Goal: Task Accomplishment & Management: Manage account settings

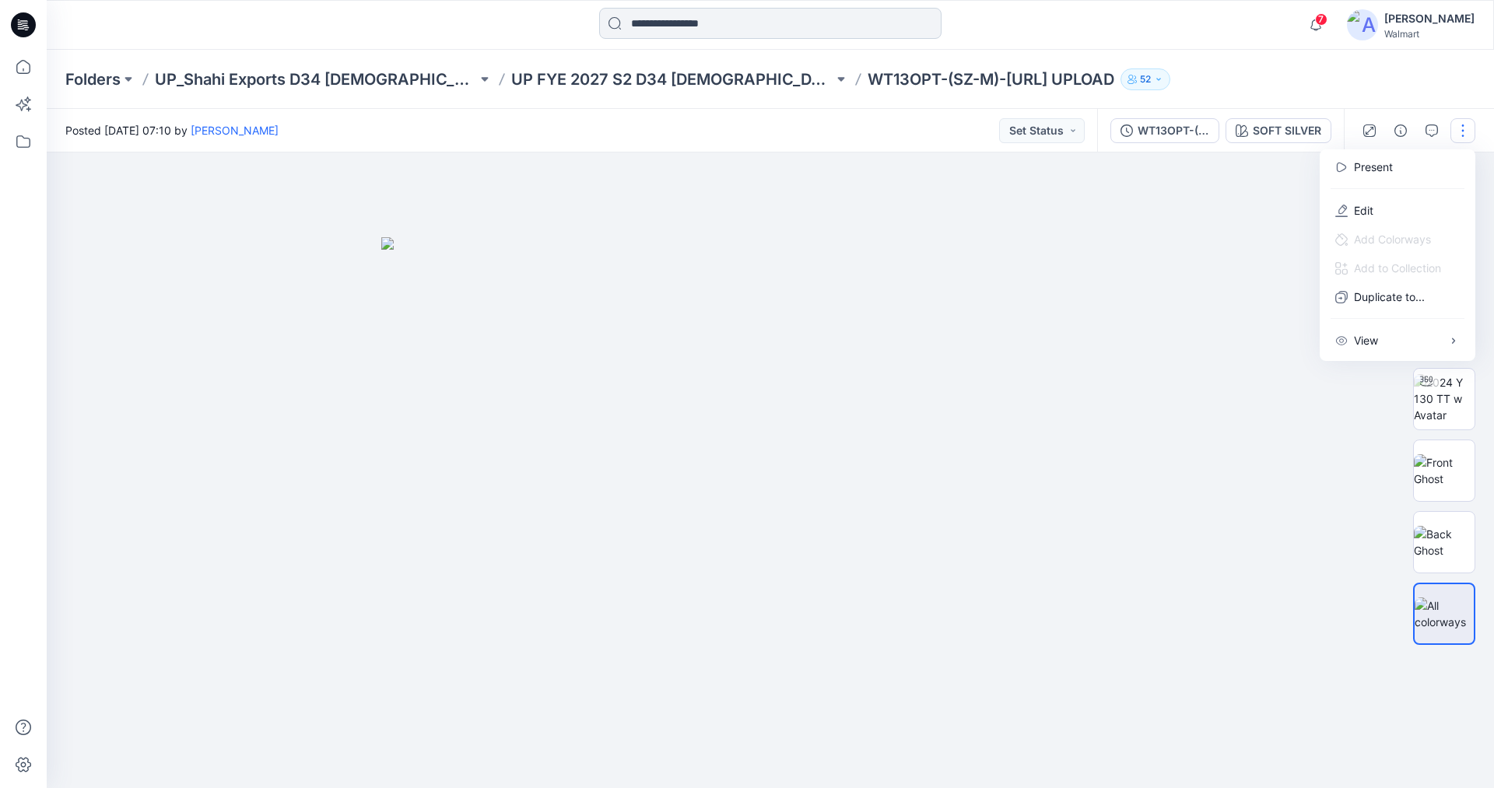
click at [649, 24] on input at bounding box center [770, 23] width 342 height 31
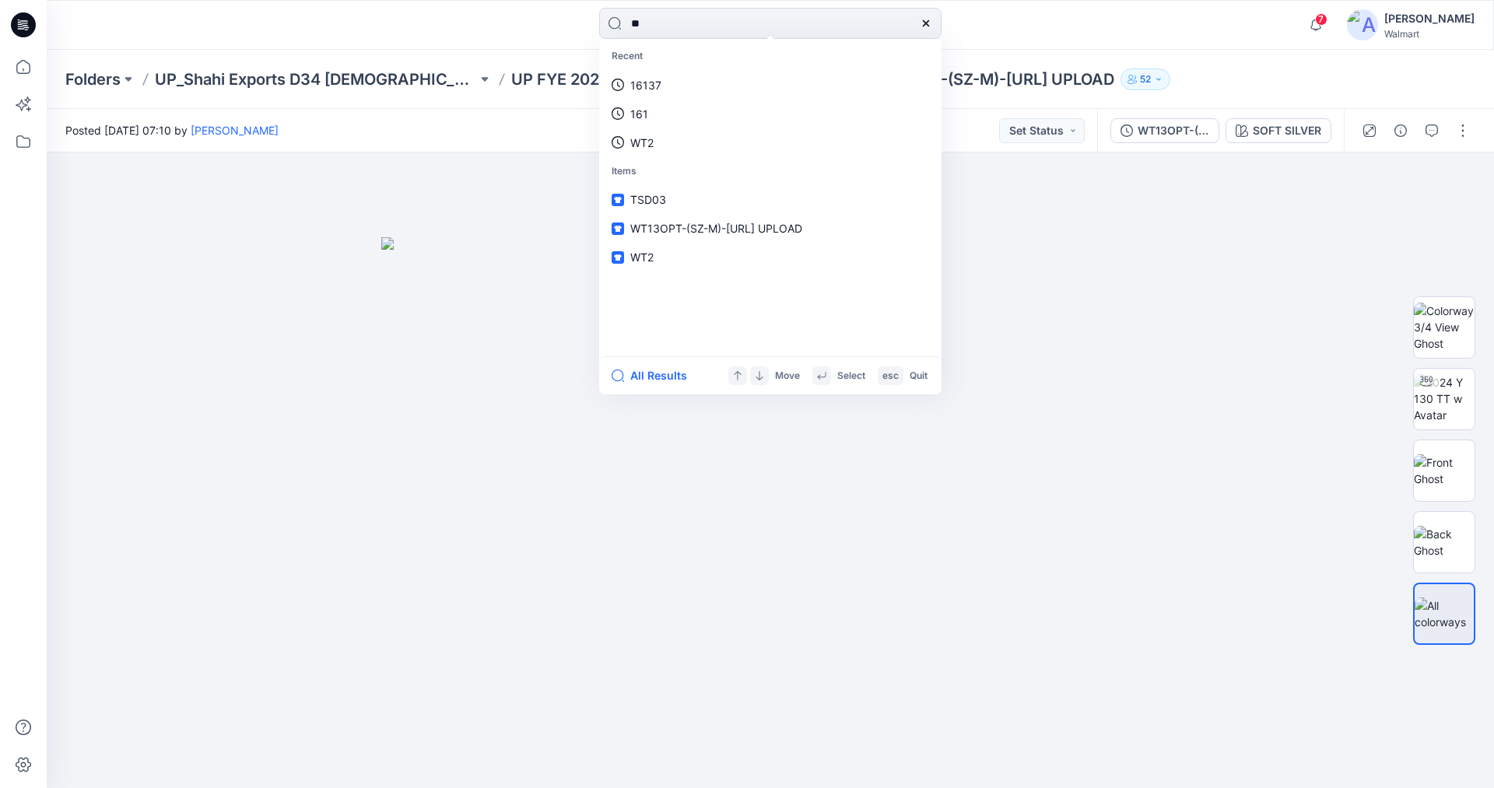
type input "**"
click at [1461, 129] on button "button" at bounding box center [1462, 130] width 25 height 25
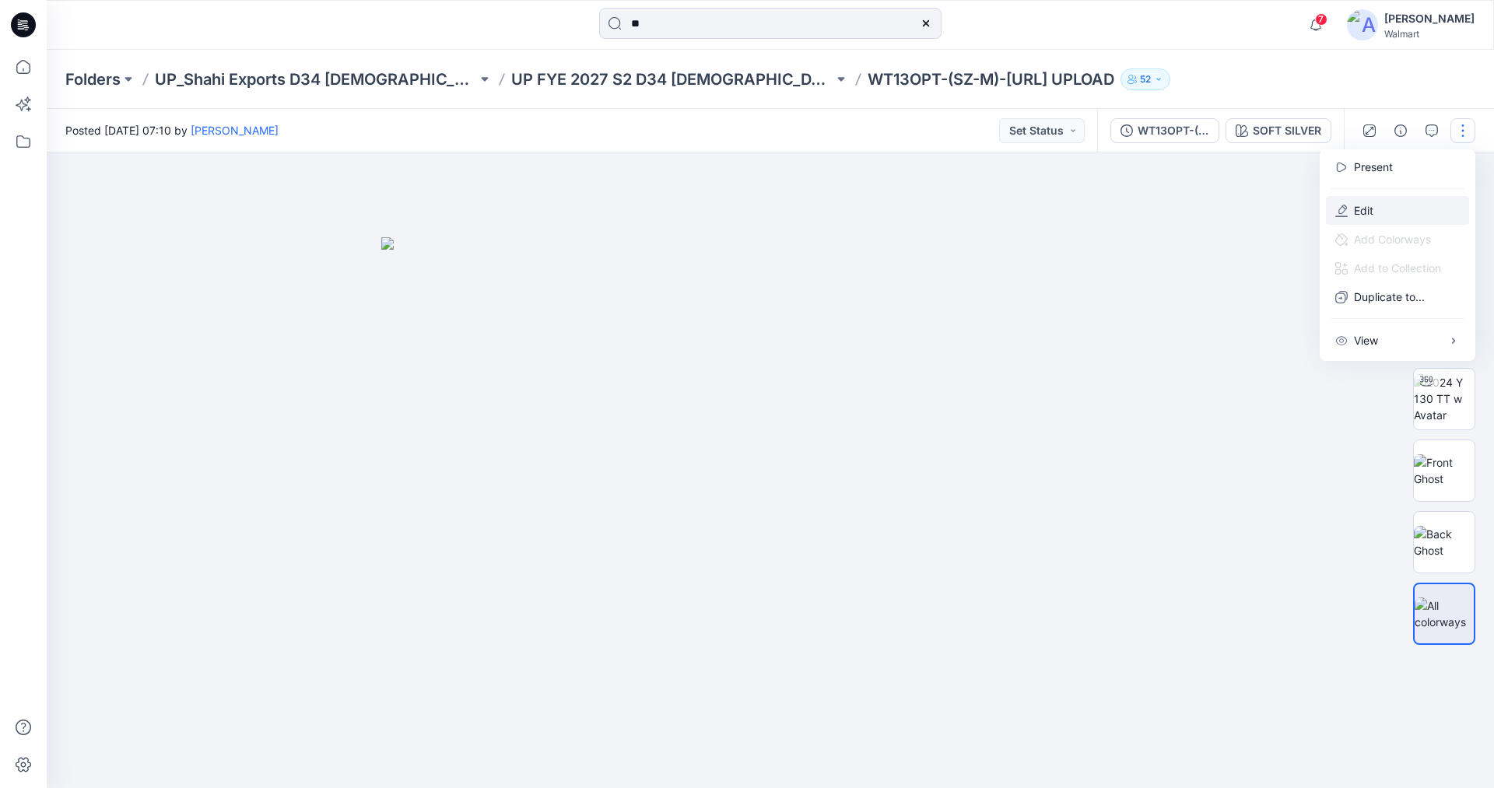
click at [1354, 208] on p "Edit" at bounding box center [1363, 210] width 19 height 16
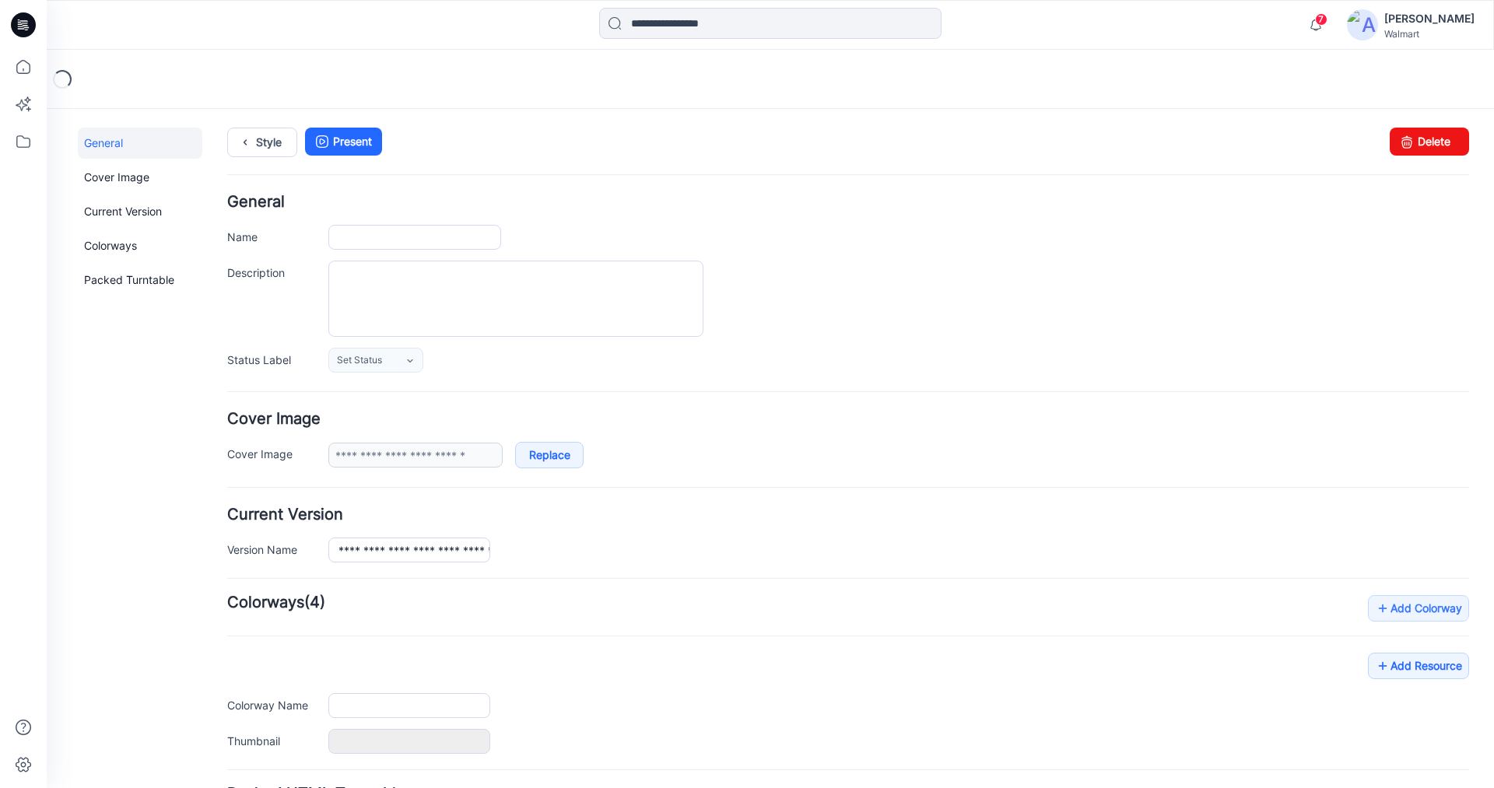
type input "**********"
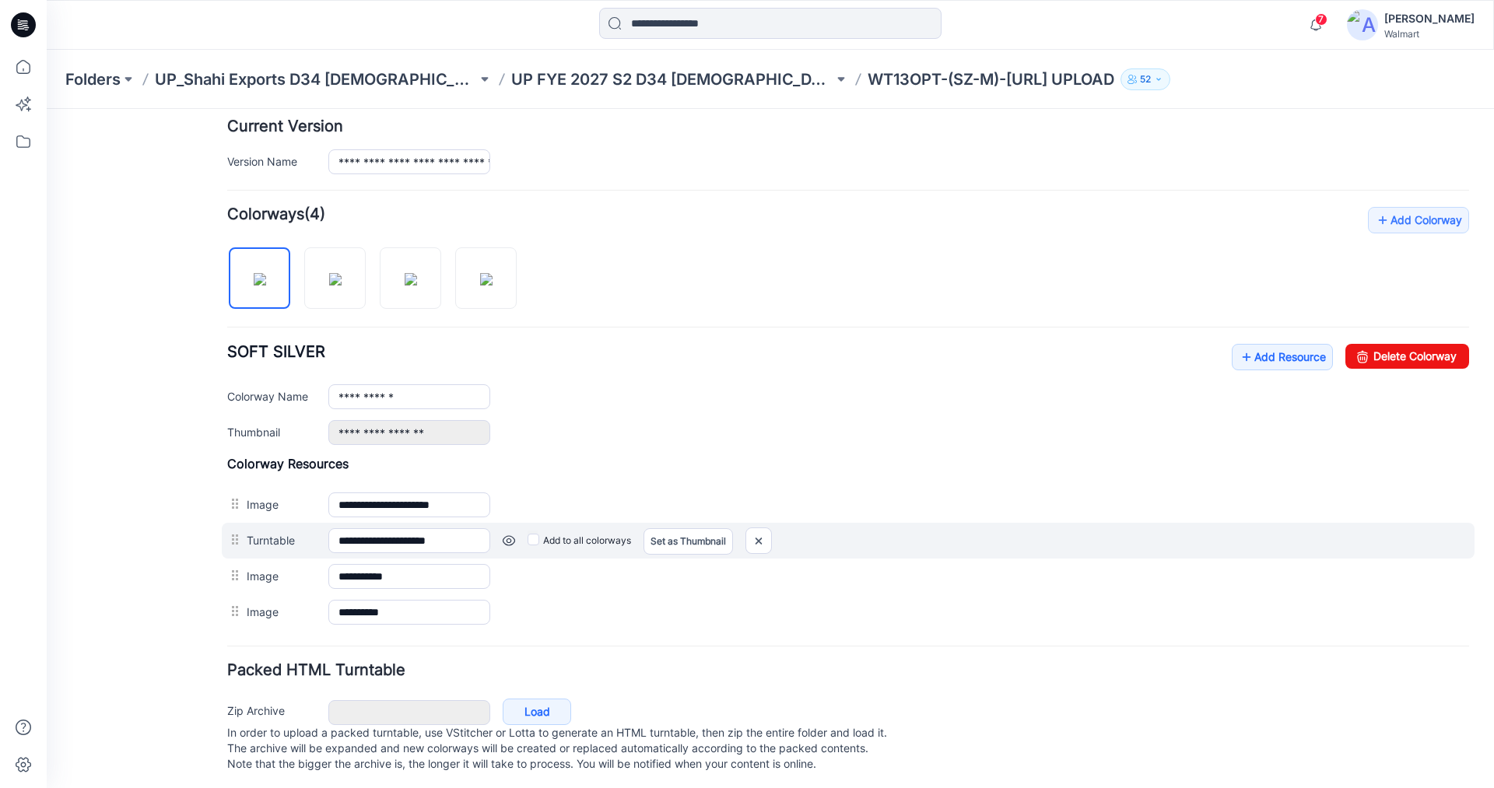
scroll to position [389, 0]
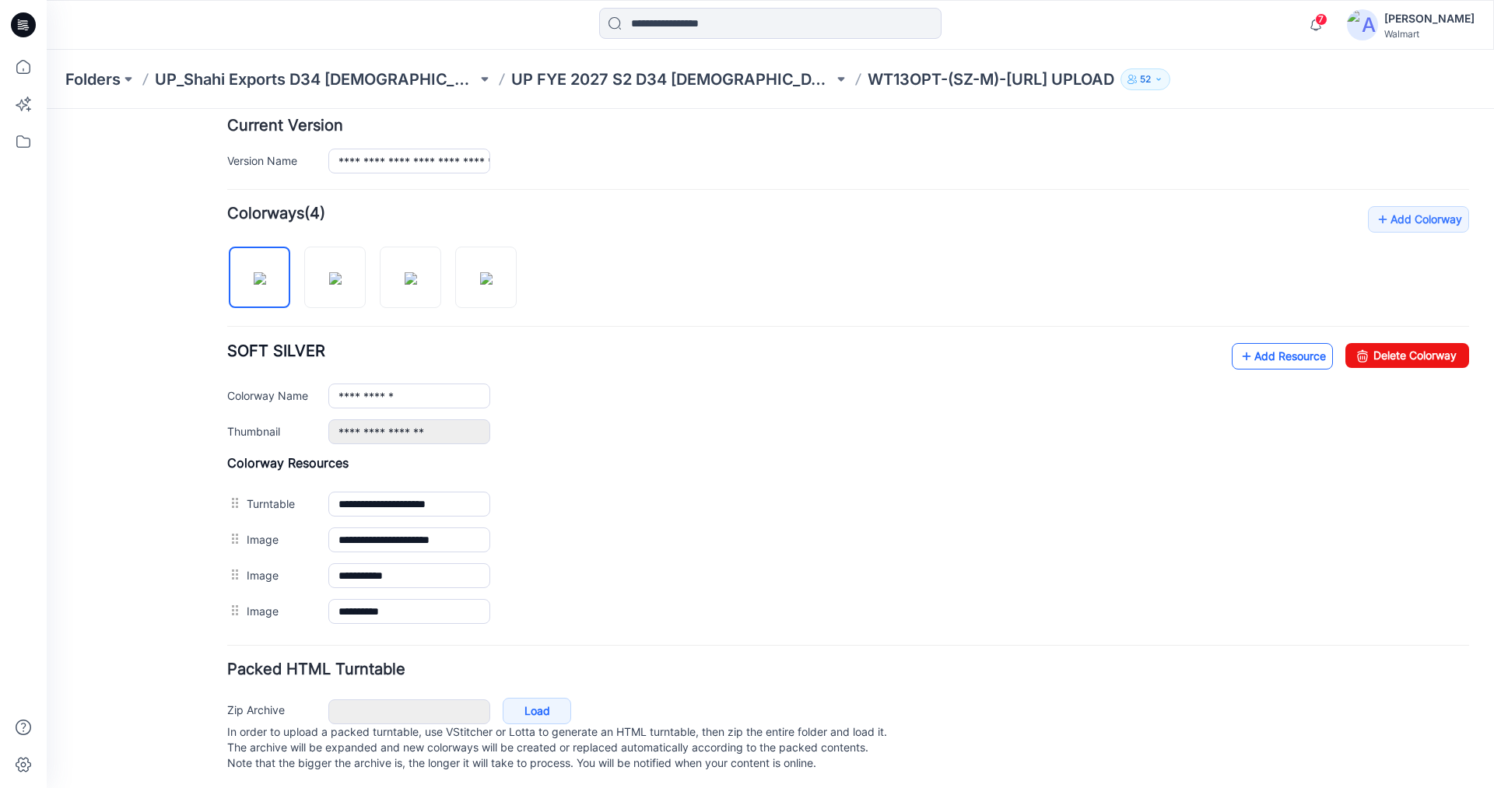
click at [1285, 355] on link "Add Resource" at bounding box center [1281, 356] width 101 height 26
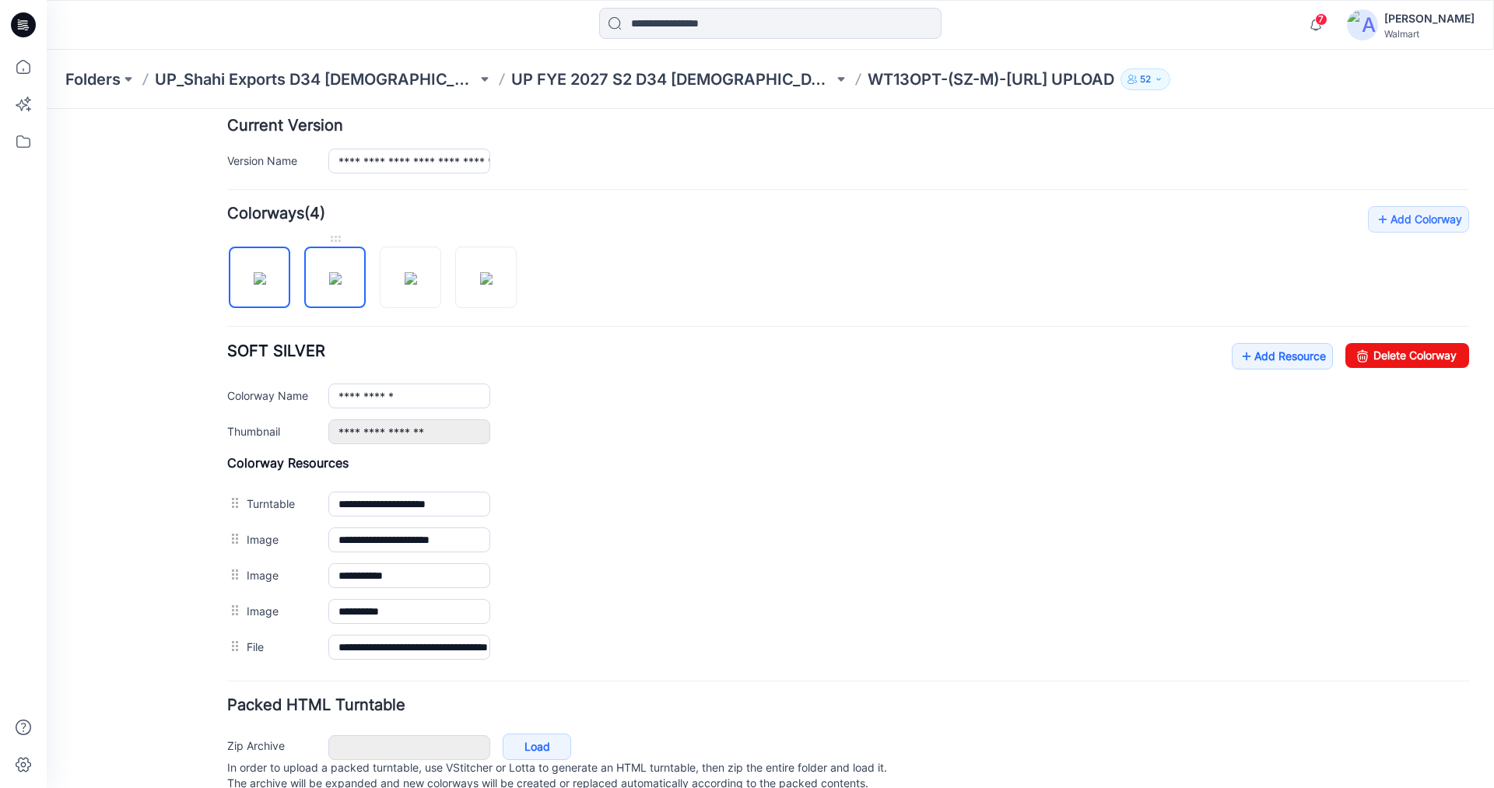
click at [338, 272] on img at bounding box center [335, 278] width 12 height 12
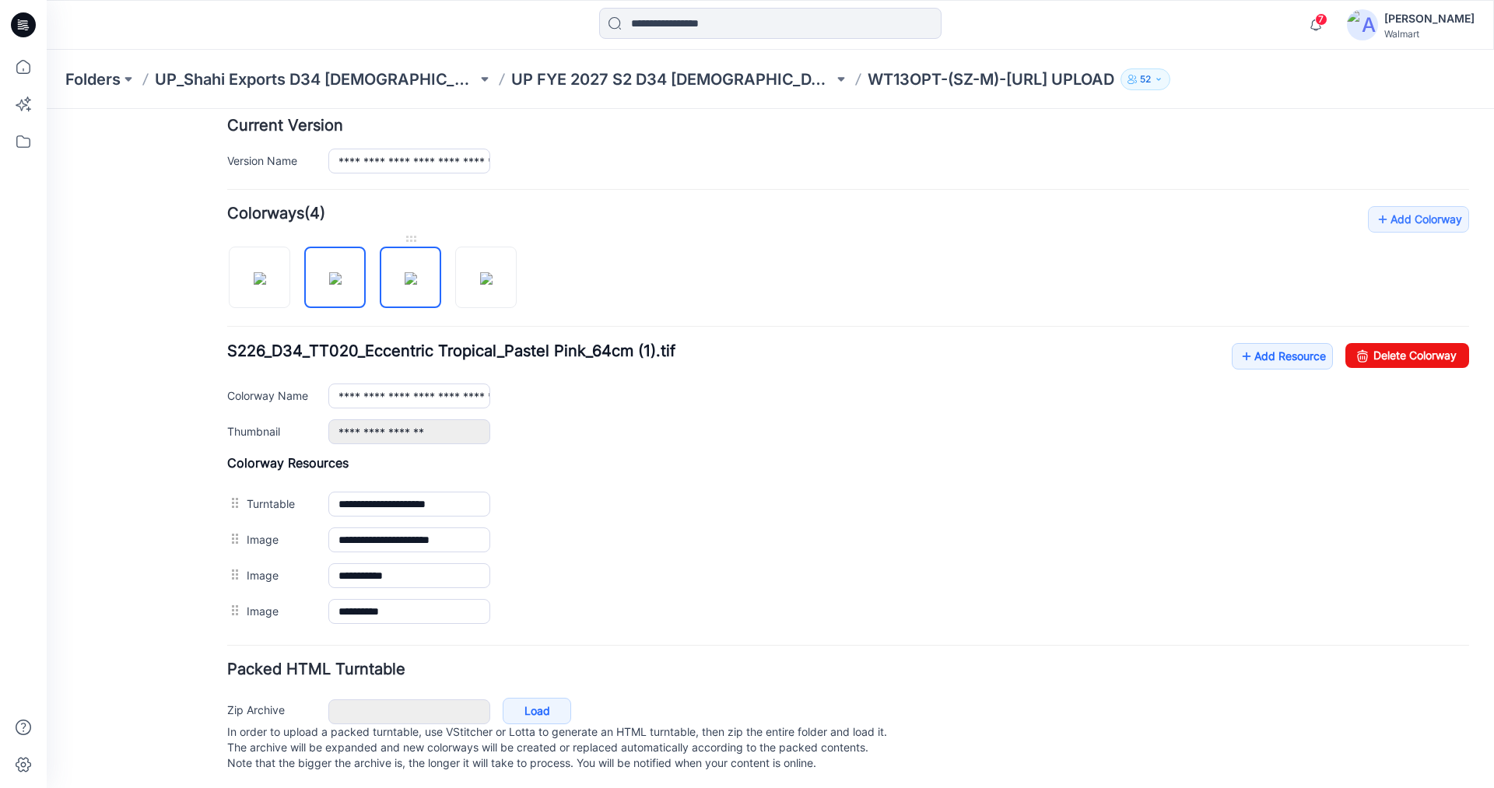
click at [405, 272] on img at bounding box center [411, 278] width 12 height 12
click at [480, 272] on img at bounding box center [486, 278] width 12 height 12
click at [266, 285] on img at bounding box center [260, 278] width 12 height 12
type input "**********"
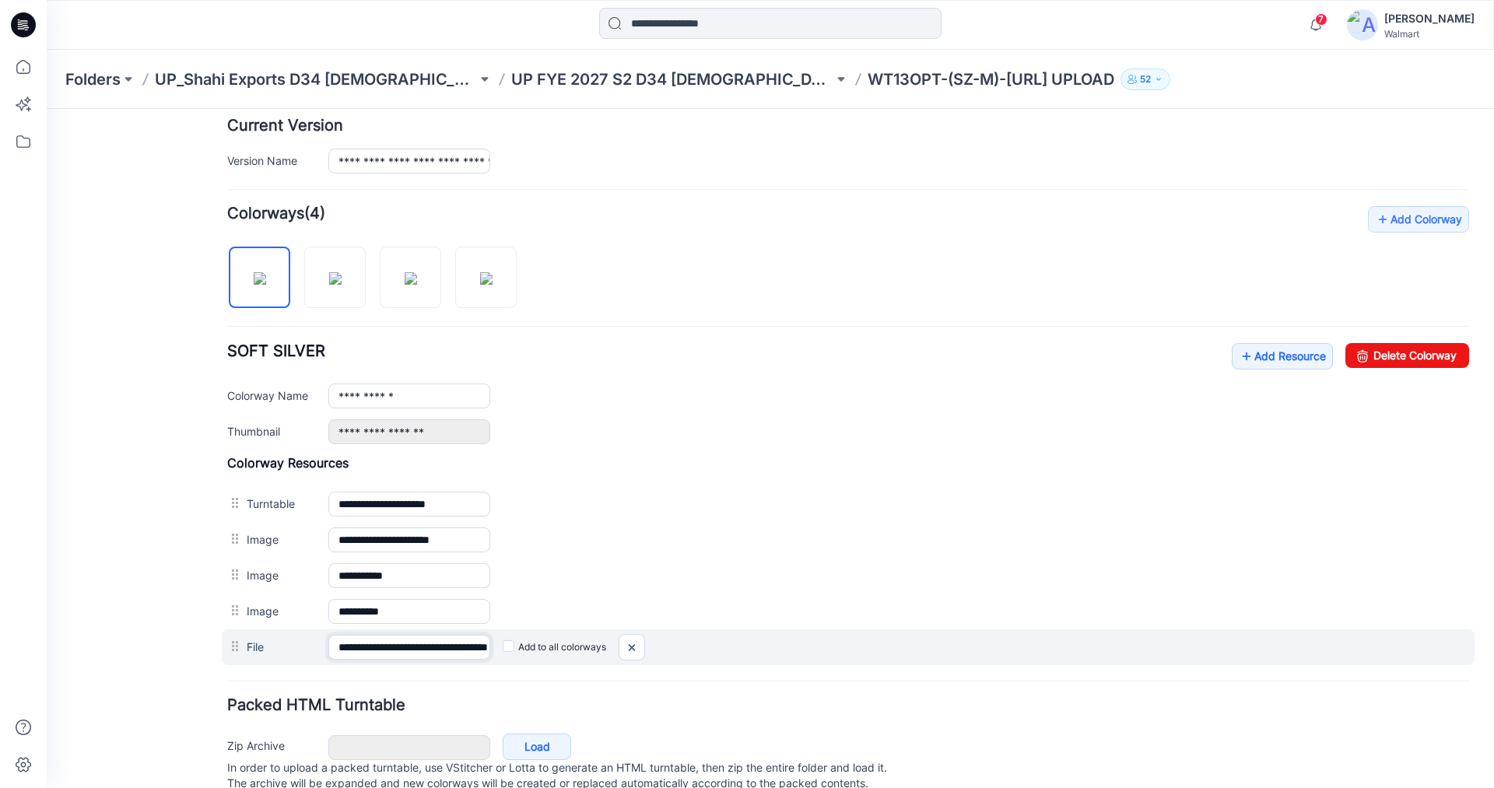
drag, startPoint x: 457, startPoint y: 651, endPoint x: 574, endPoint y: 661, distance: 117.9
click at [574, 661] on div "**********" at bounding box center [848, 647] width 1252 height 36
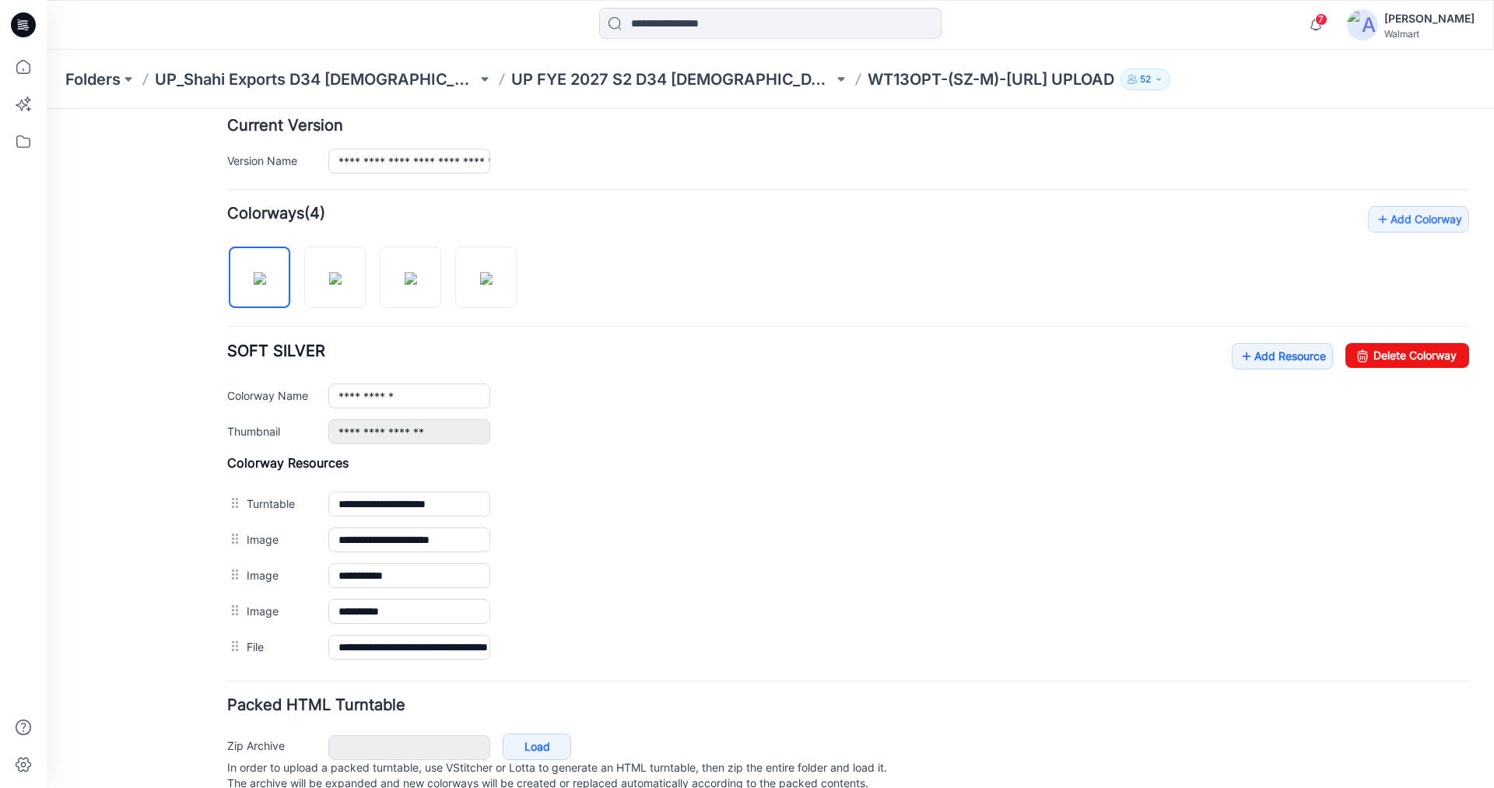
click at [608, 708] on h4 "Packed HTML Turntable" at bounding box center [848, 705] width 1242 height 15
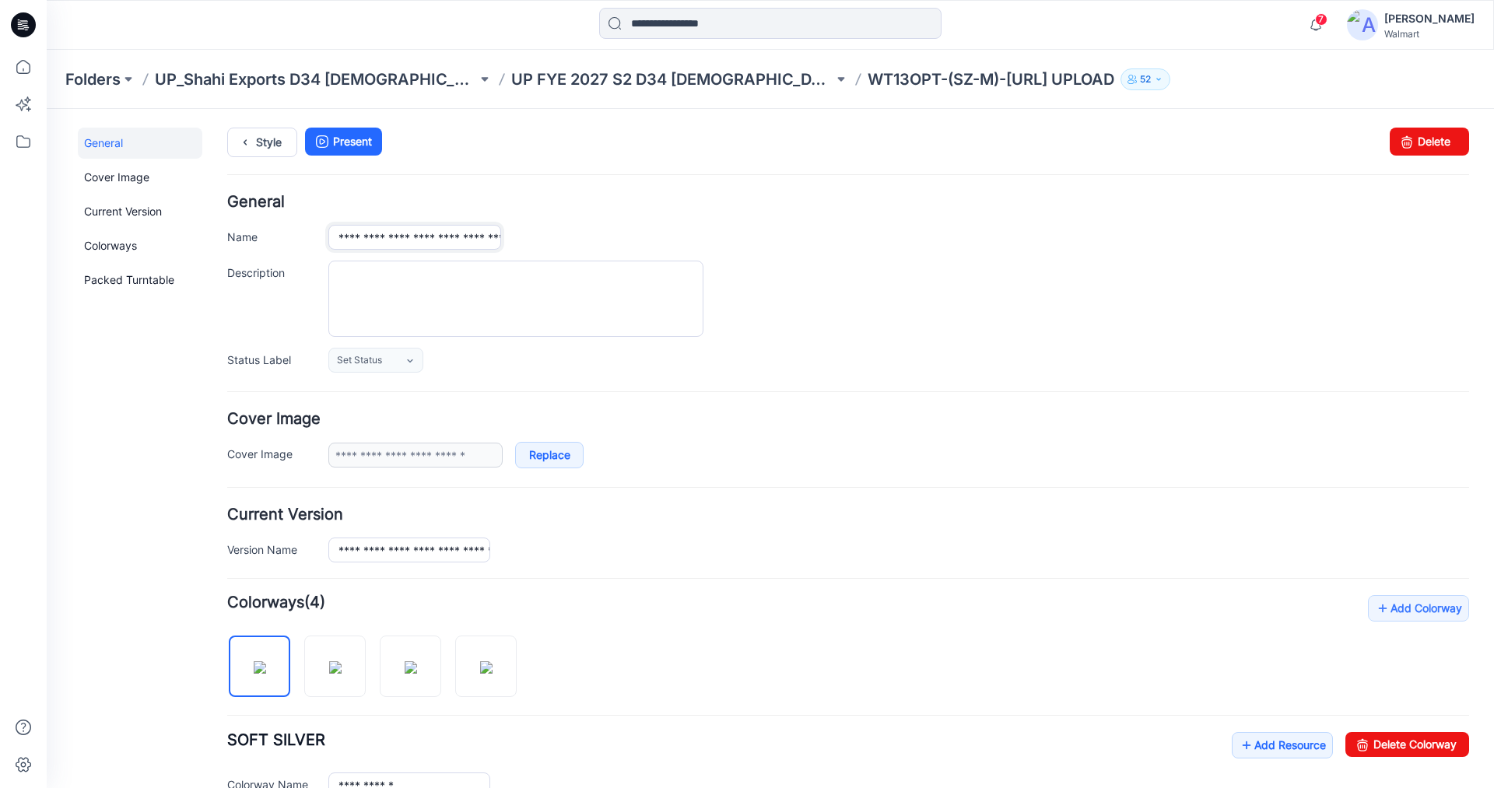
scroll to position [0, 82]
drag, startPoint x: 398, startPoint y: 237, endPoint x: 524, endPoint y: 244, distance: 126.2
click at [524, 244] on div "**********" at bounding box center [898, 237] width 1140 height 25
type input "*******"
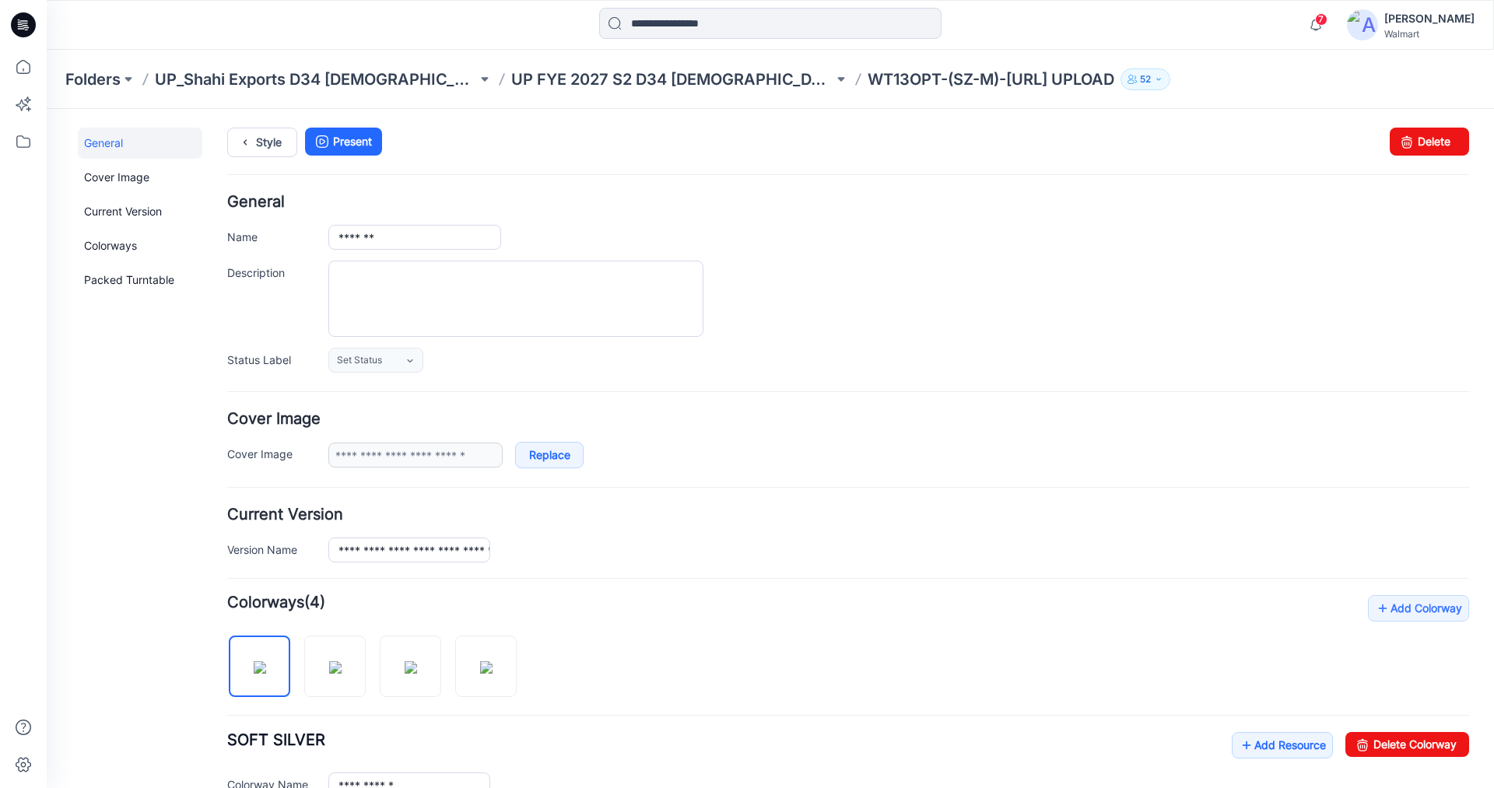
click at [687, 192] on div "Style Present Changes Saved Delete" at bounding box center [848, 161] width 1242 height 67
drag, startPoint x: 390, startPoint y: 555, endPoint x: 520, endPoint y: 548, distance: 130.1
click at [520, 548] on div "**********" at bounding box center [898, 550] width 1140 height 25
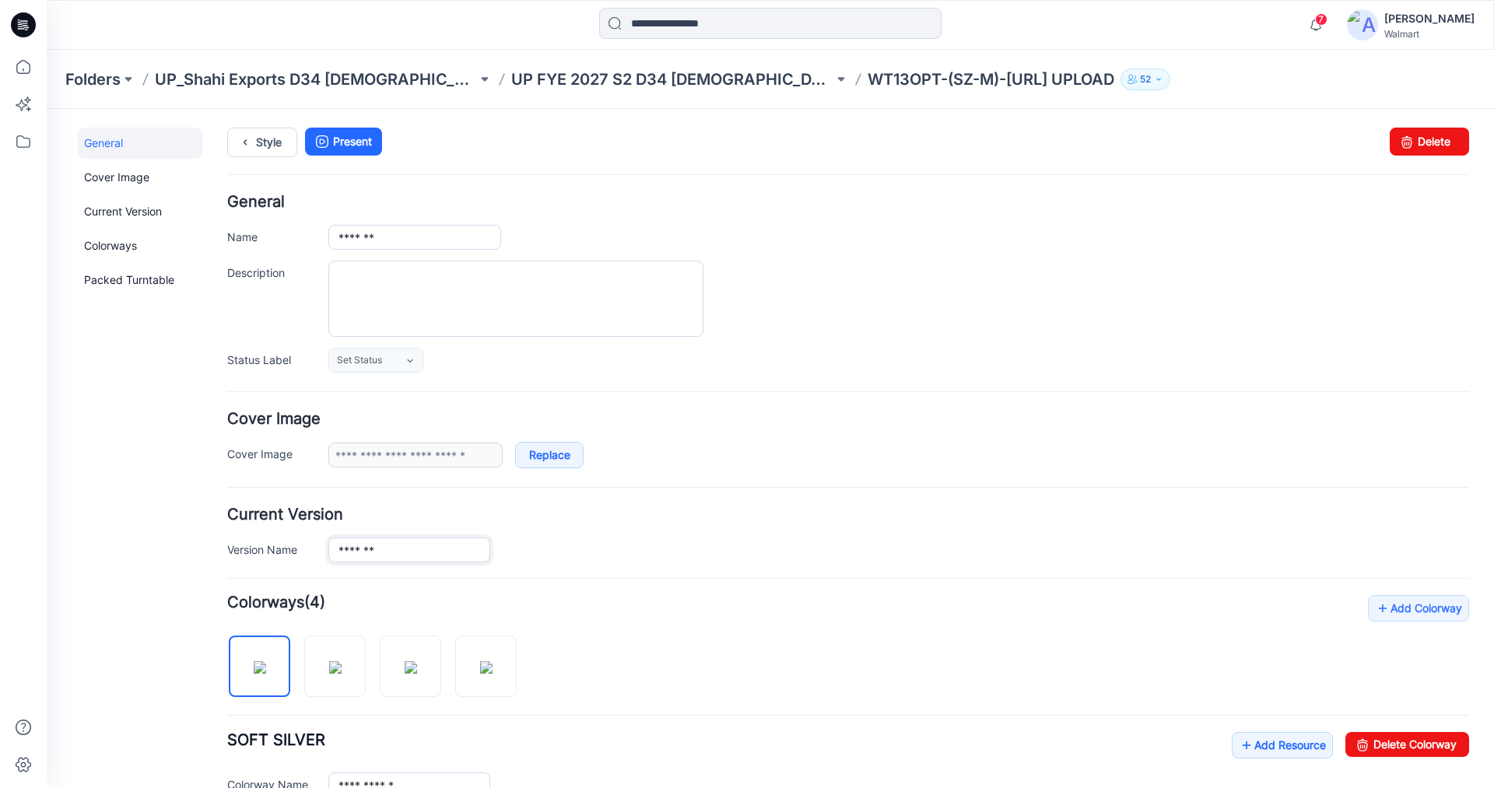
type input "*******"
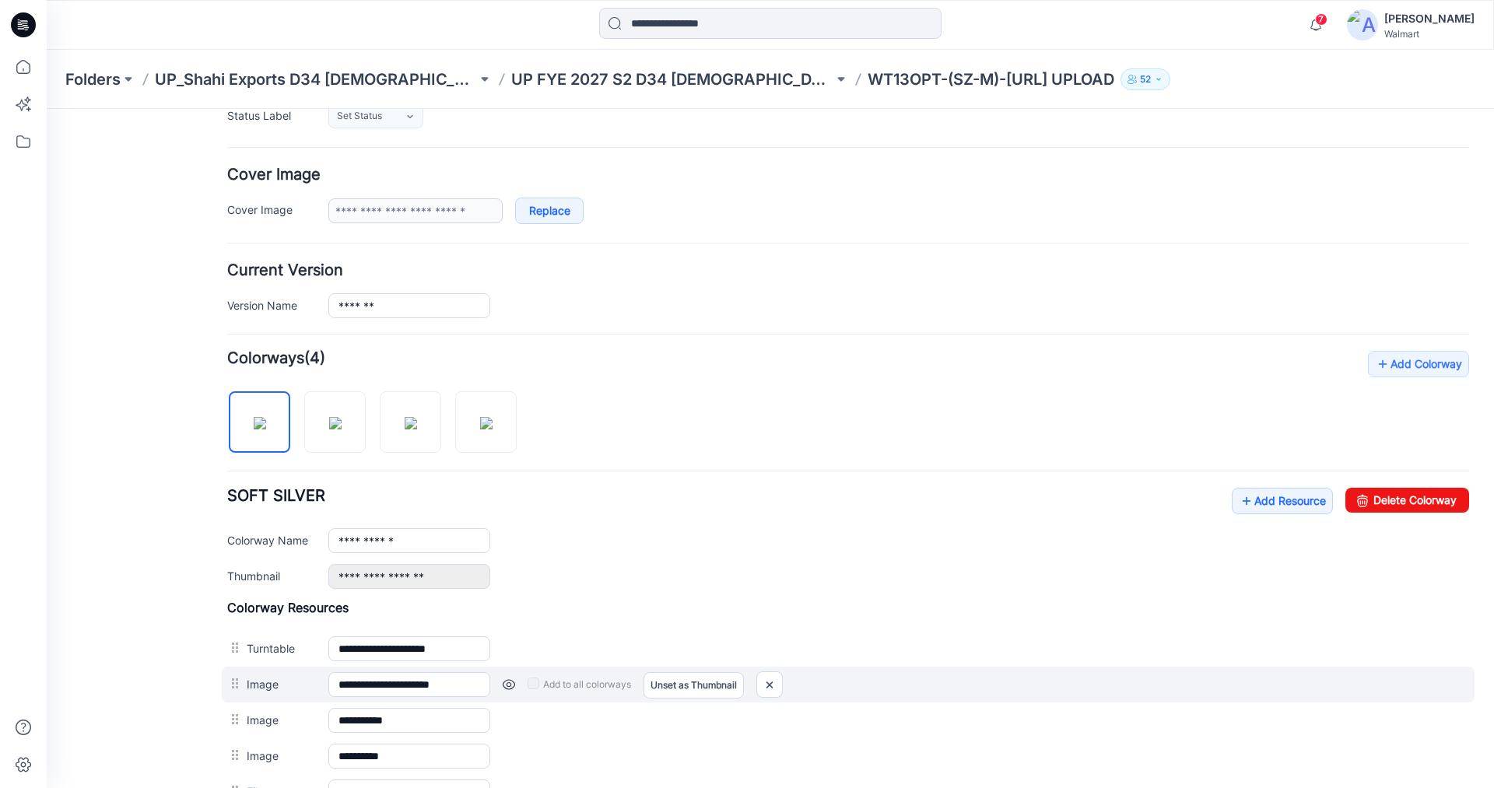
scroll to position [389, 0]
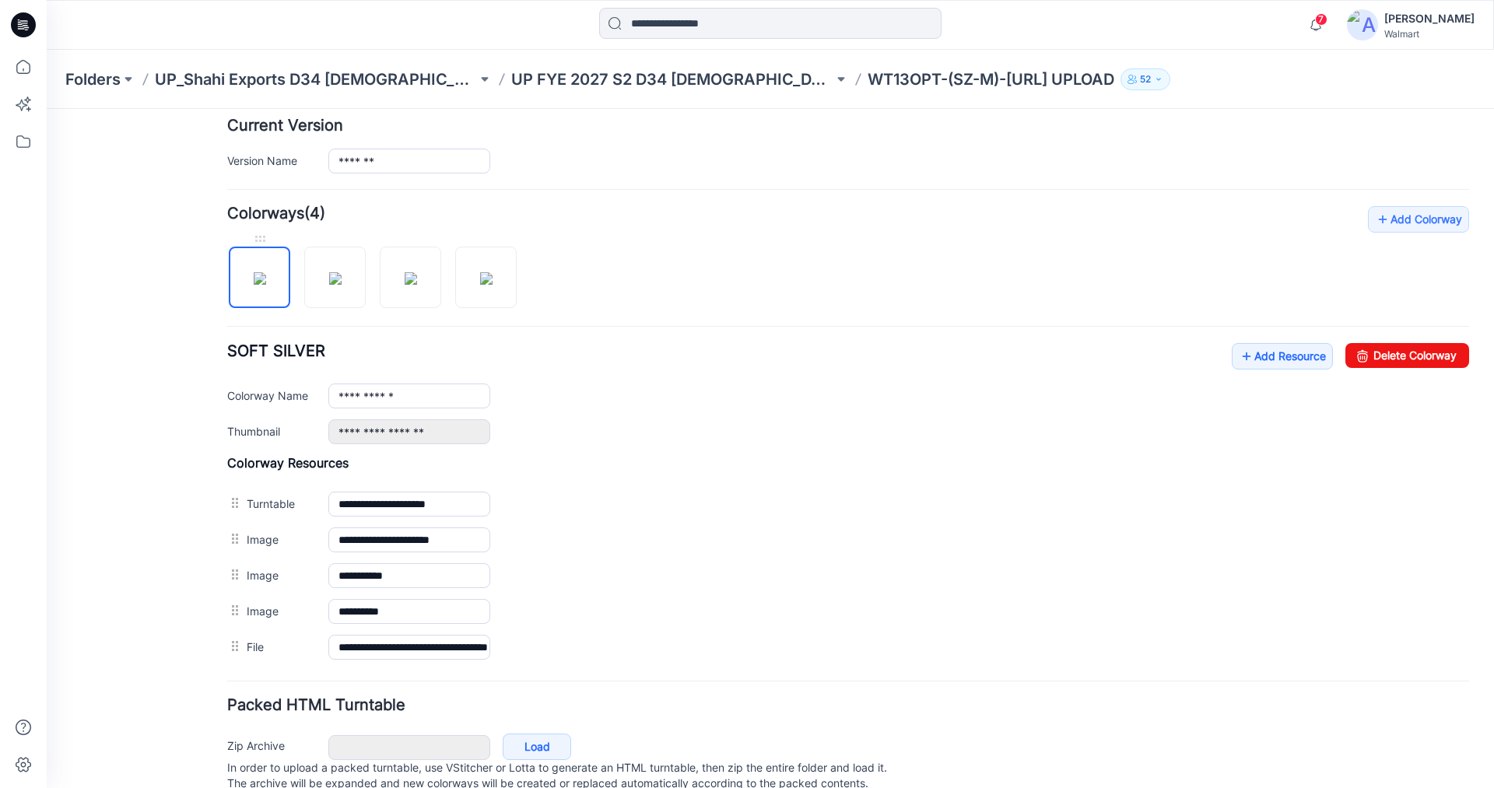
click at [254, 282] on img at bounding box center [260, 278] width 12 height 12
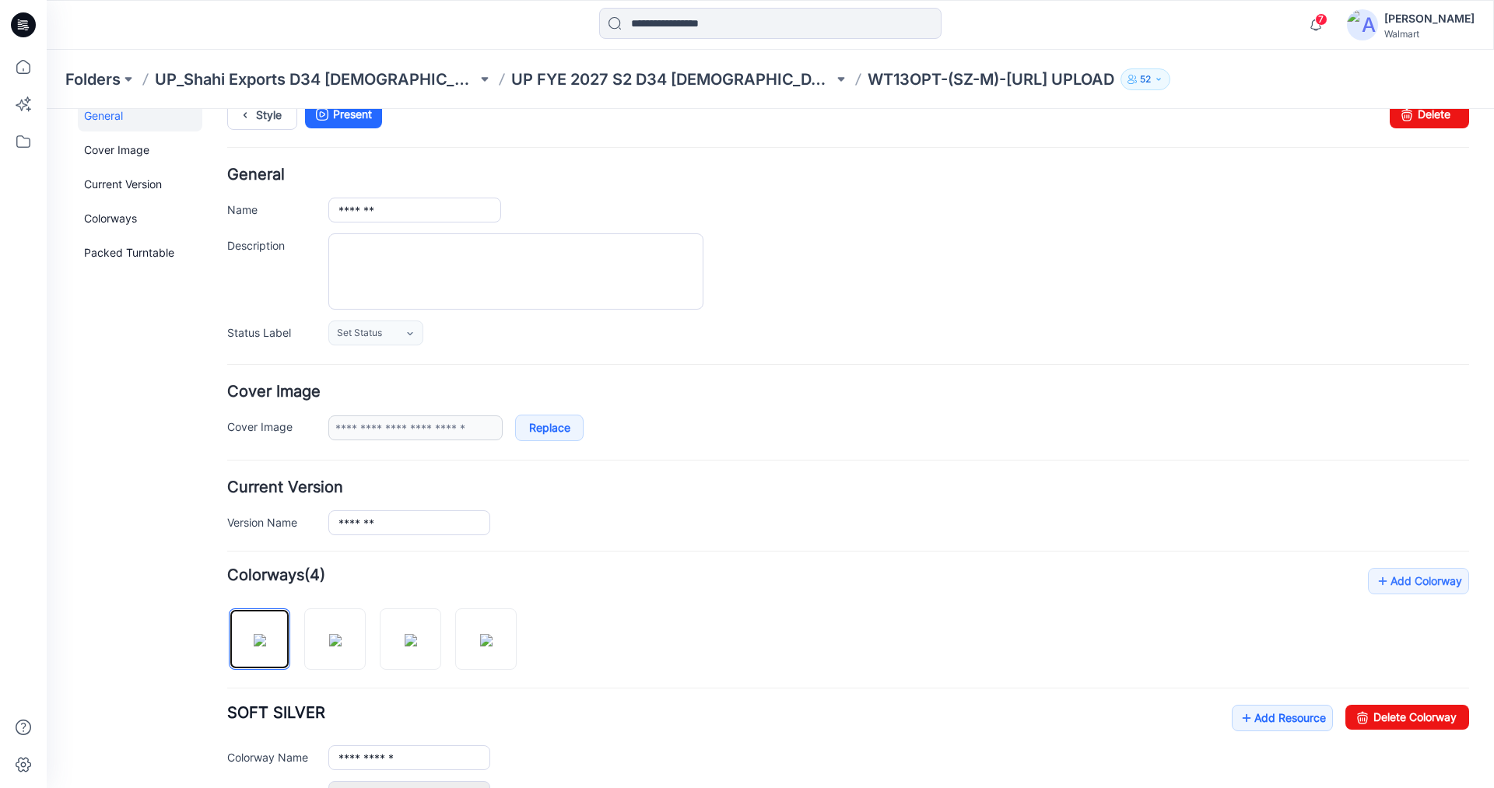
scroll to position [0, 0]
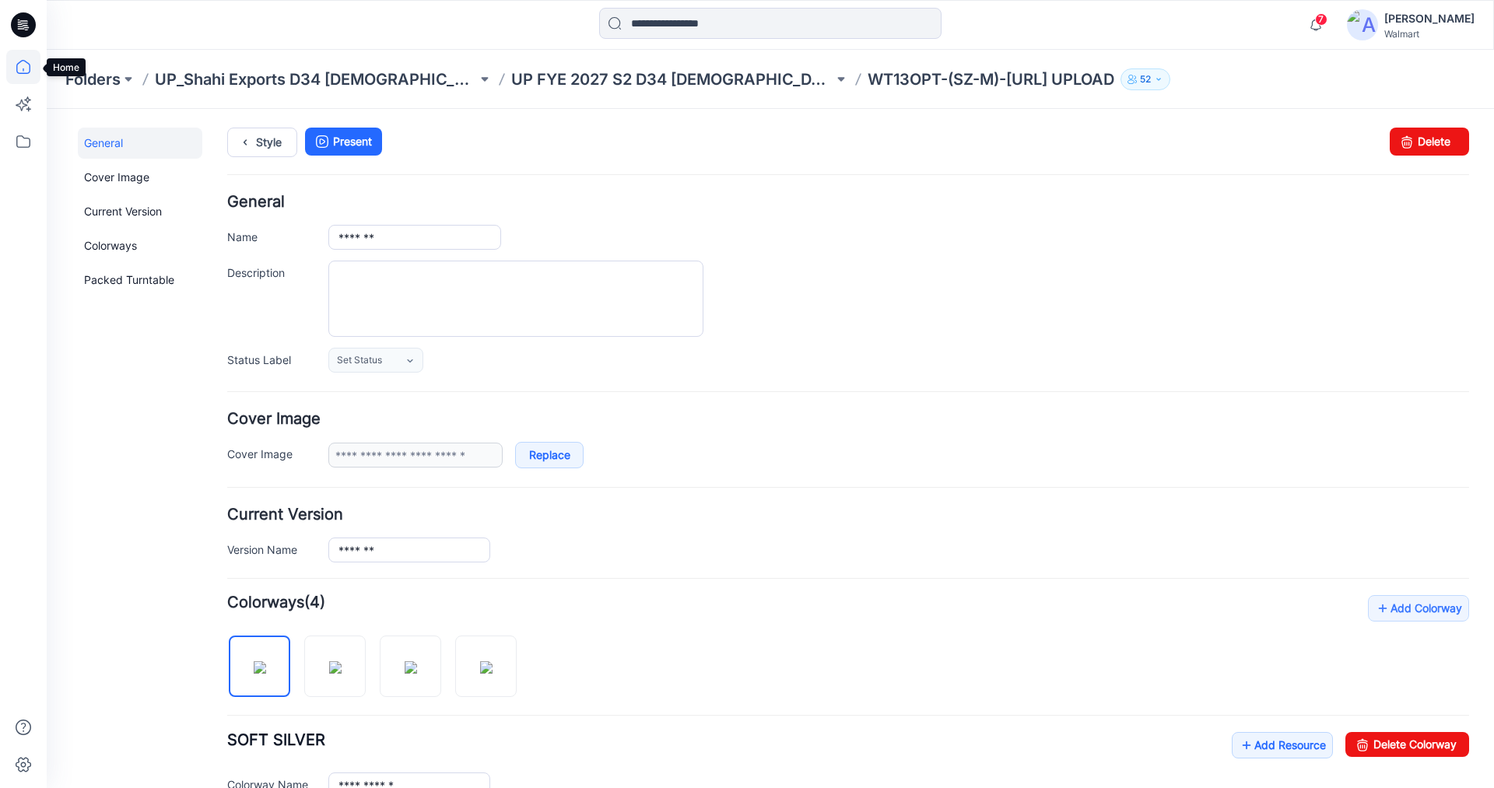
click at [16, 65] on icon at bounding box center [23, 67] width 34 height 34
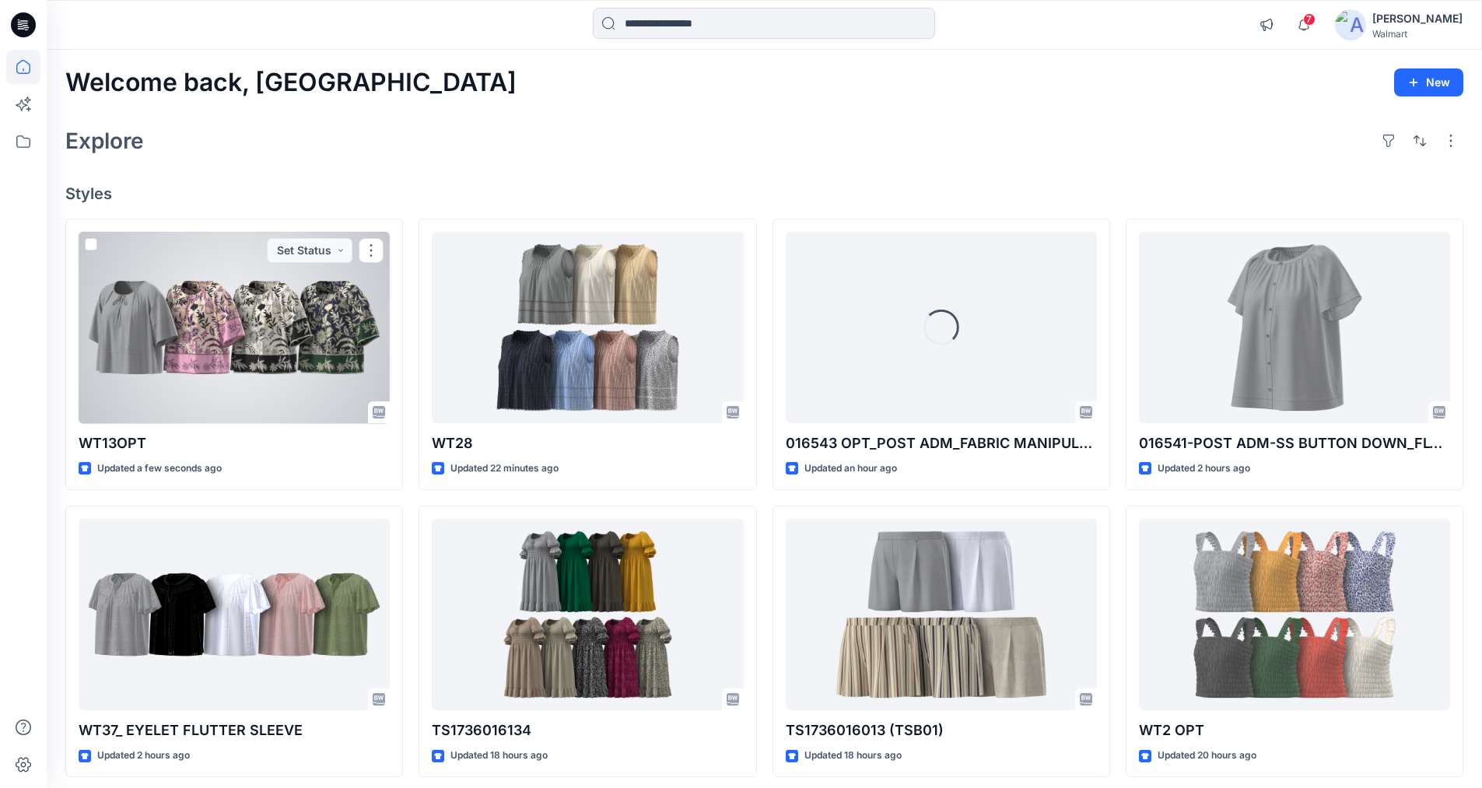
drag, startPoint x: 294, startPoint y: 347, endPoint x: 374, endPoint y: 359, distance: 81.0
click at [294, 346] on div at bounding box center [234, 328] width 311 height 192
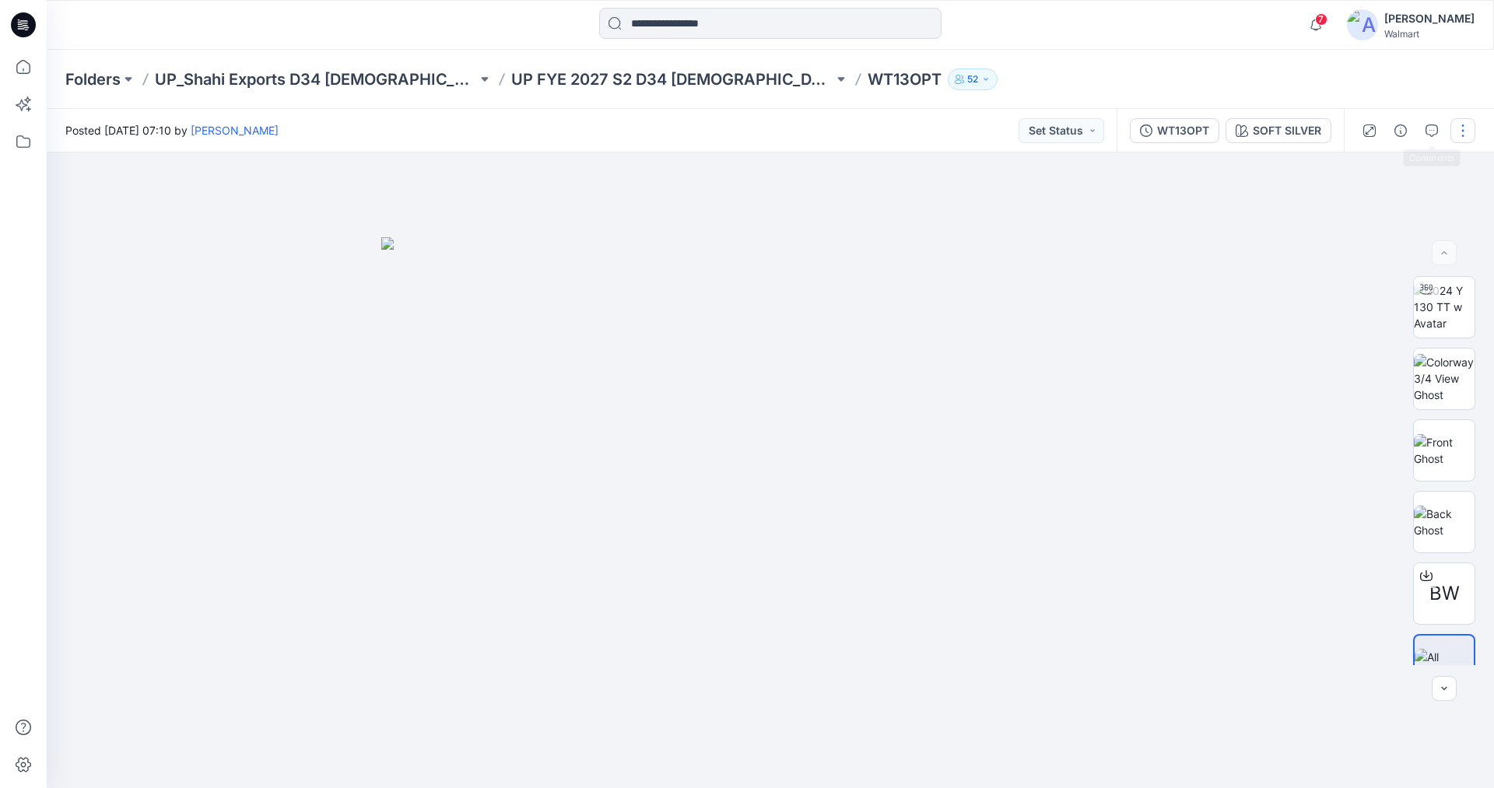
click at [1452, 126] on button "button" at bounding box center [1462, 130] width 25 height 25
click at [1368, 208] on p "Edit" at bounding box center [1363, 210] width 19 height 16
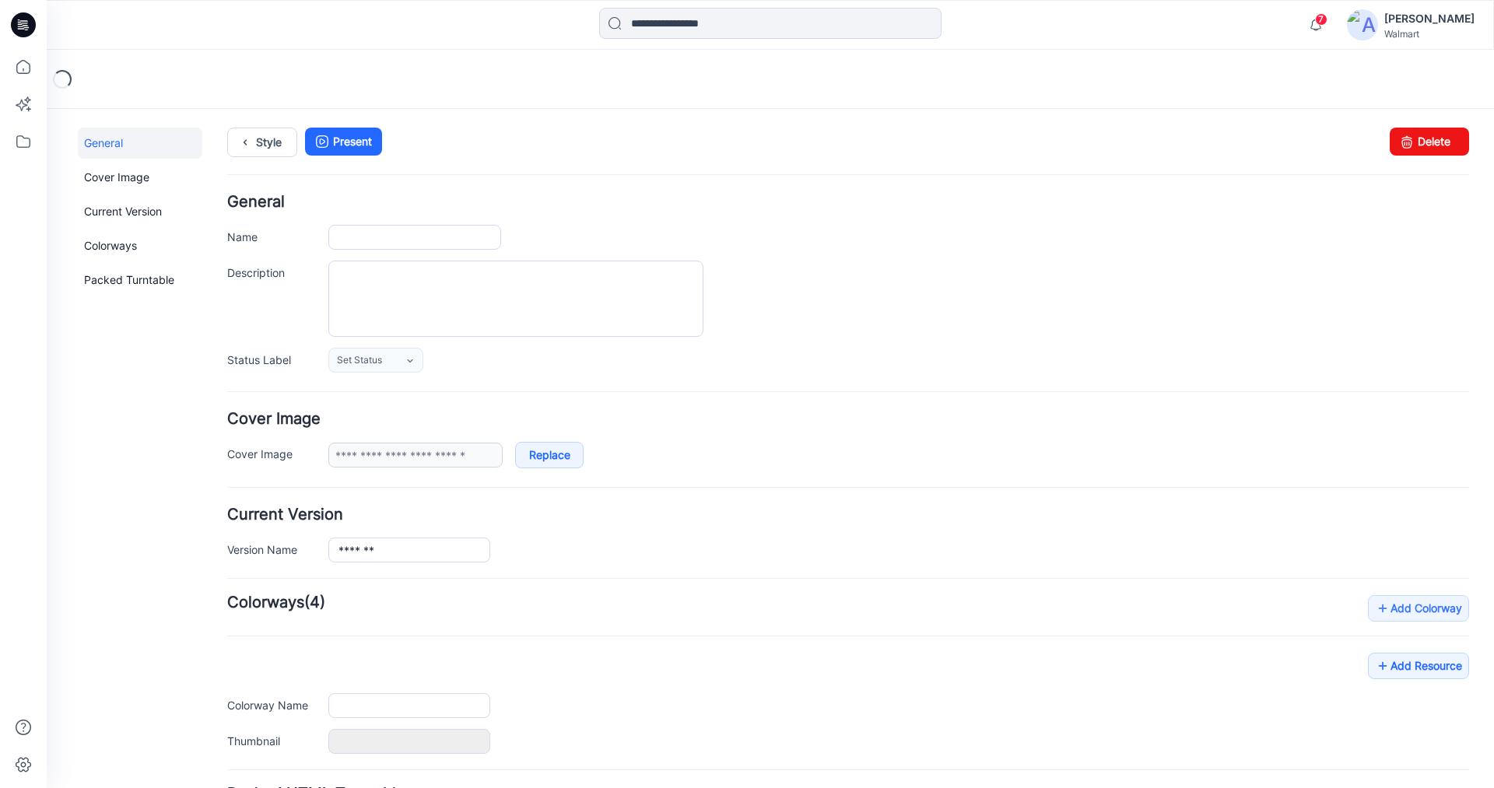
type input "*******"
type input "**********"
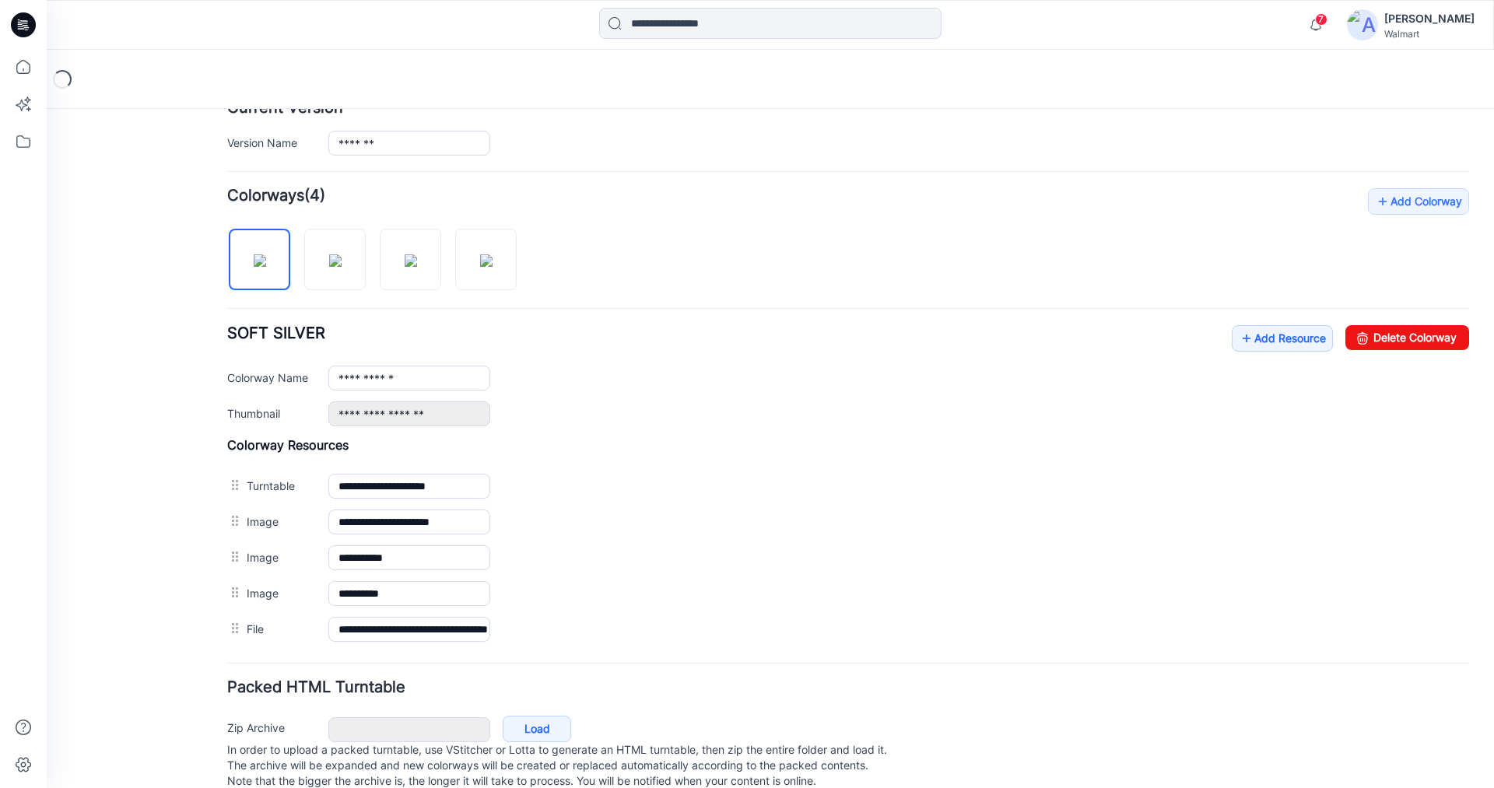
scroll to position [444, 0]
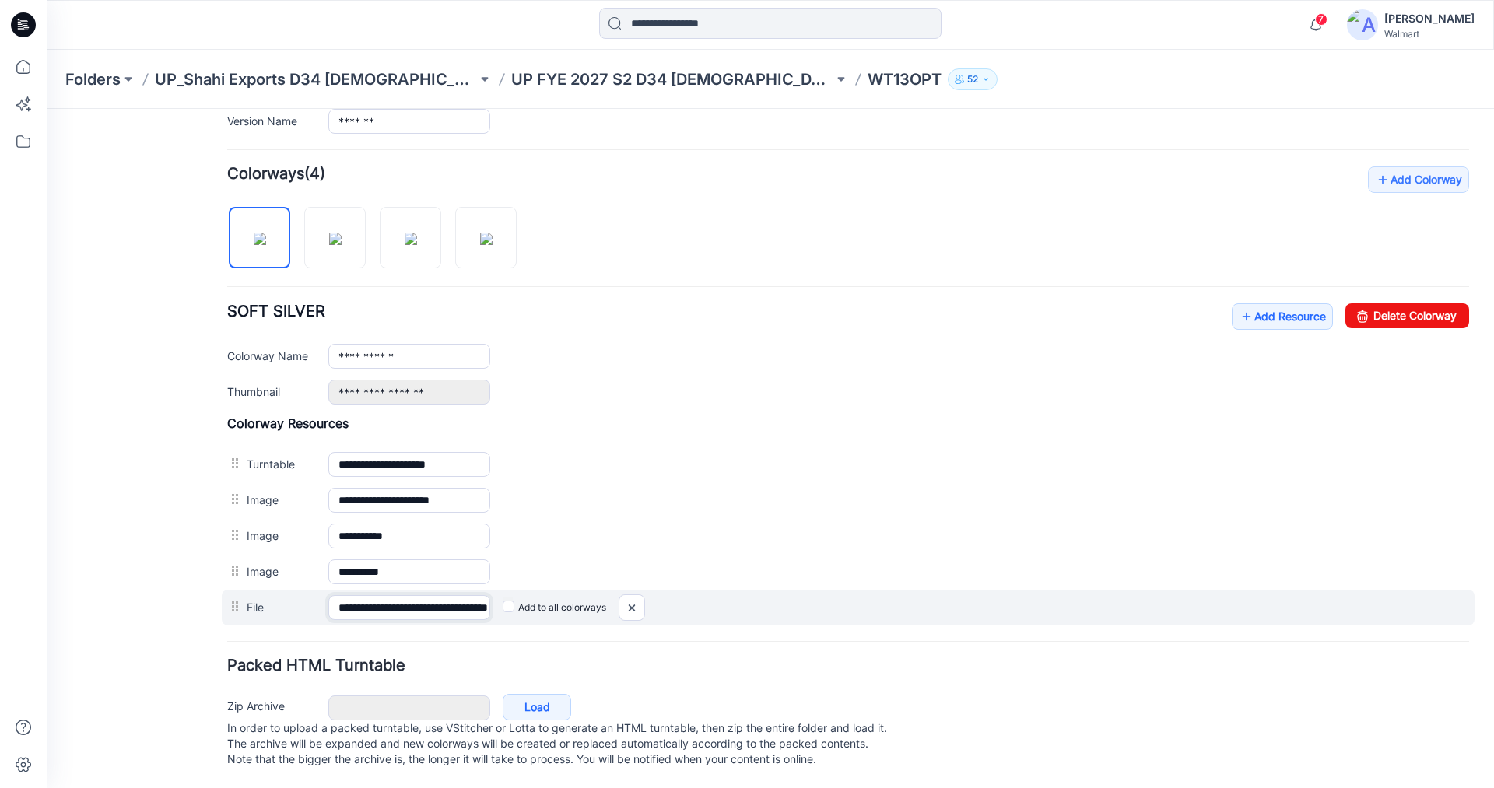
click at [451, 595] on input "**********" at bounding box center [409, 607] width 162 height 25
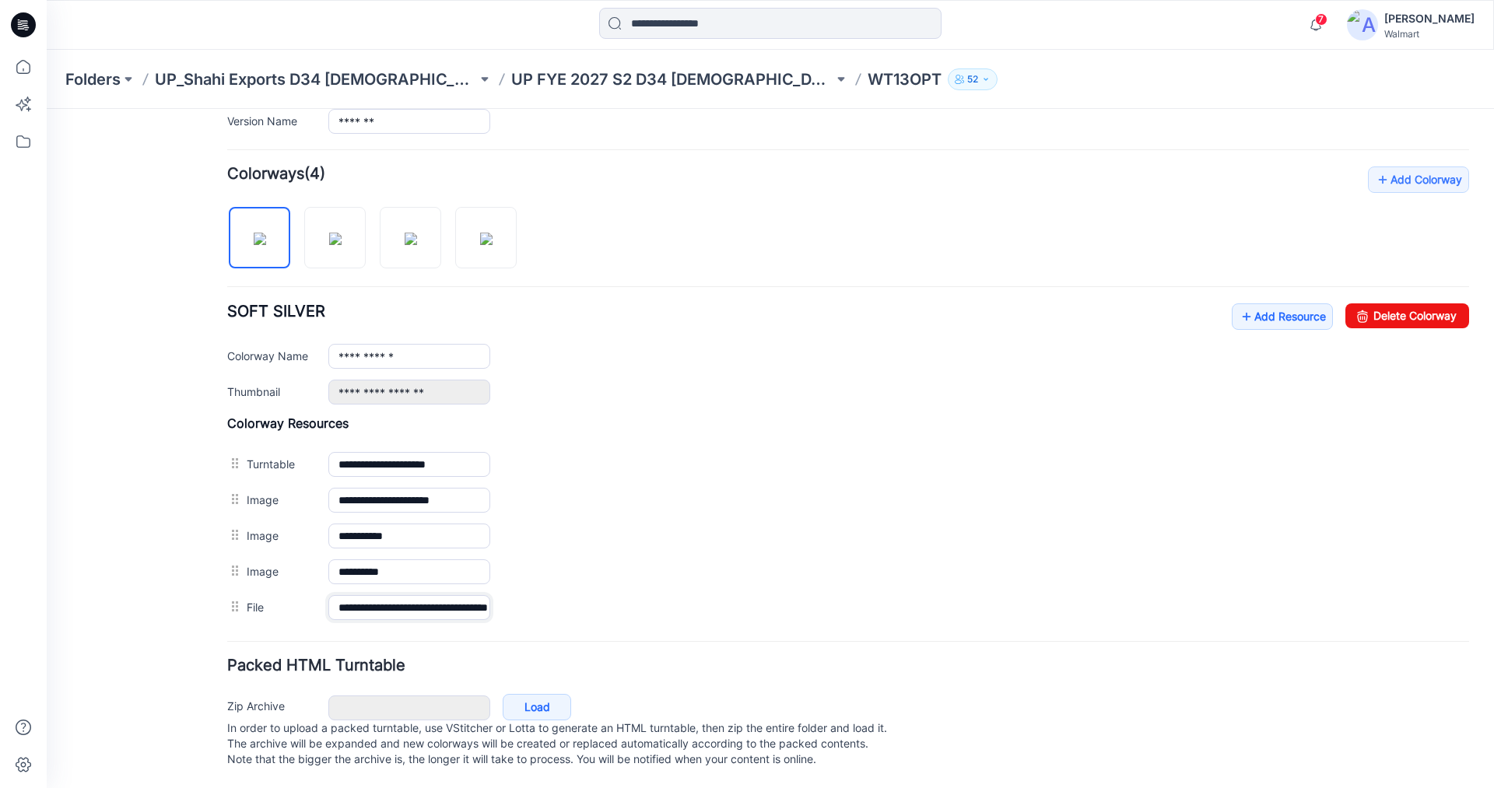
drag, startPoint x: 566, startPoint y: 604, endPoint x: 599, endPoint y: 614, distance: 34.2
click at [595, 611] on form "General Name ******* Description Status Label Set Status Set Status *Revision R…" at bounding box center [848, 269] width 1242 height 1007
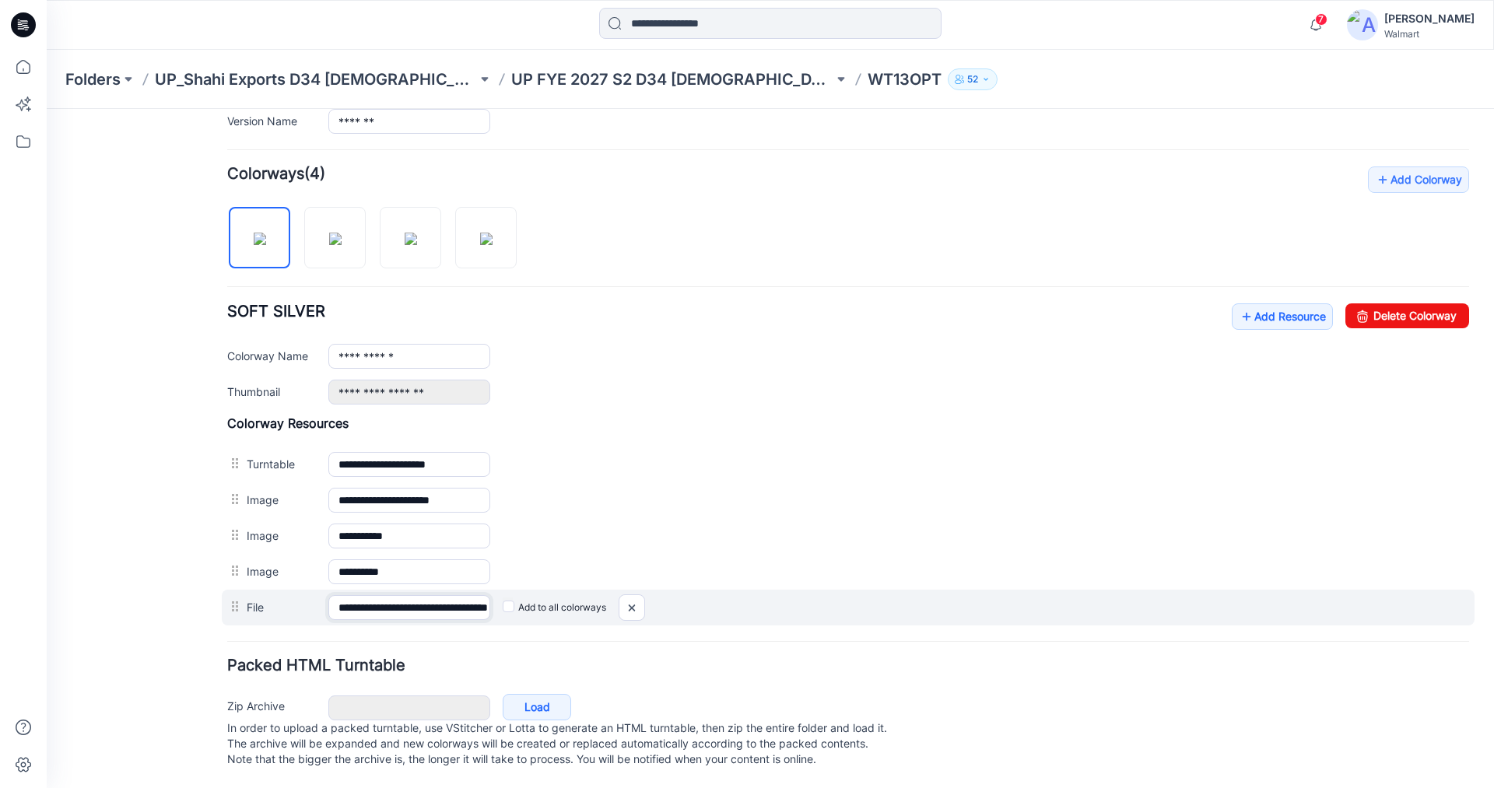
click at [445, 595] on input "**********" at bounding box center [409, 607] width 162 height 25
drag, startPoint x: 417, startPoint y: 591, endPoint x: 548, endPoint y: 596, distance: 131.5
click at [548, 596] on div "**********" at bounding box center [848, 608] width 1252 height 36
click at [446, 595] on input "**********" at bounding box center [409, 607] width 162 height 25
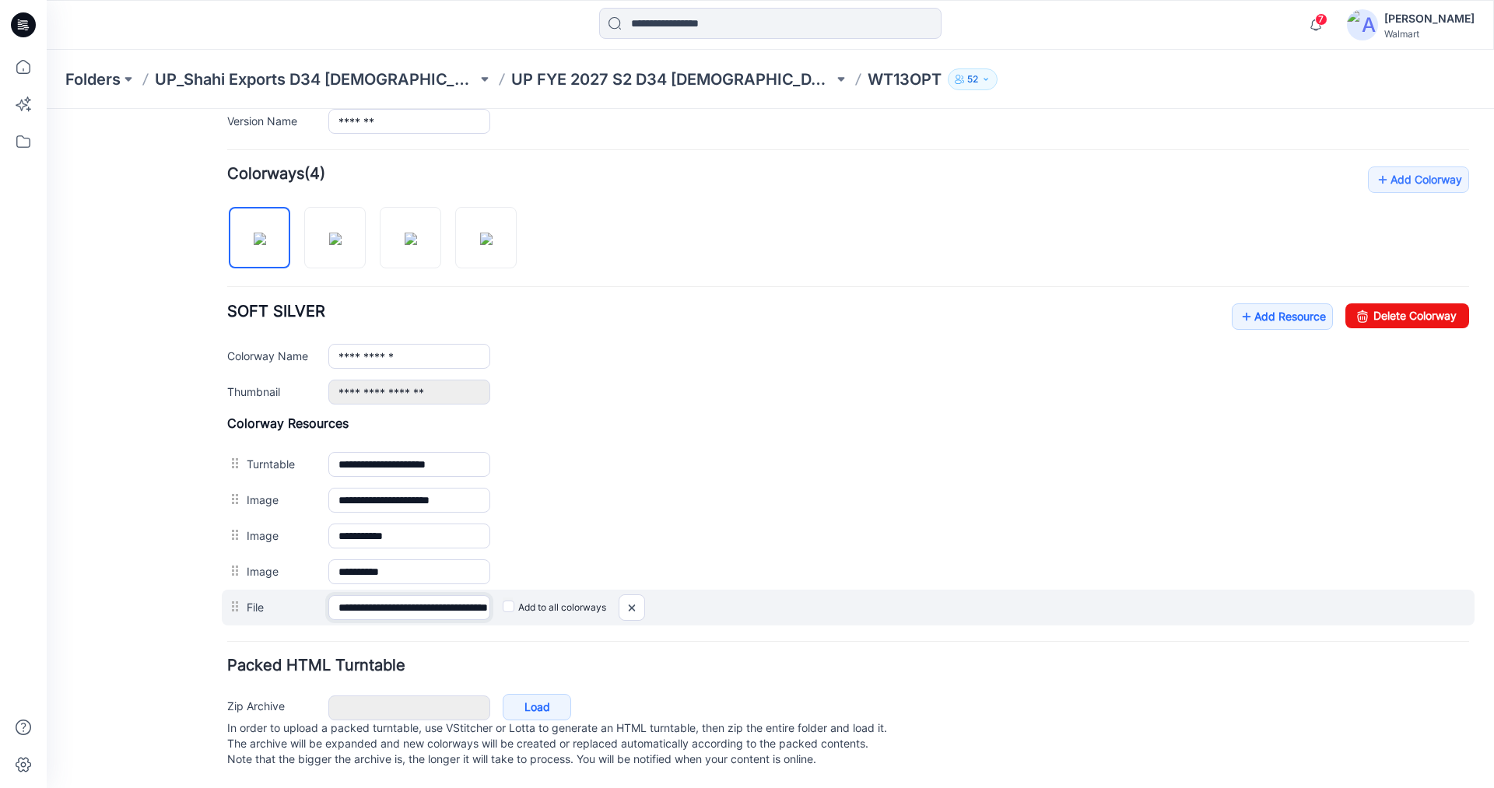
drag, startPoint x: 412, startPoint y: 589, endPoint x: 527, endPoint y: 594, distance: 115.2
click at [527, 594] on div "**********" at bounding box center [848, 608] width 1252 height 36
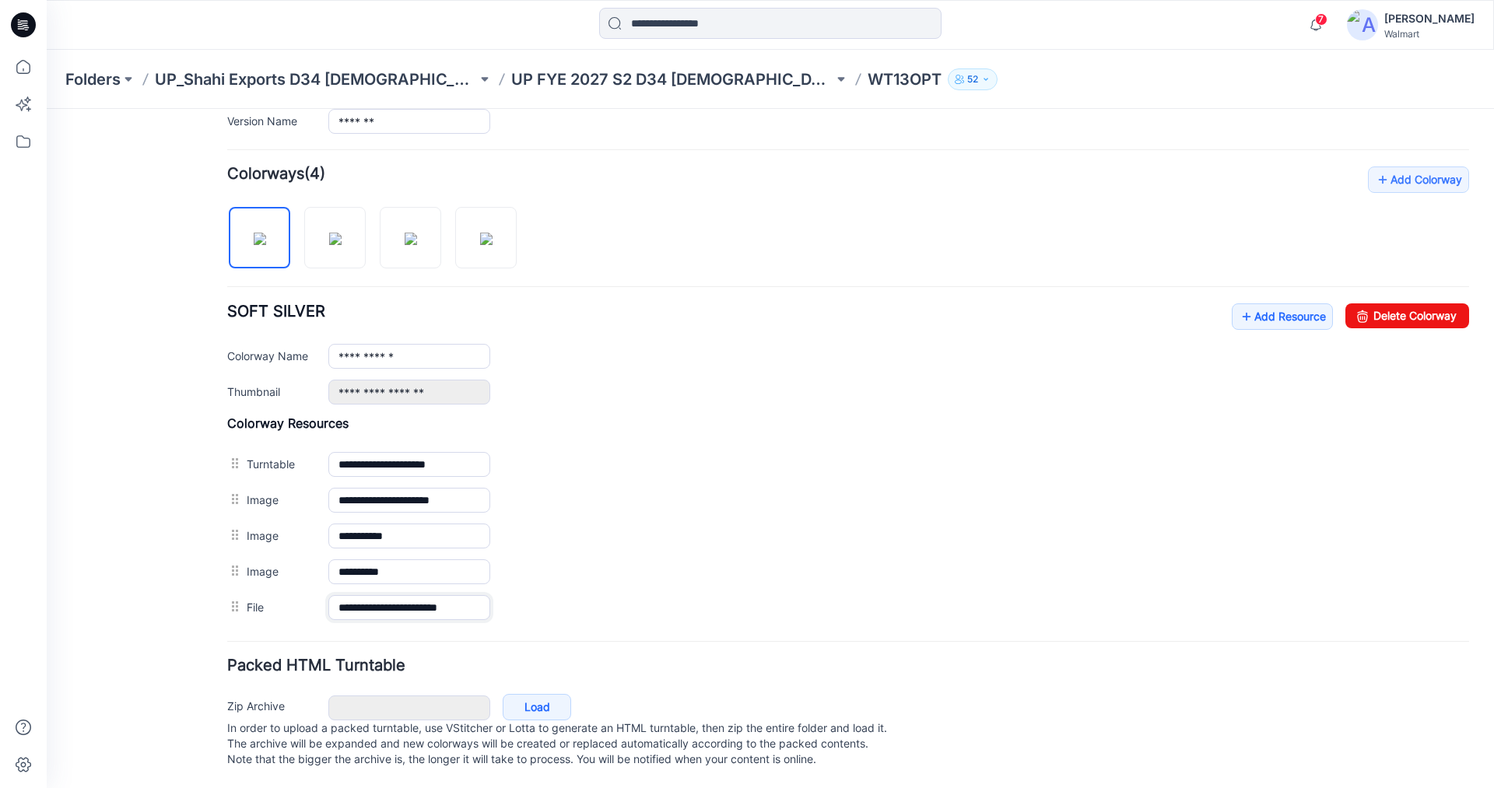
scroll to position [0, 7]
type input "**********"
click at [749, 665] on div "Packed HTML Turntable Zip Archive Cancel Load In order to upload a packed turnt…" at bounding box center [848, 715] width 1242 height 114
click at [699, 25] on input at bounding box center [770, 23] width 342 height 31
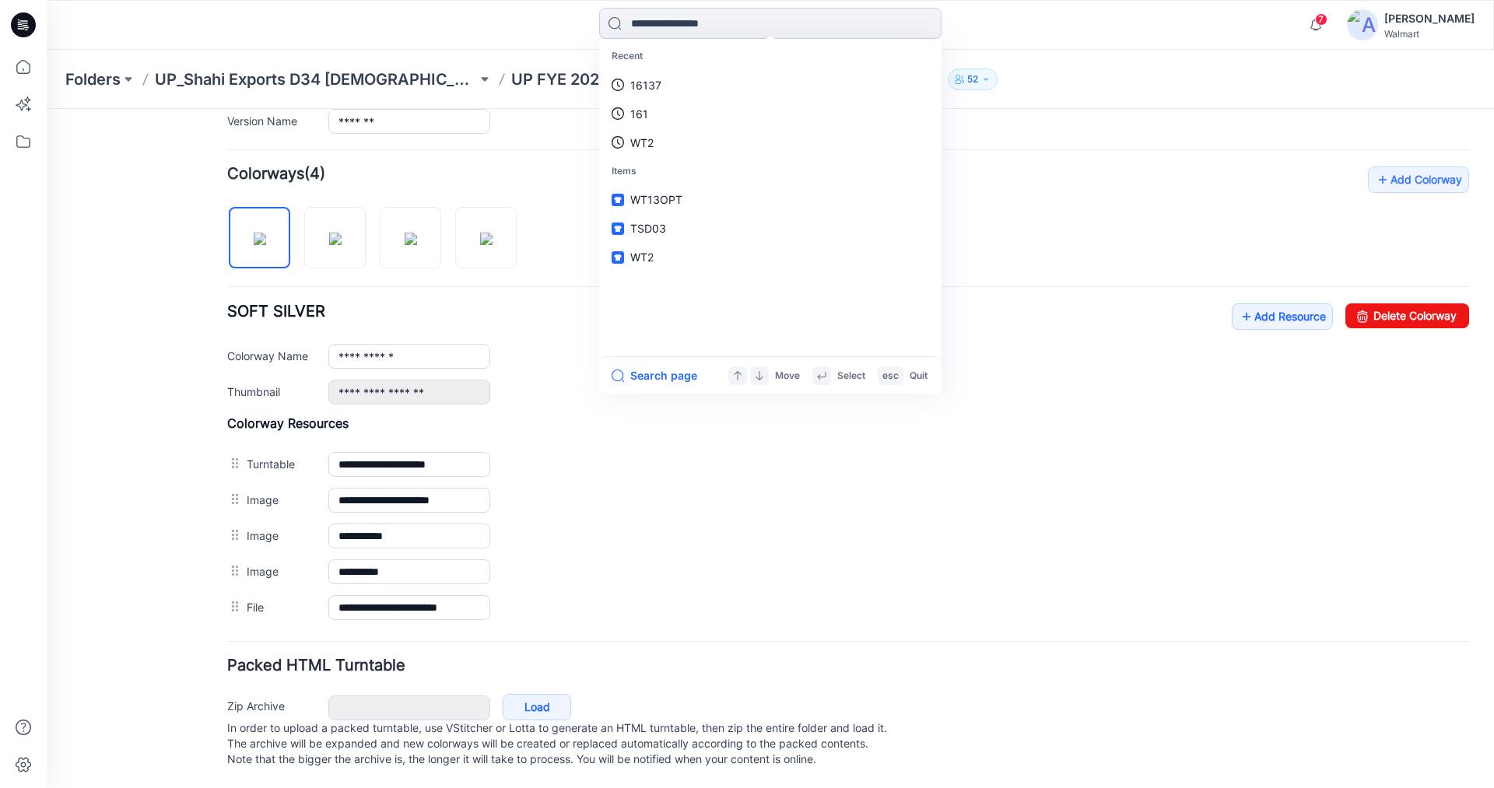
click at [694, 29] on input at bounding box center [770, 23] width 342 height 31
type input "*"
type input "***"
click at [646, 82] on mark "WT2" at bounding box center [644, 85] width 28 height 18
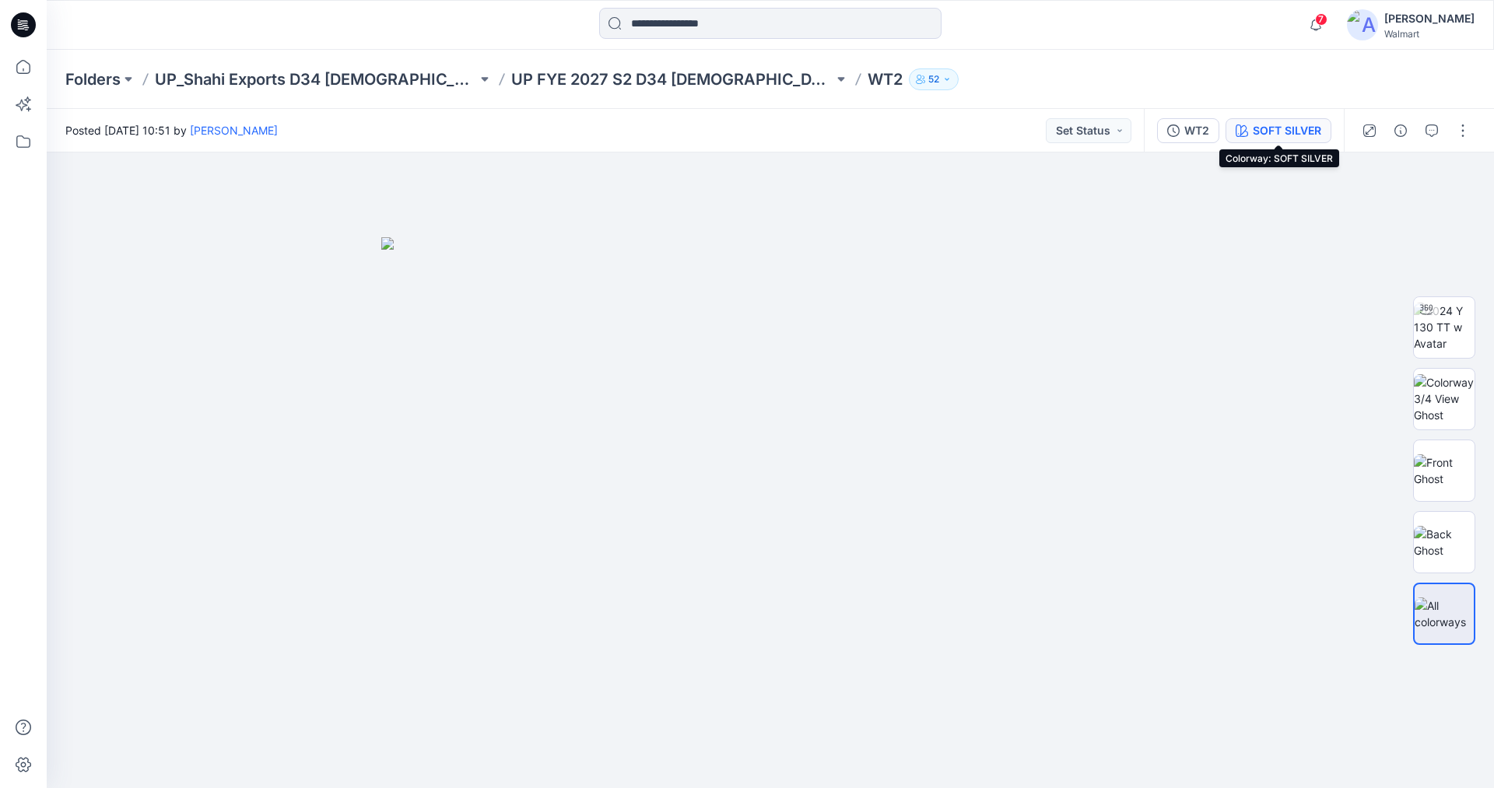
click at [1257, 133] on div "SOFT SILVER" at bounding box center [1286, 130] width 68 height 17
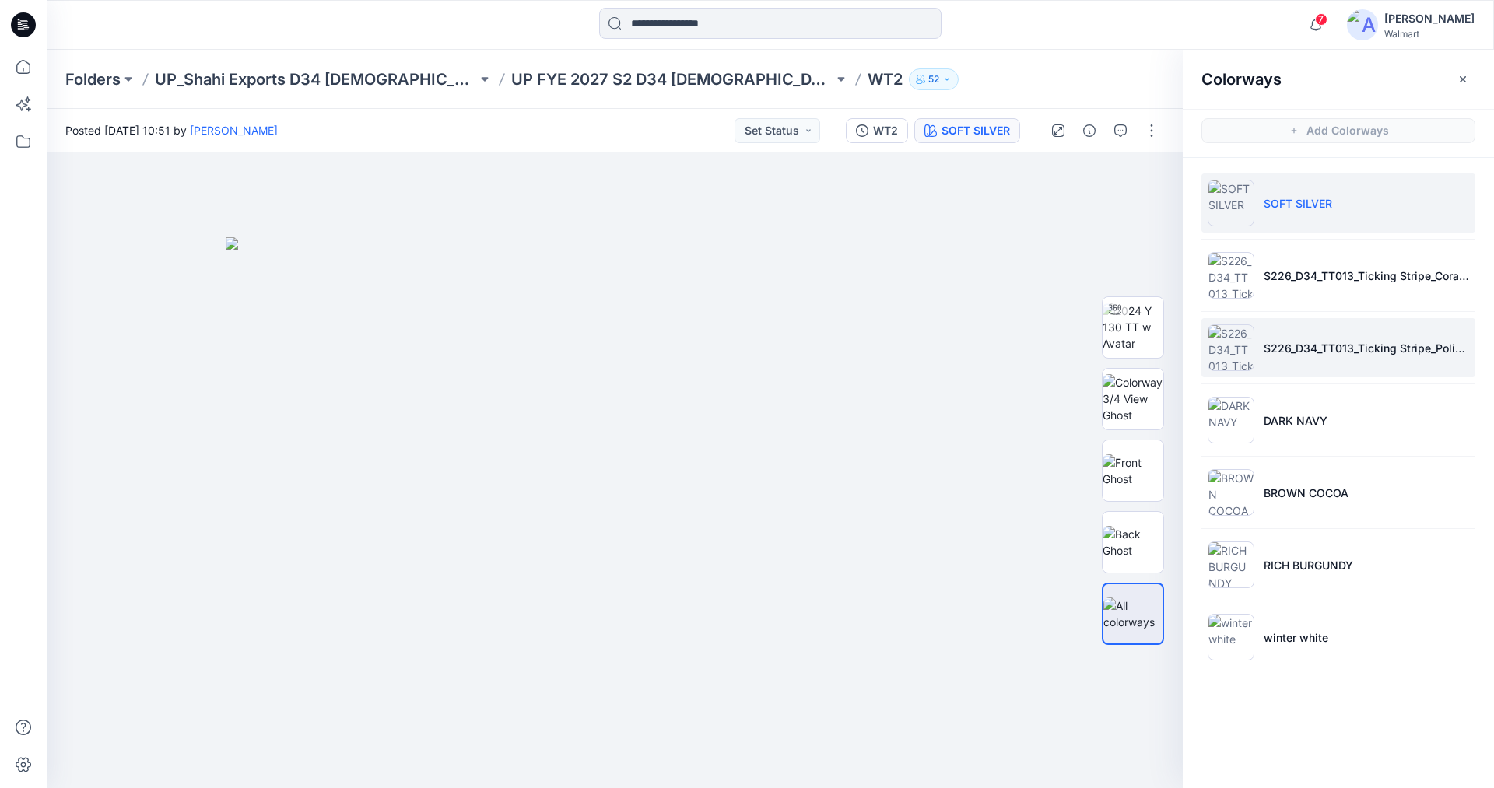
click at [1222, 349] on img at bounding box center [1230, 347] width 47 height 47
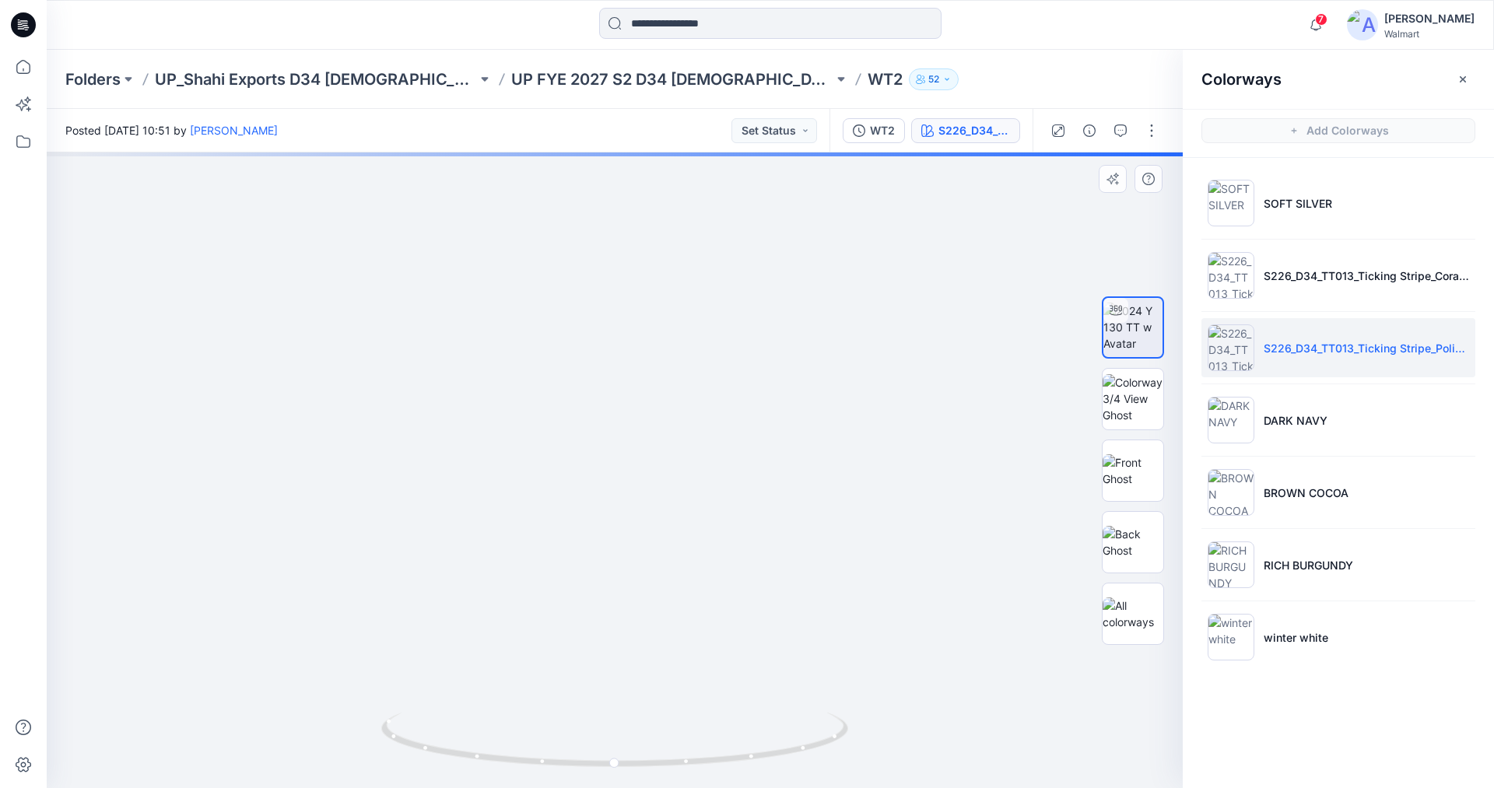
click at [1222, 419] on img at bounding box center [1230, 420] width 47 height 47
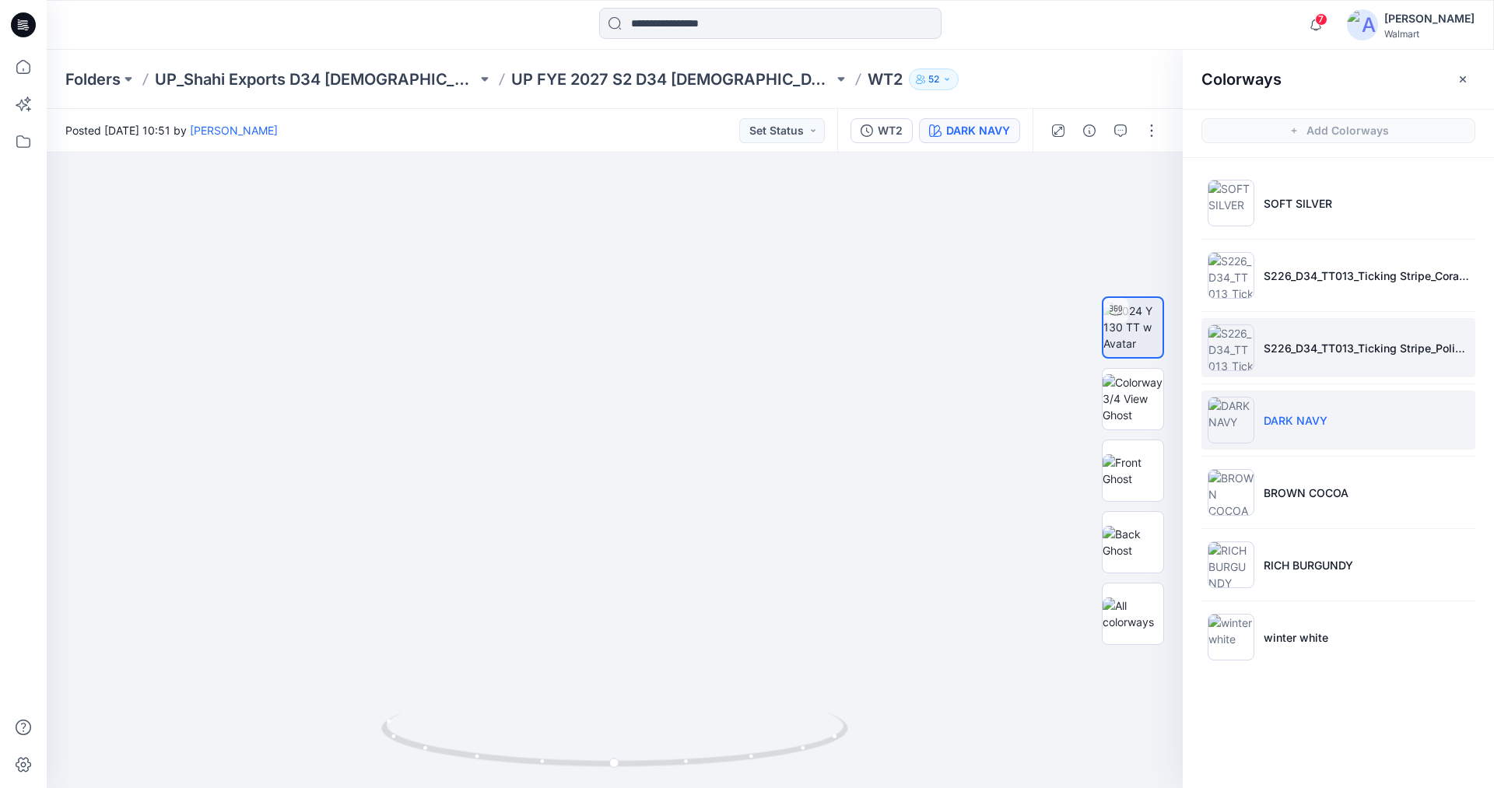
click at [1226, 342] on img at bounding box center [1230, 347] width 47 height 47
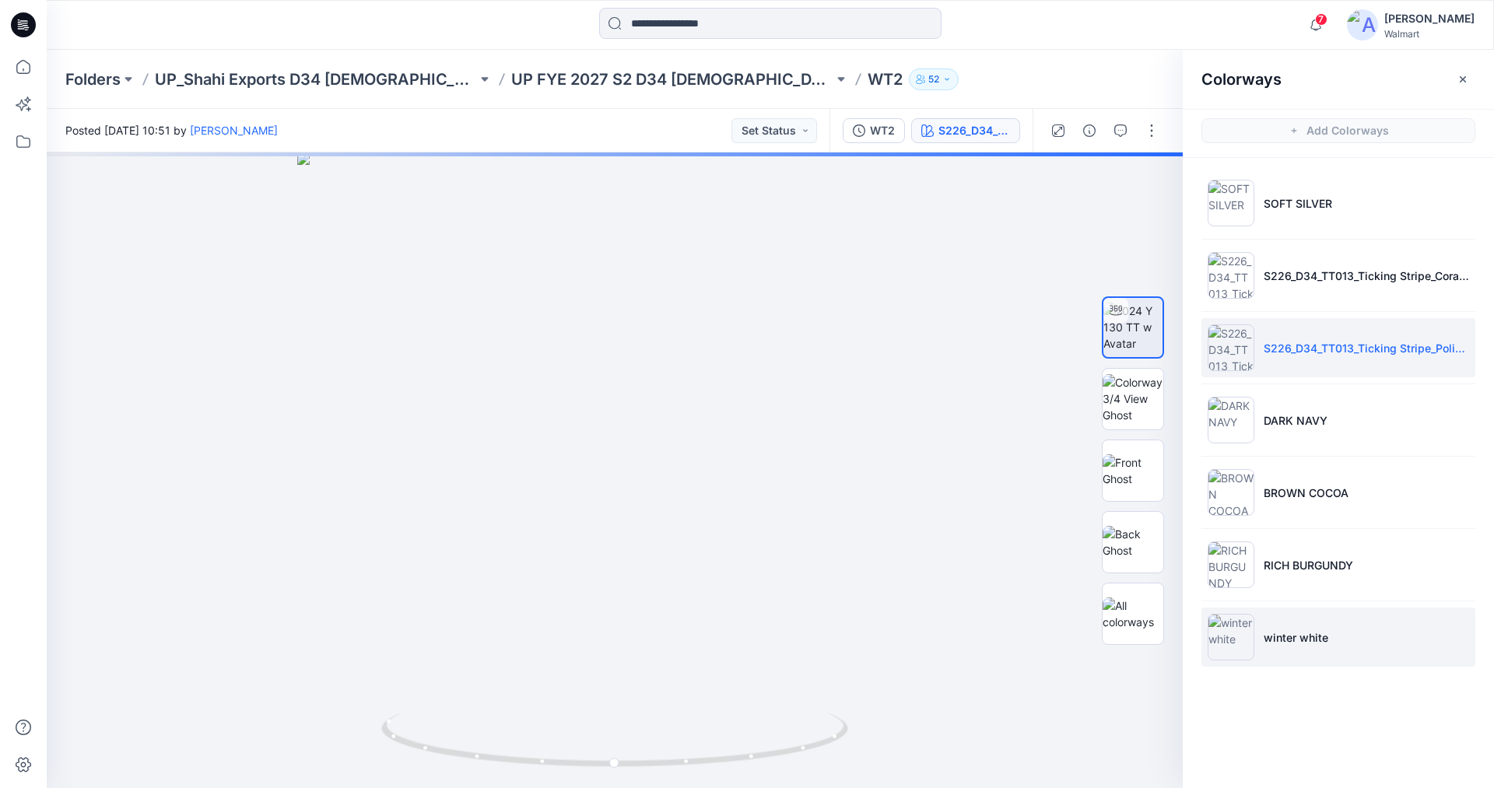
click at [1233, 638] on img at bounding box center [1230, 637] width 47 height 47
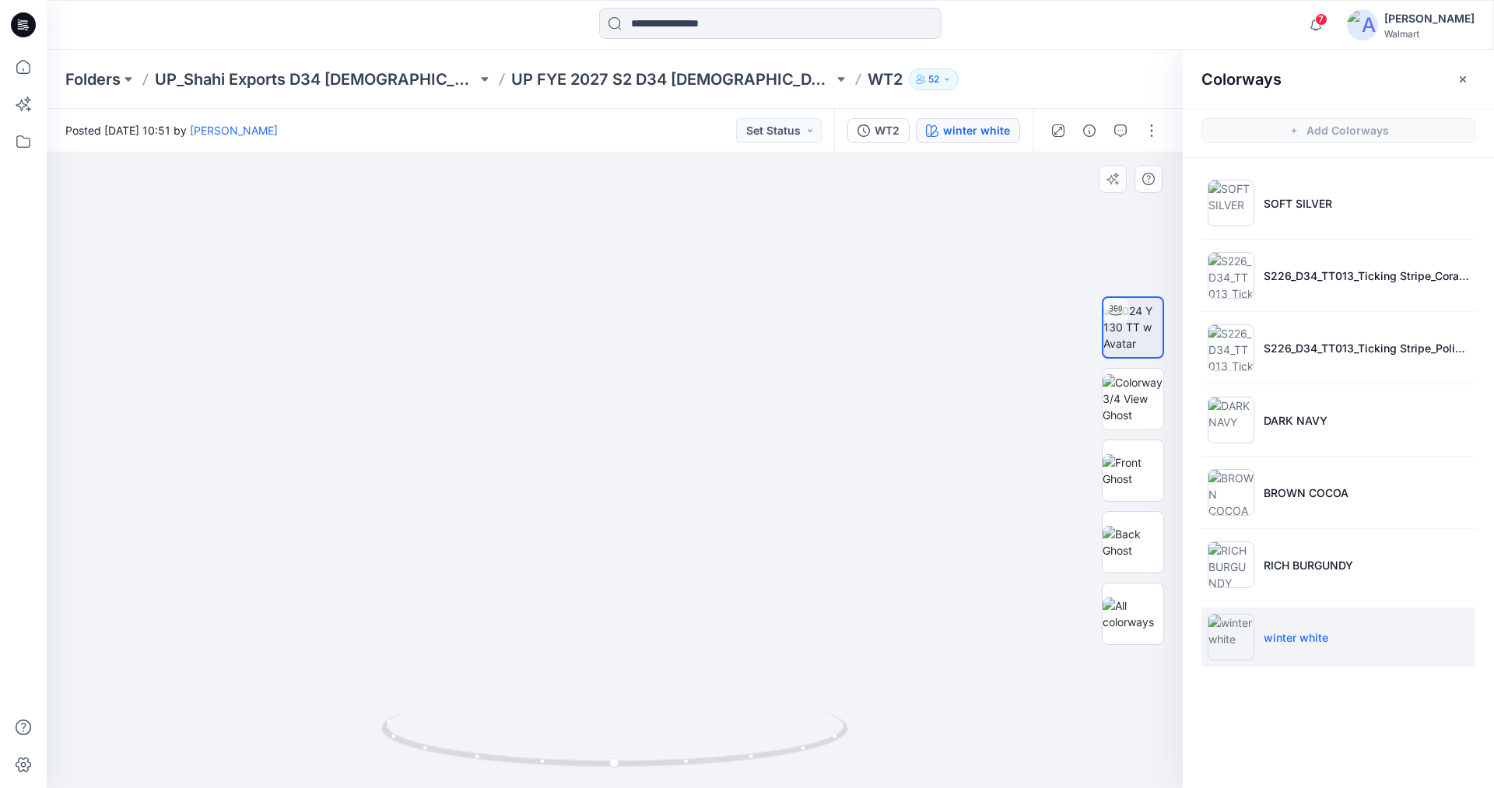
click at [1239, 420] on img at bounding box center [1230, 420] width 47 height 47
click at [1238, 626] on img at bounding box center [1230, 637] width 47 height 47
click at [1152, 134] on button "button" at bounding box center [1151, 130] width 25 height 25
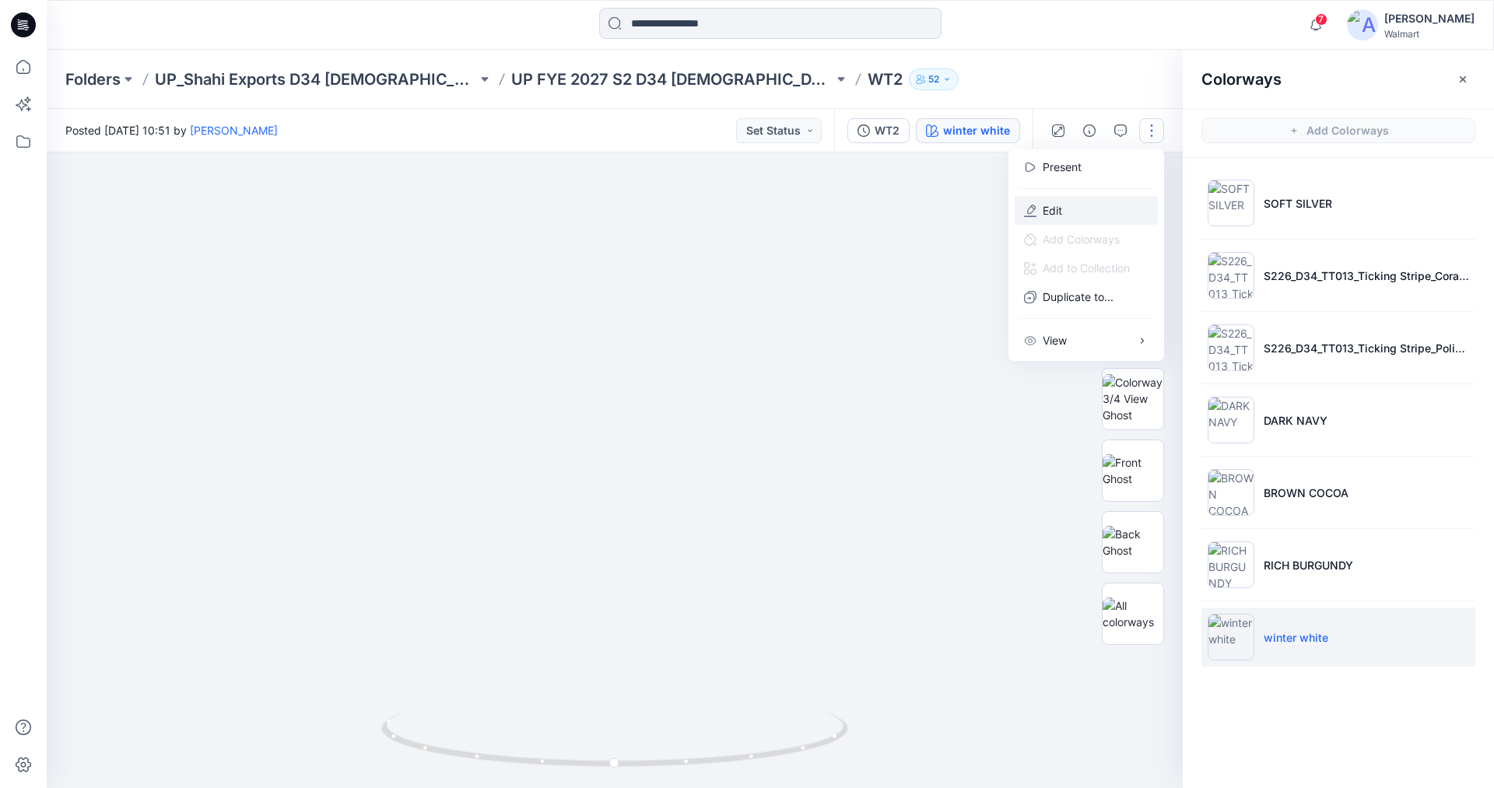
click at [1047, 208] on p "Edit" at bounding box center [1051, 210] width 19 height 16
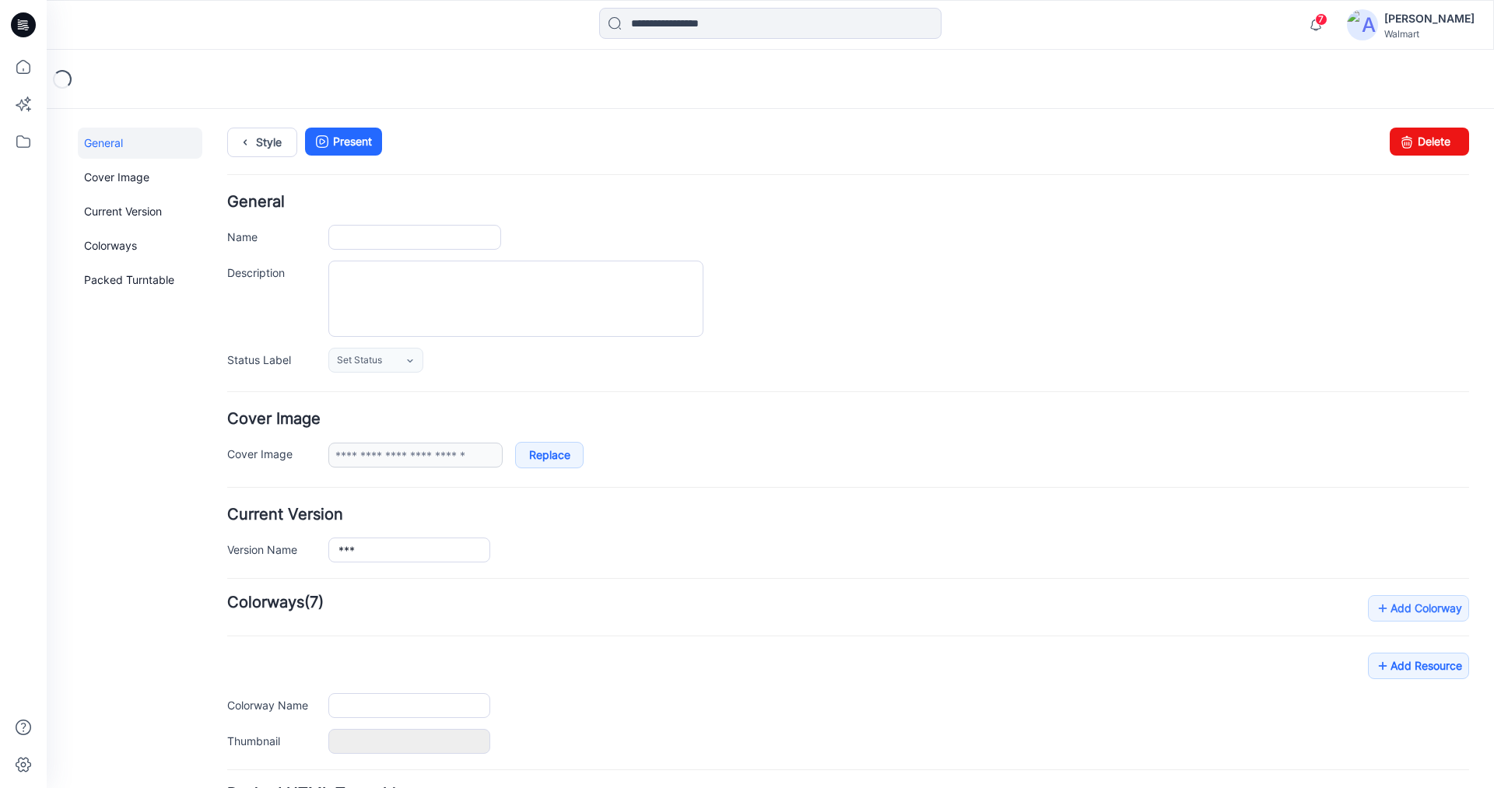
type input "***"
type input "**********"
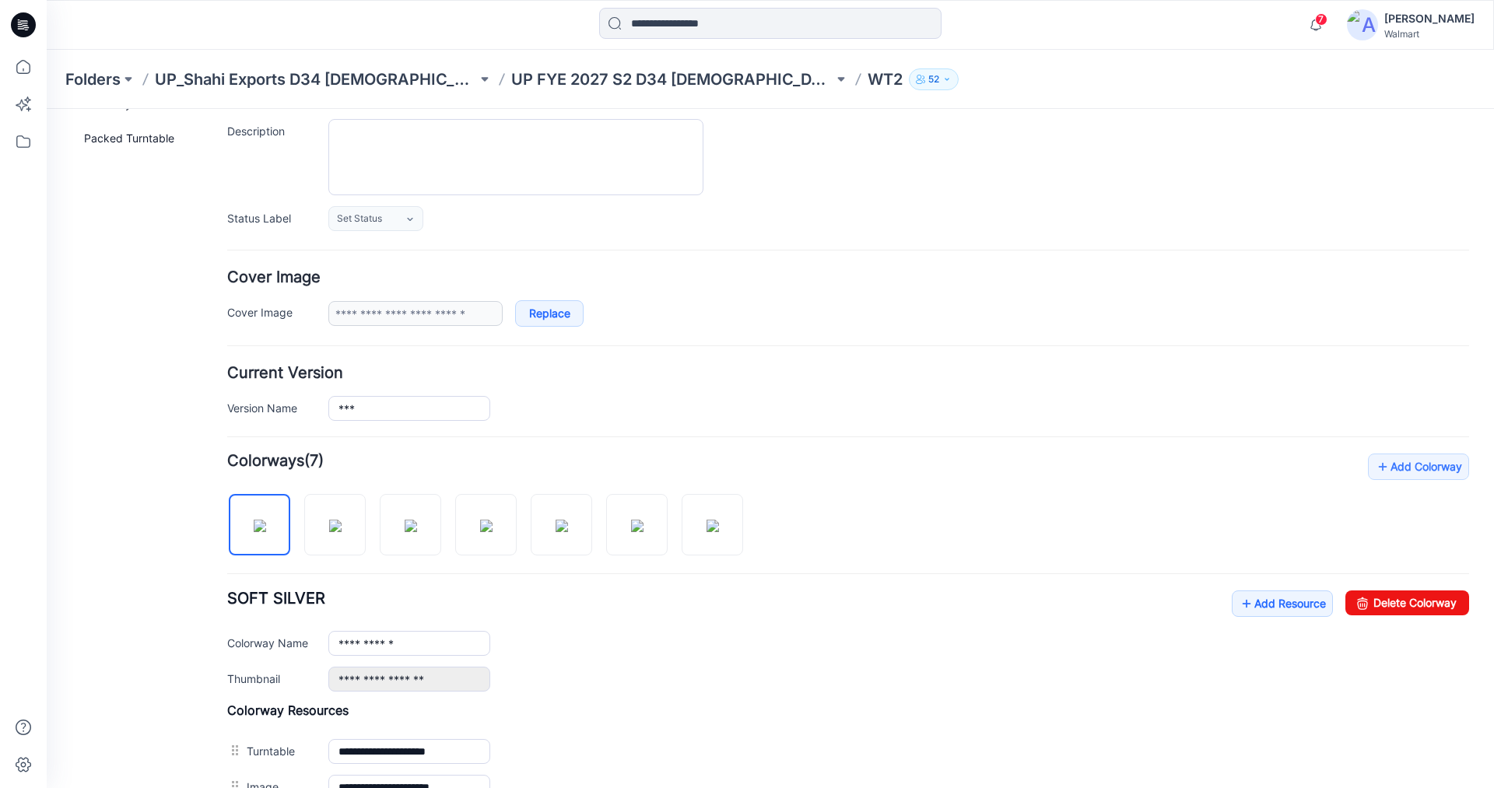
scroll to position [156, 0]
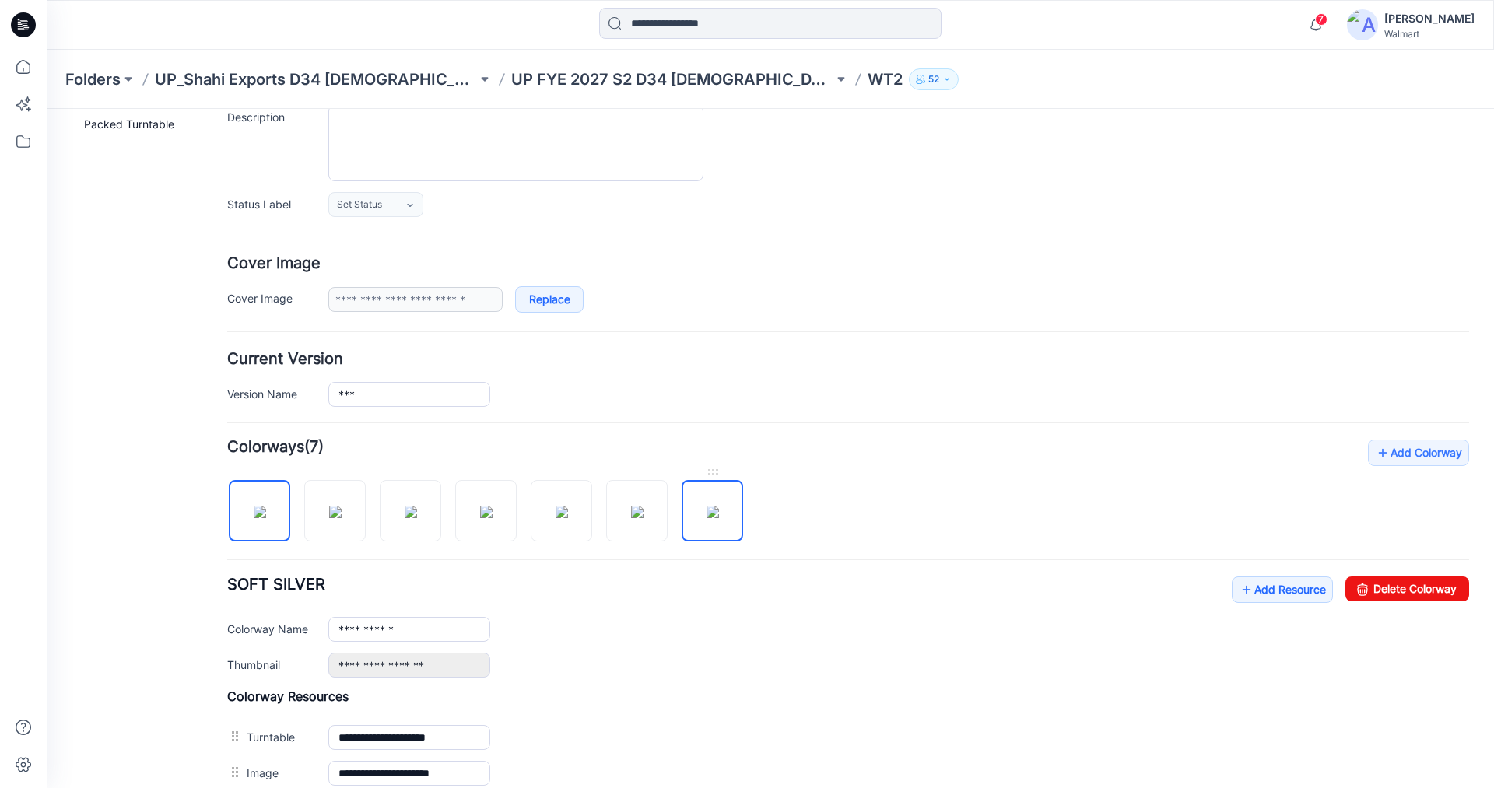
click at [719, 506] on img at bounding box center [712, 512] width 12 height 12
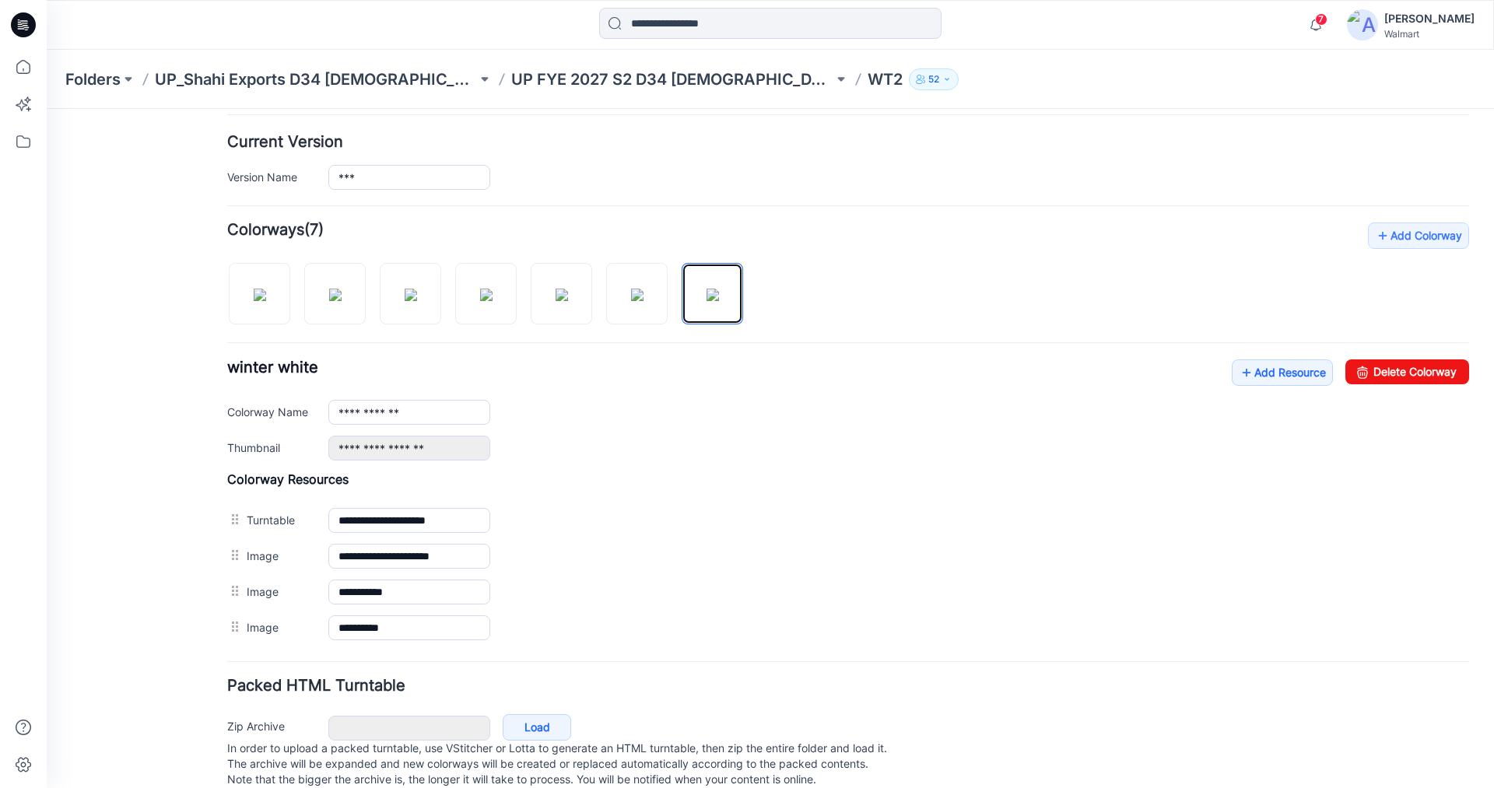
scroll to position [389, 0]
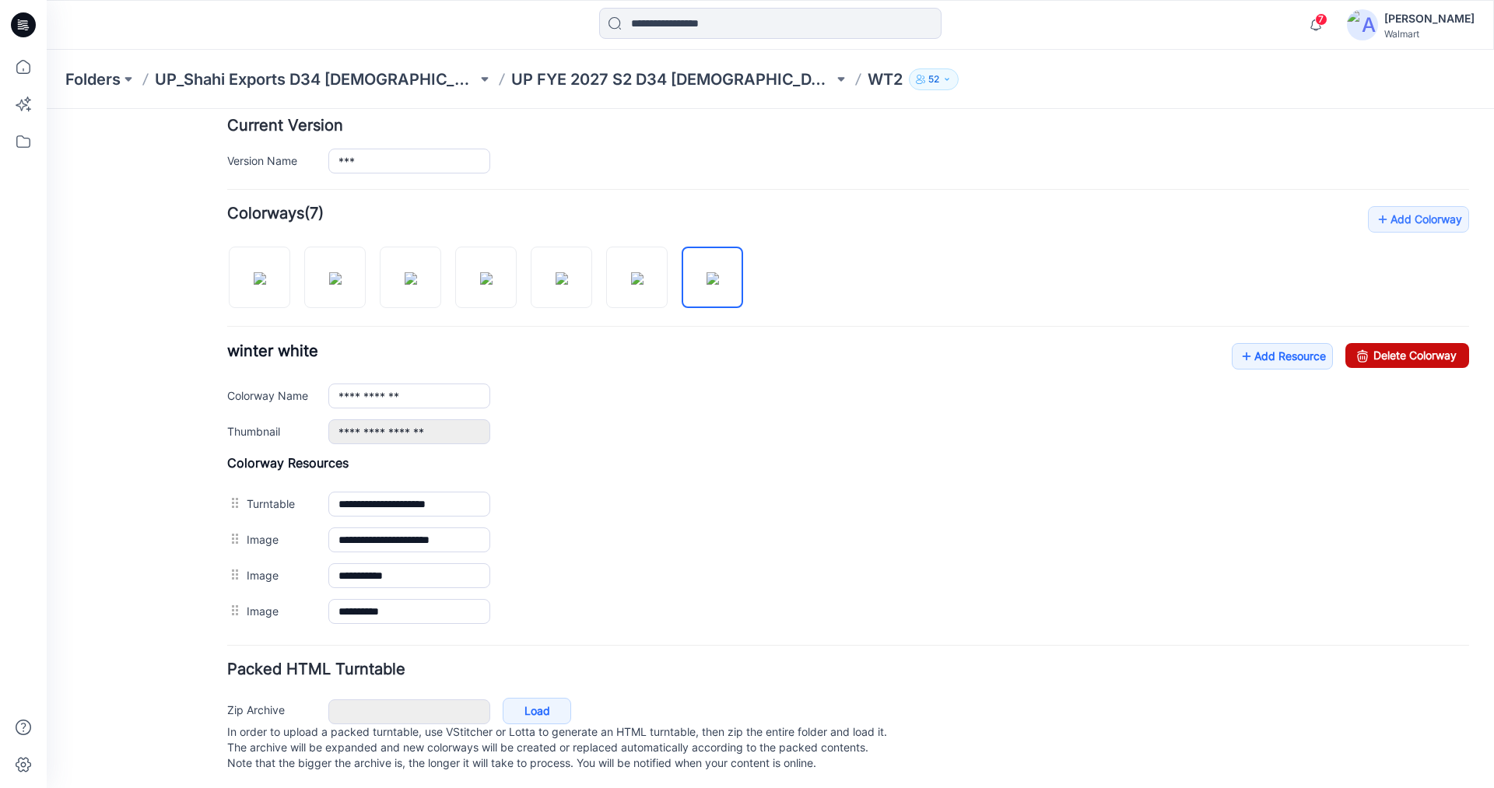
click at [1378, 353] on link "Delete Colorway" at bounding box center [1407, 355] width 124 height 25
type input "**********"
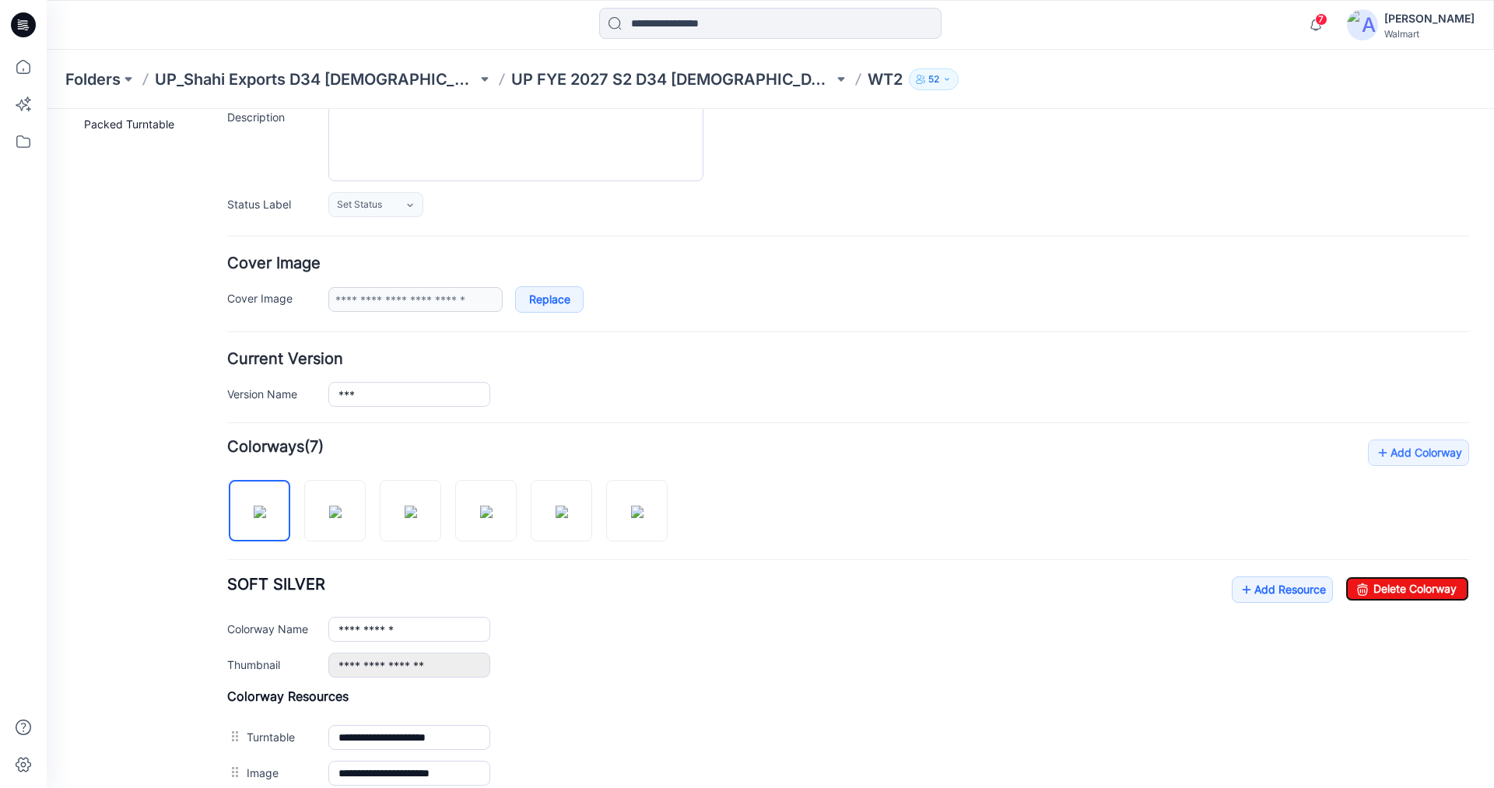
scroll to position [0, 0]
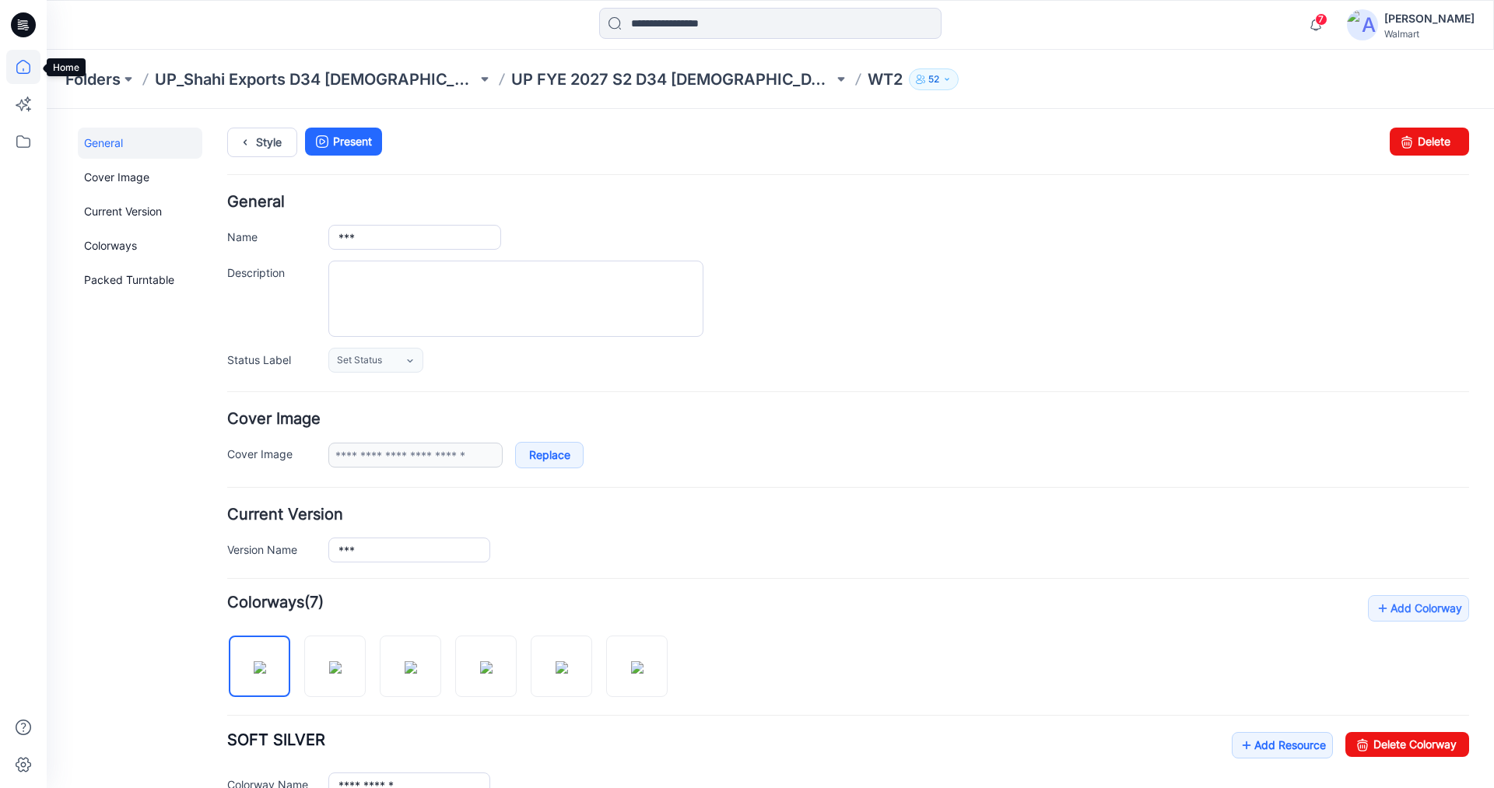
click at [23, 68] on icon at bounding box center [23, 69] width 1 height 3
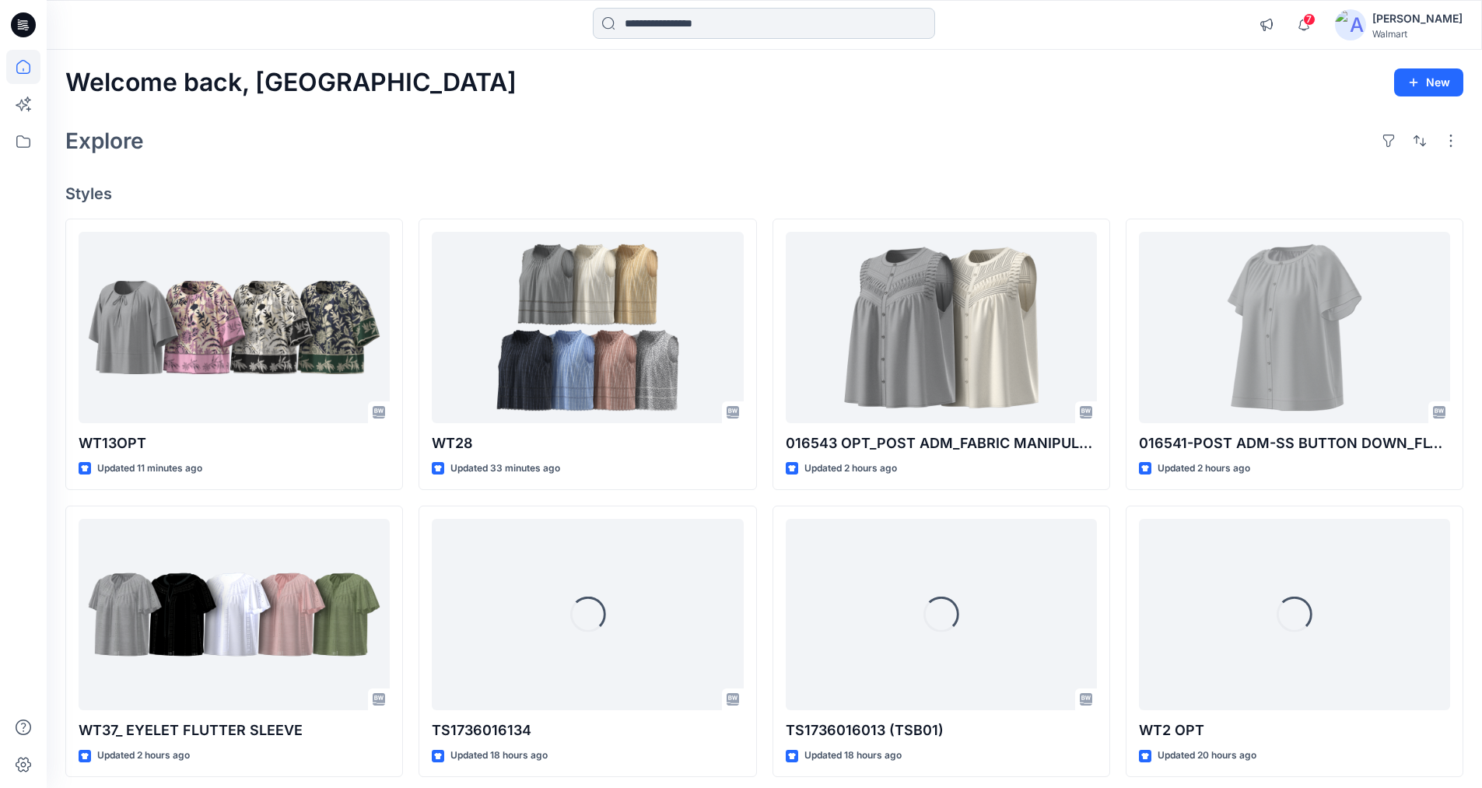
click at [741, 23] on input at bounding box center [764, 23] width 342 height 31
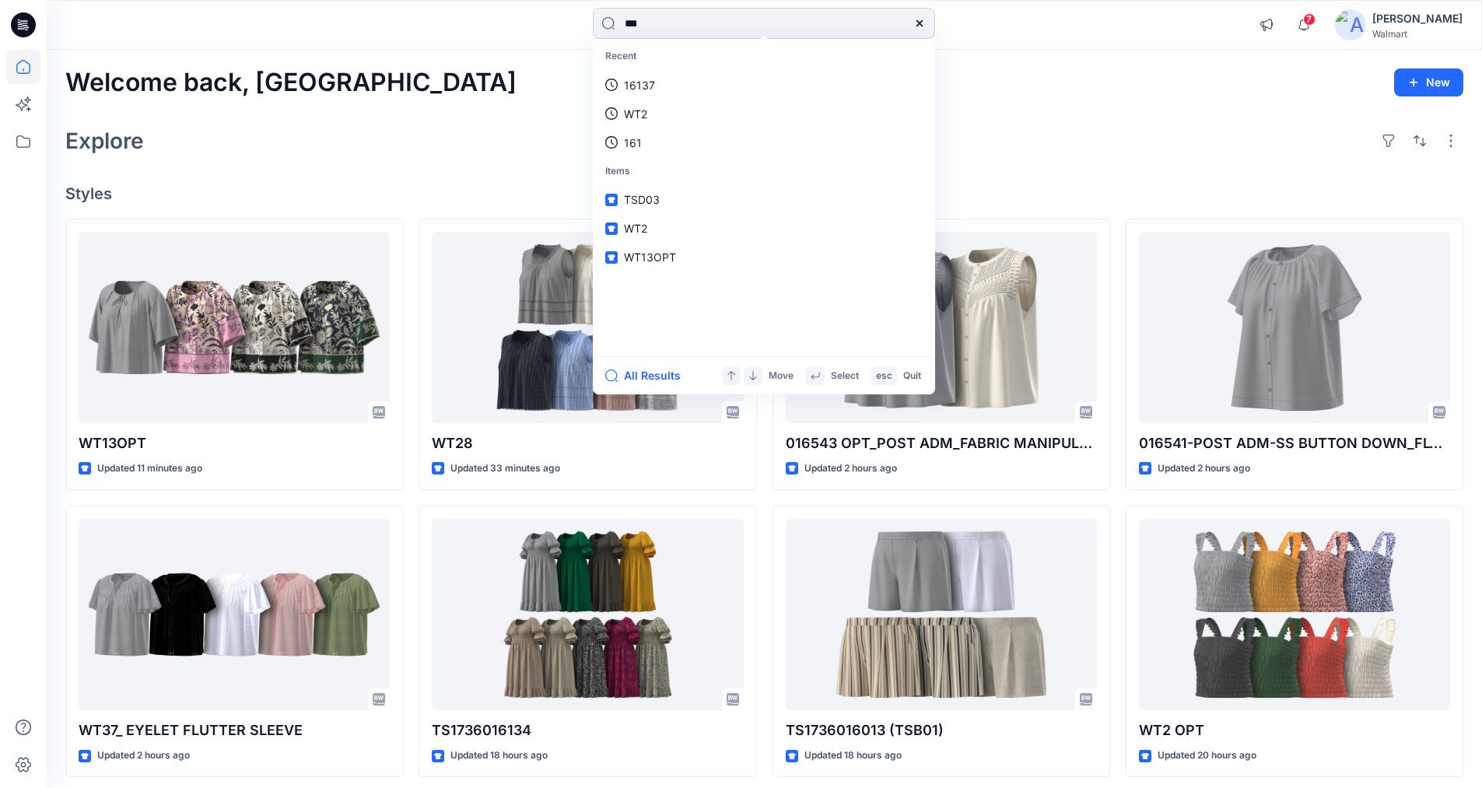
type input "***"
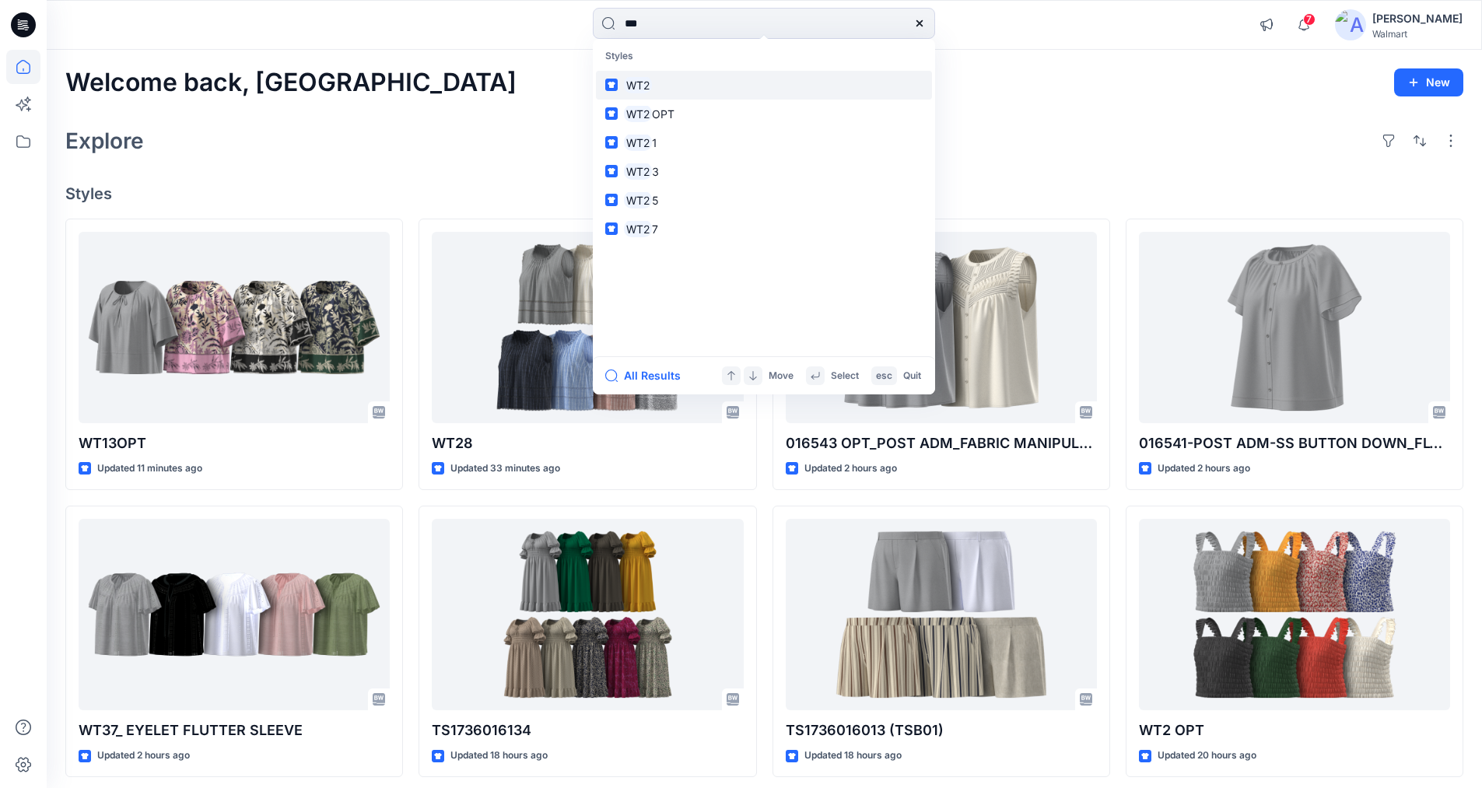
click at [642, 85] on mark "WT2" at bounding box center [638, 85] width 28 height 18
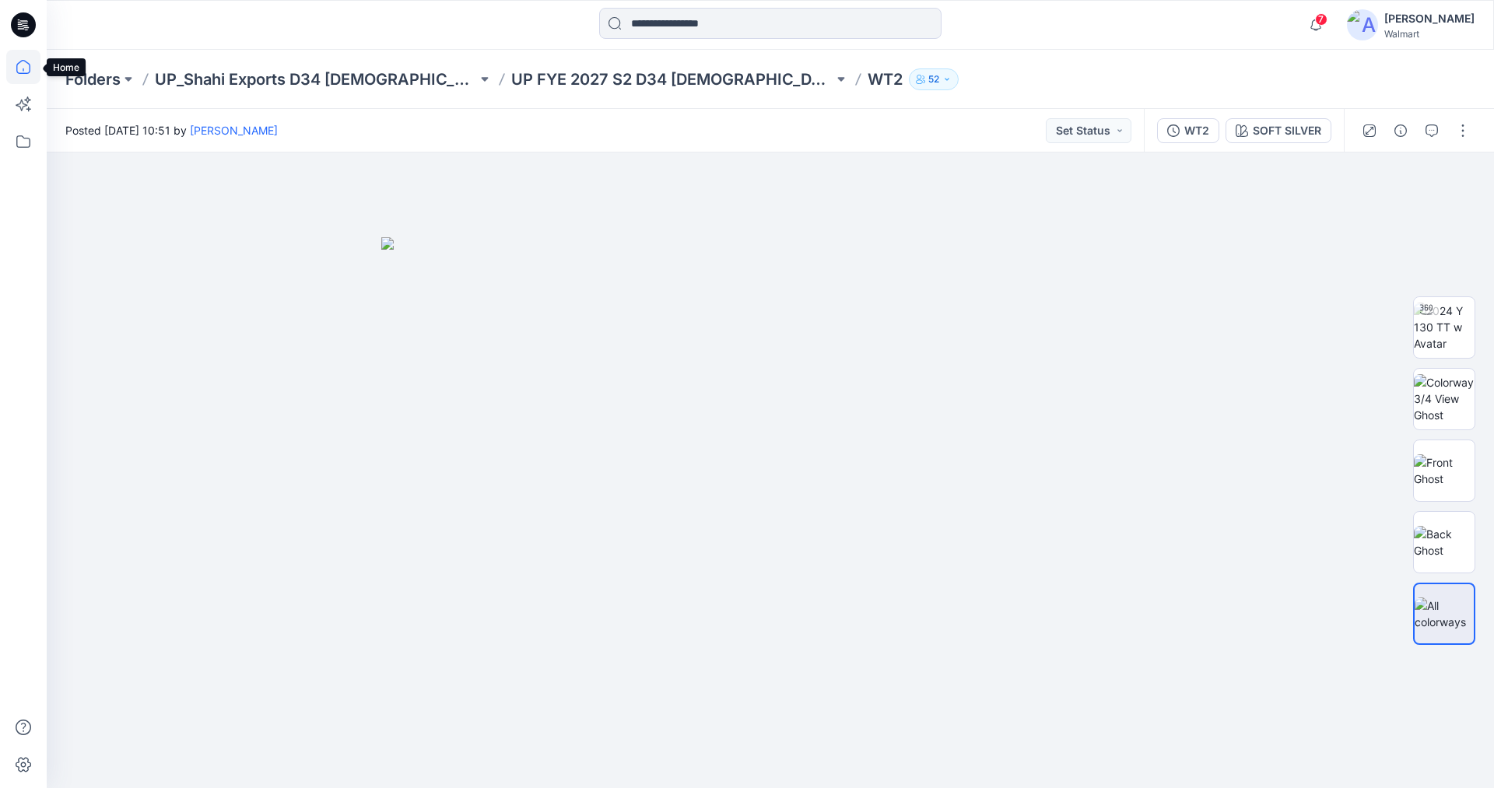
click at [23, 68] on icon at bounding box center [23, 69] width 1 height 3
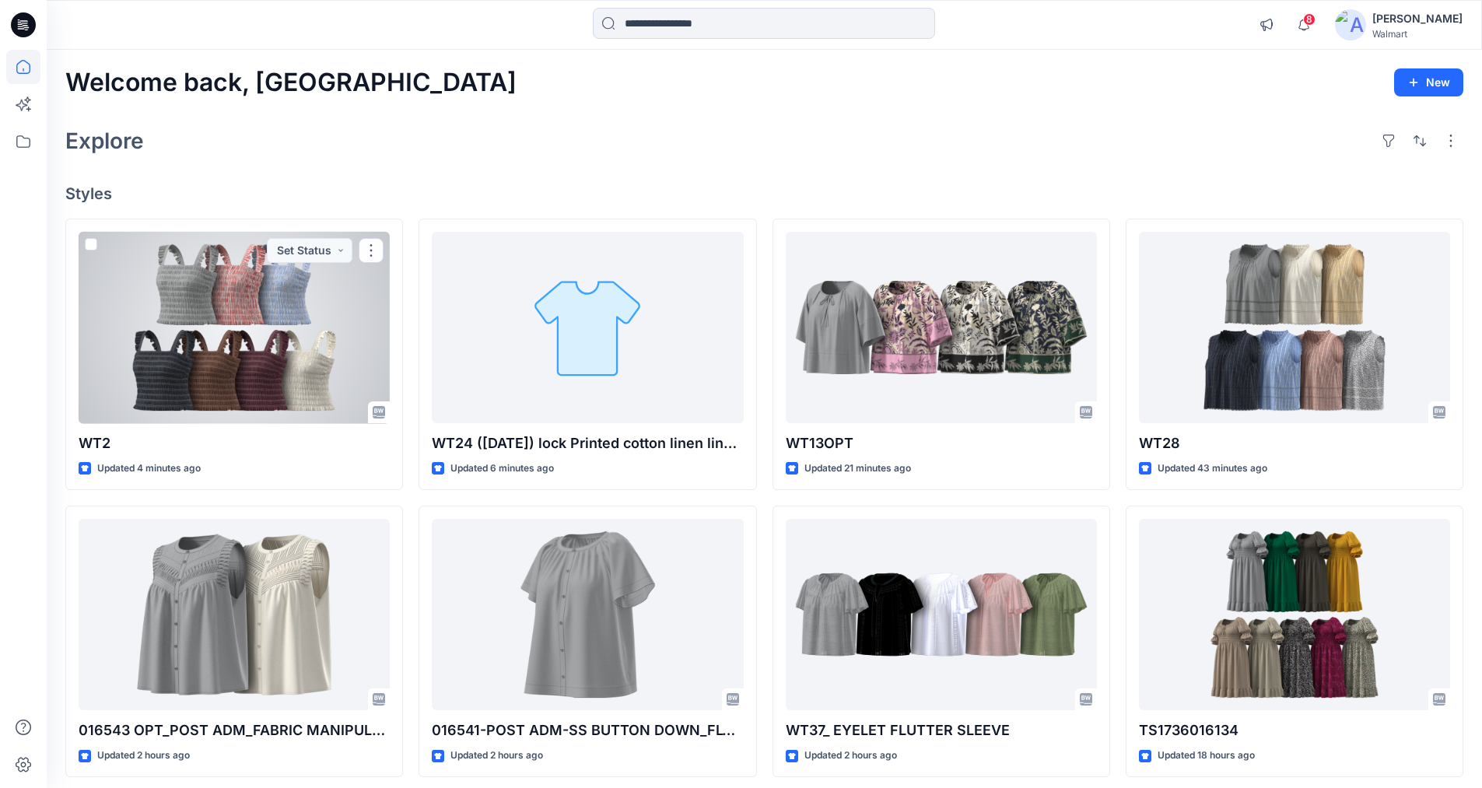
click at [264, 340] on div at bounding box center [234, 328] width 311 height 192
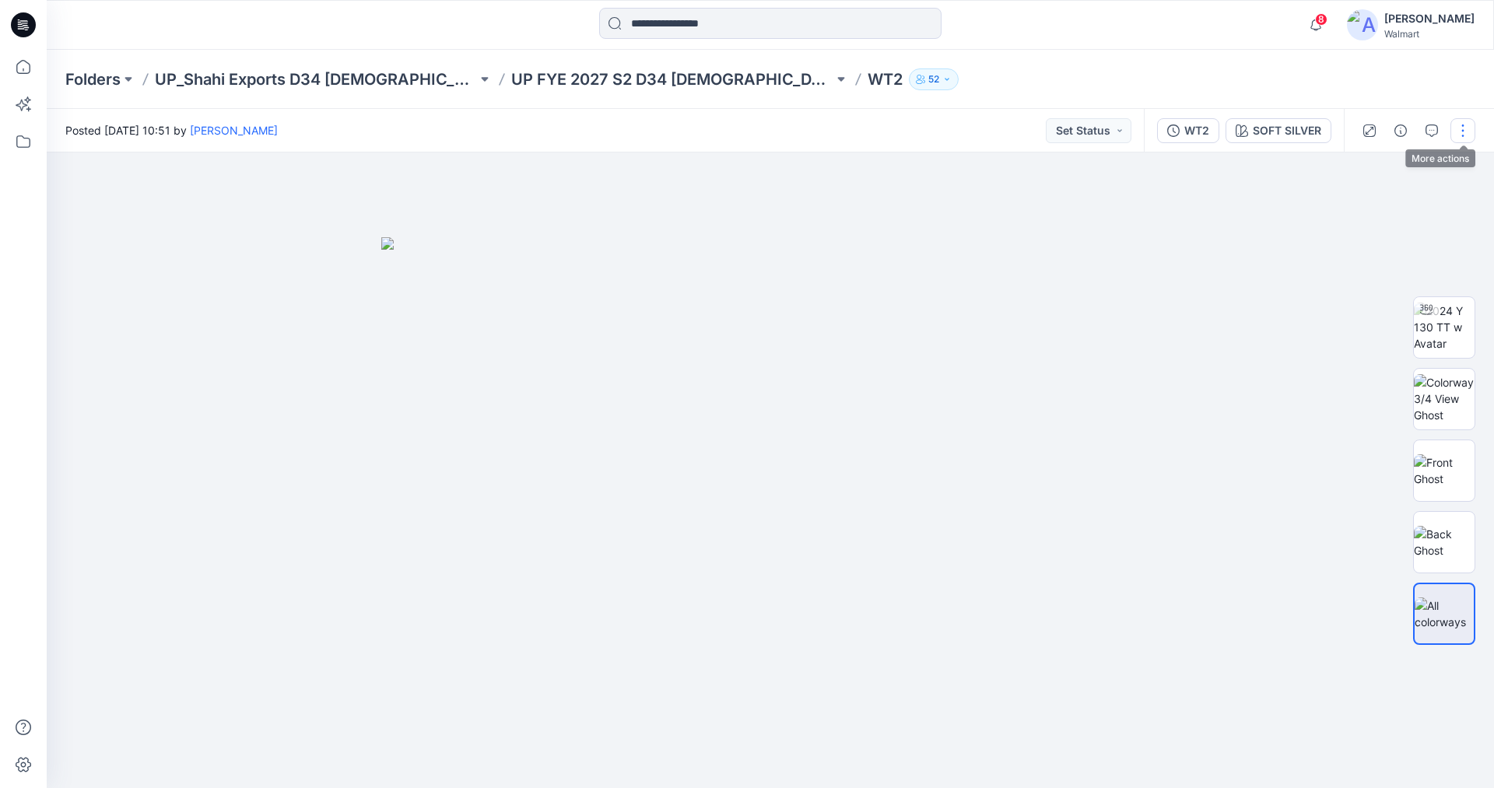
click at [1459, 123] on button "button" at bounding box center [1462, 130] width 25 height 25
click at [1371, 208] on p "Edit" at bounding box center [1363, 210] width 19 height 16
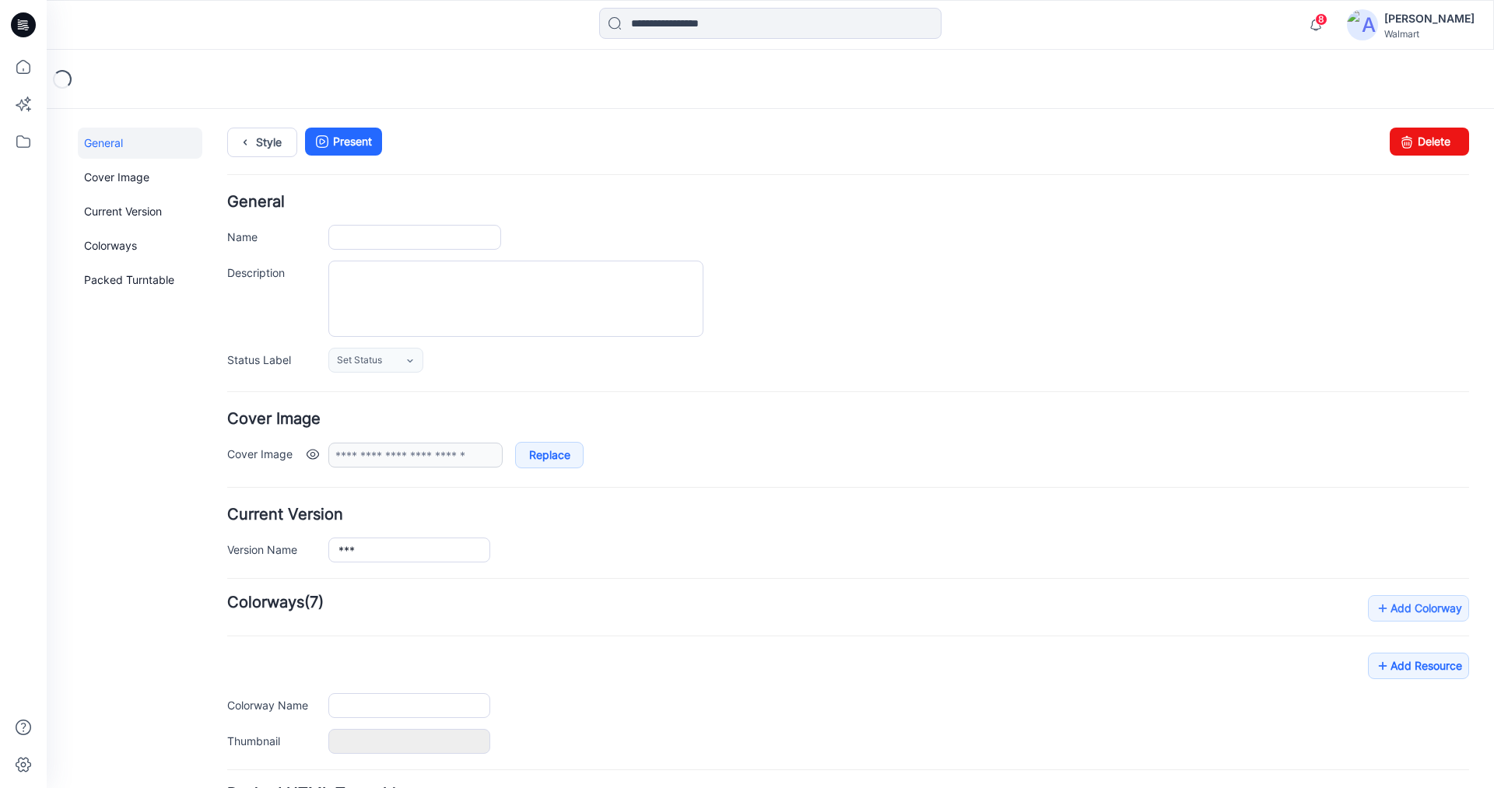
type input "***"
type input "**********"
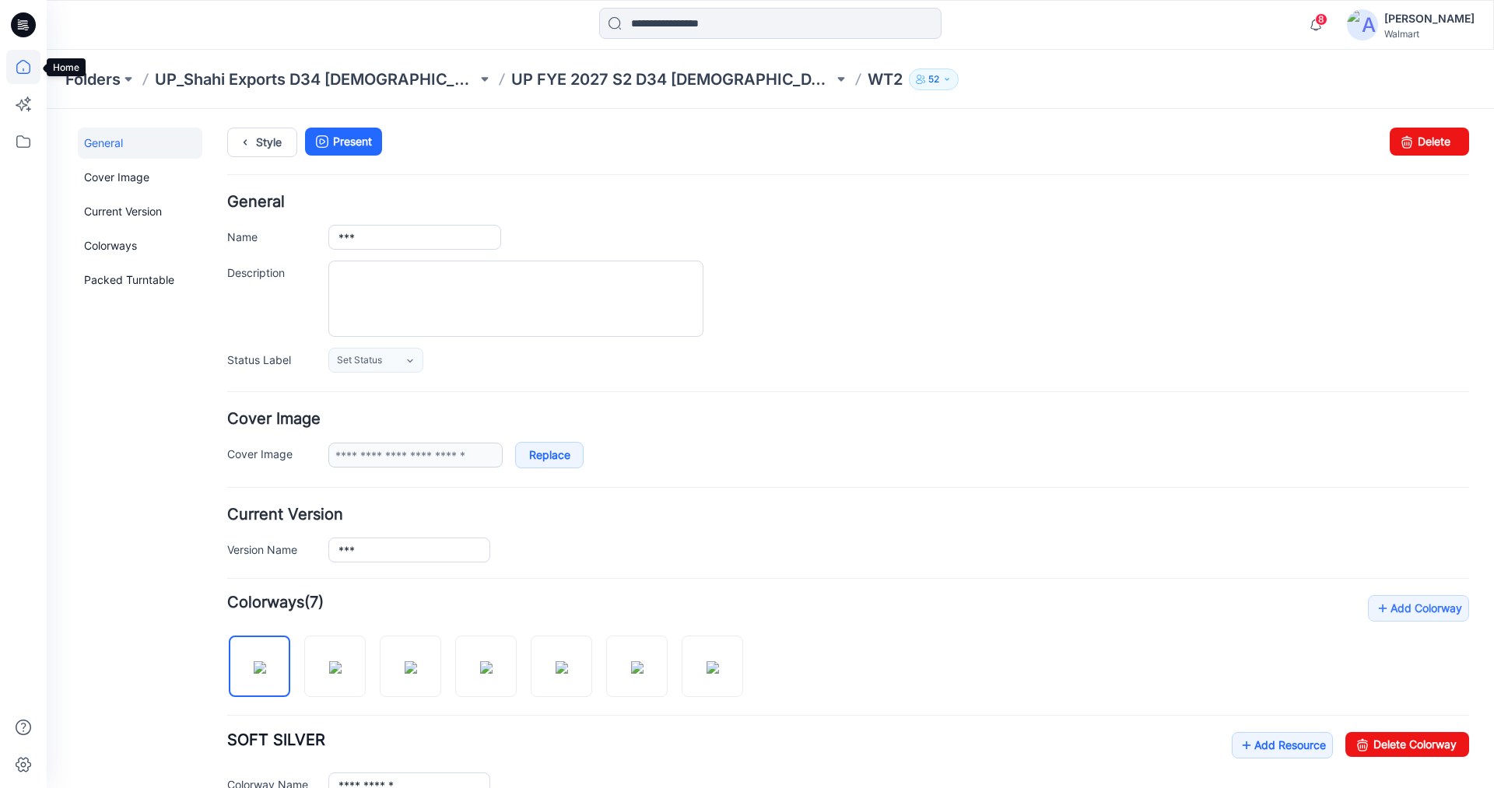
click at [26, 61] on icon at bounding box center [23, 67] width 14 height 14
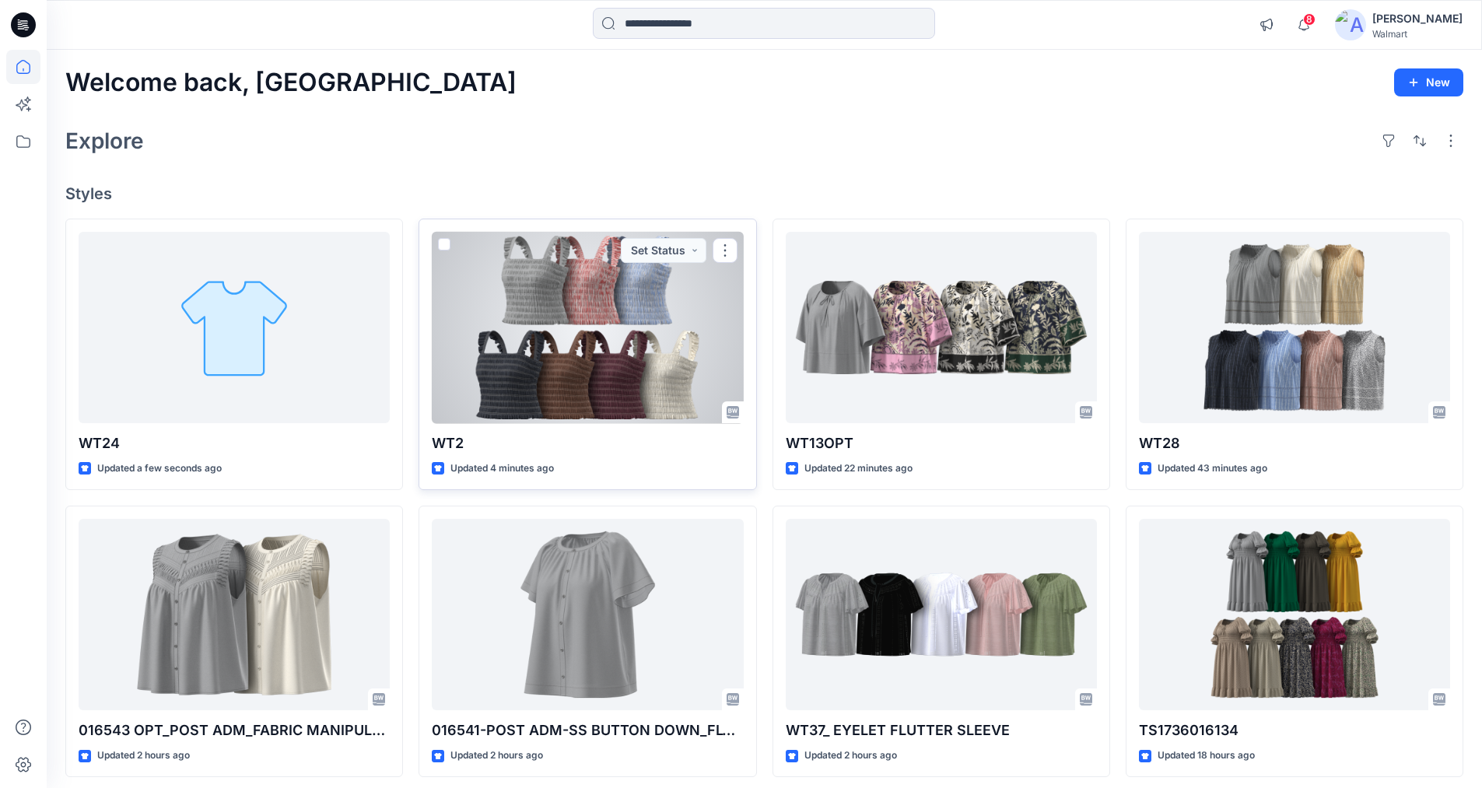
click at [590, 317] on div at bounding box center [587, 328] width 311 height 192
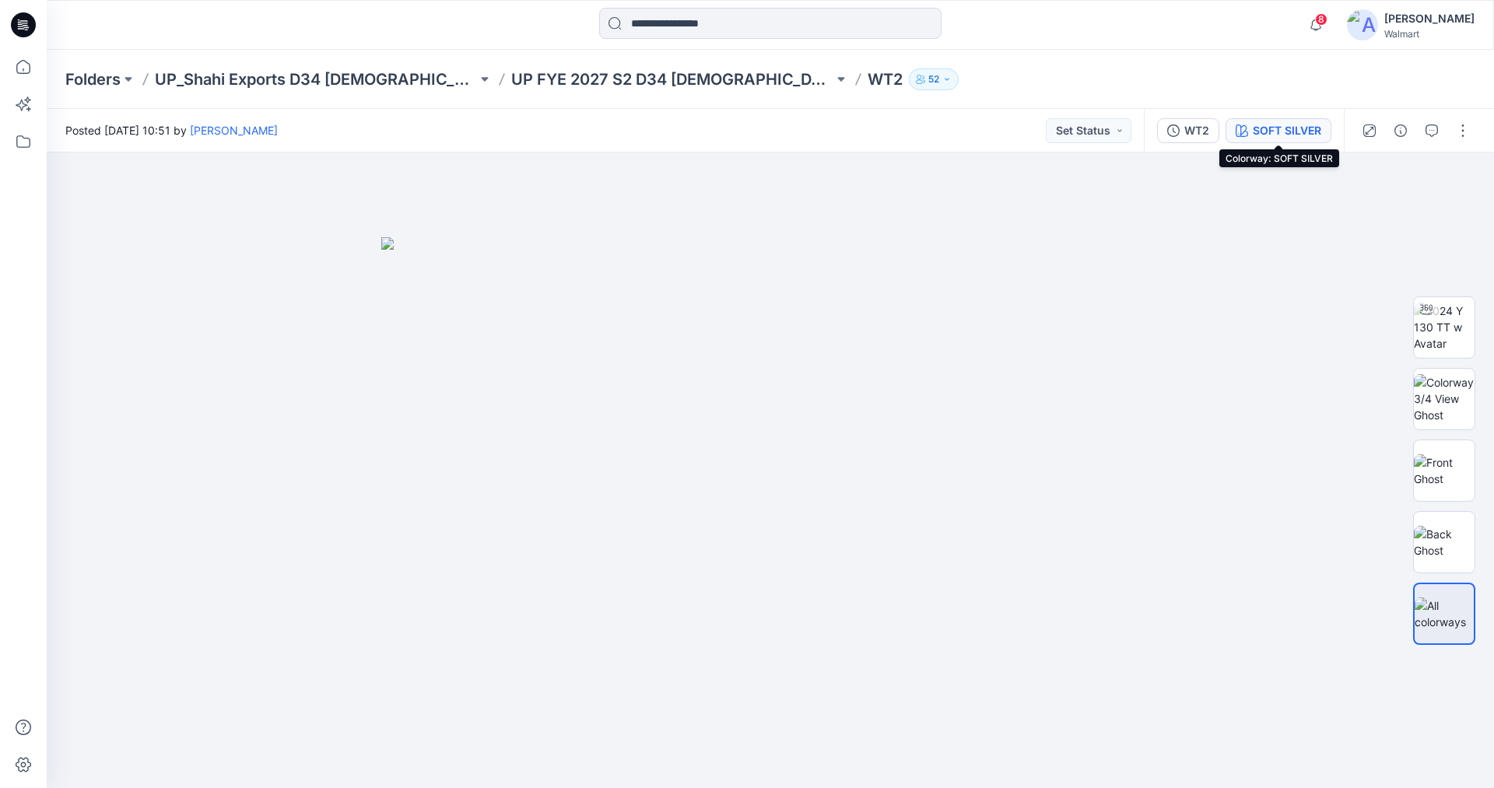
click at [1257, 131] on div "SOFT SILVER" at bounding box center [1286, 130] width 68 height 17
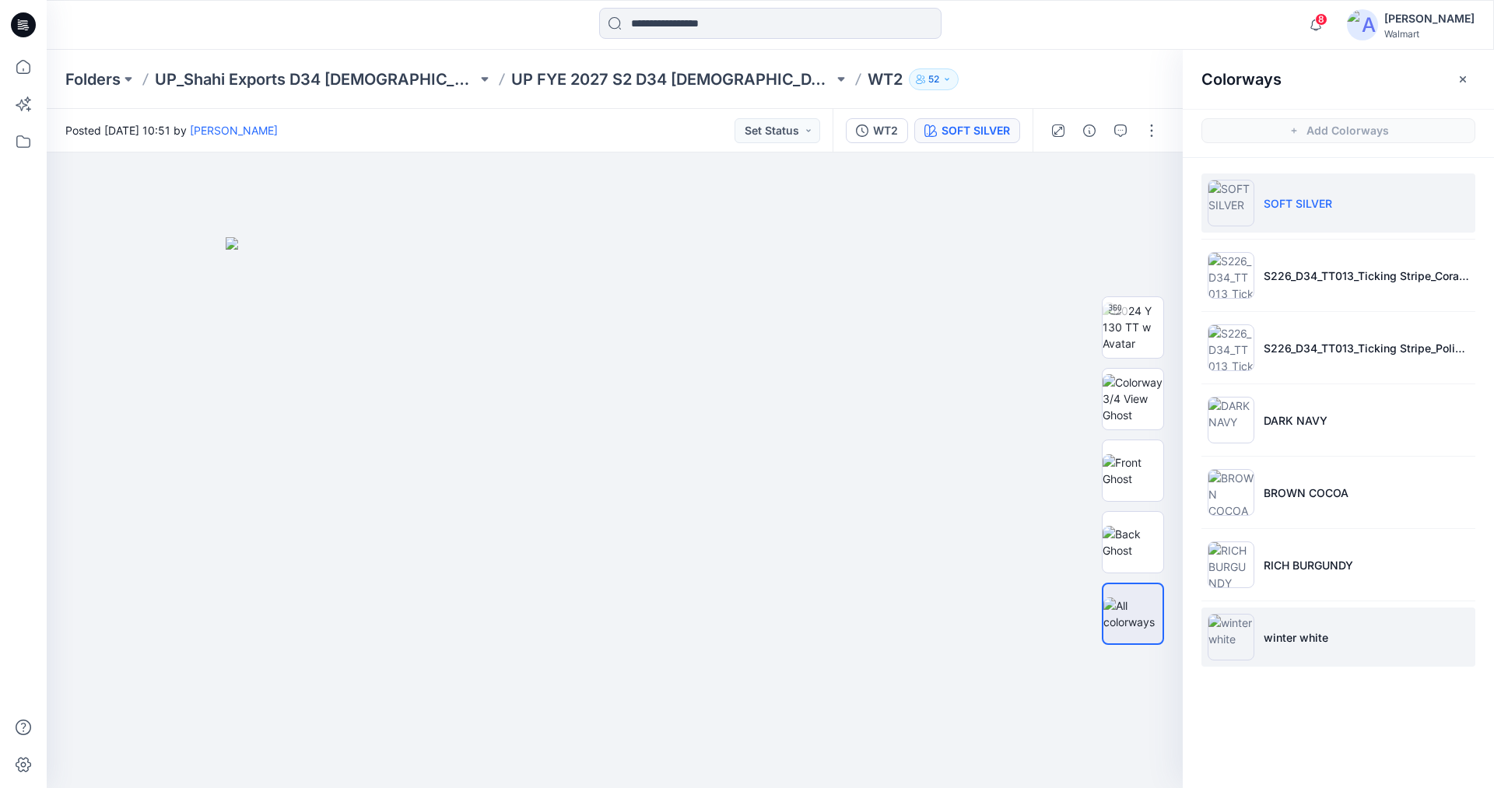
click at [1244, 633] on img at bounding box center [1230, 637] width 47 height 47
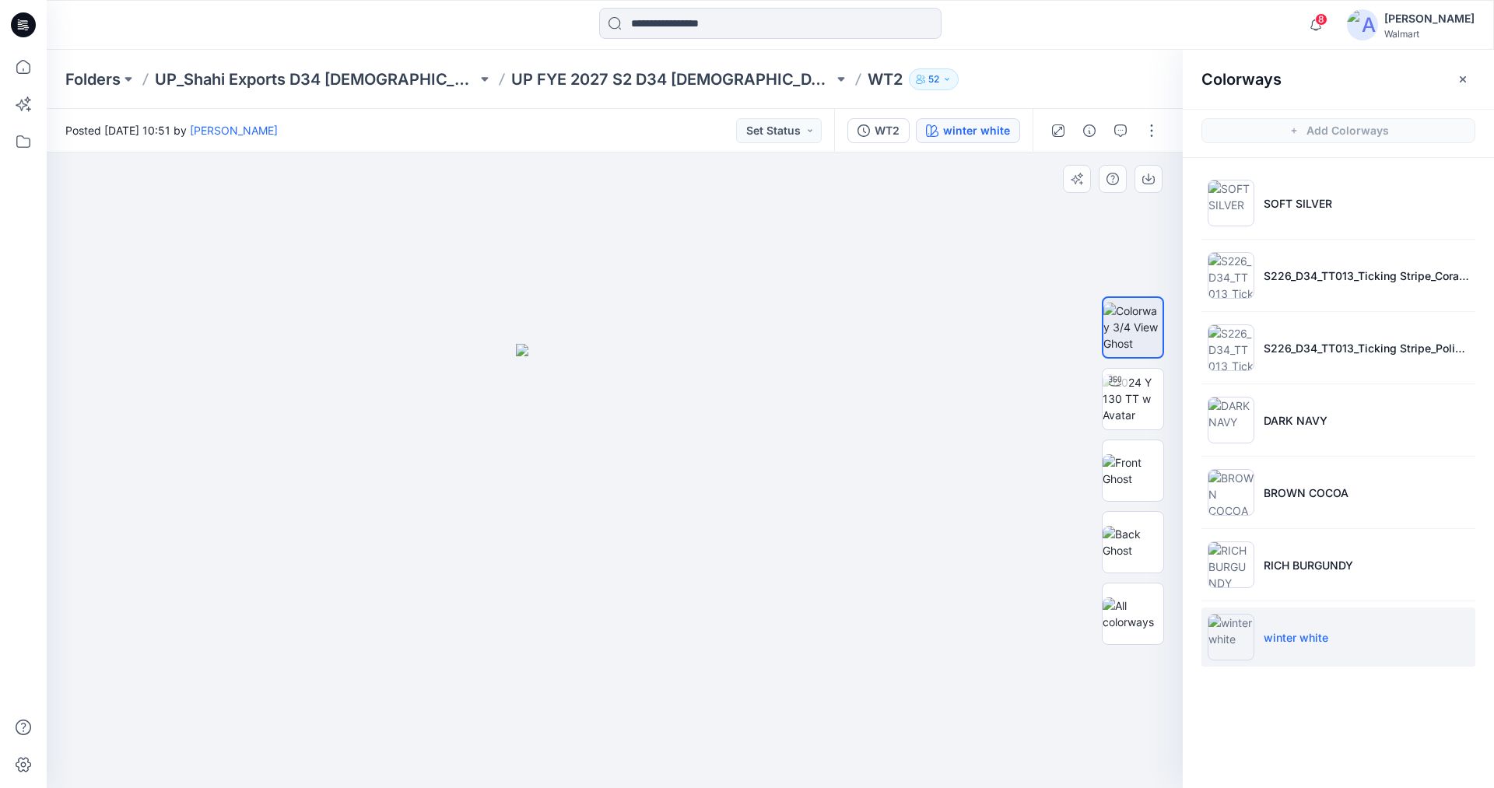
click at [636, 513] on img at bounding box center [615, 566] width 198 height 445
click at [627, 469] on img at bounding box center [615, 566] width 198 height 445
click at [1111, 464] on img at bounding box center [1132, 470] width 61 height 33
click at [786, 498] on div at bounding box center [615, 470] width 1136 height 636
click at [1231, 634] on img at bounding box center [1230, 637] width 47 height 47
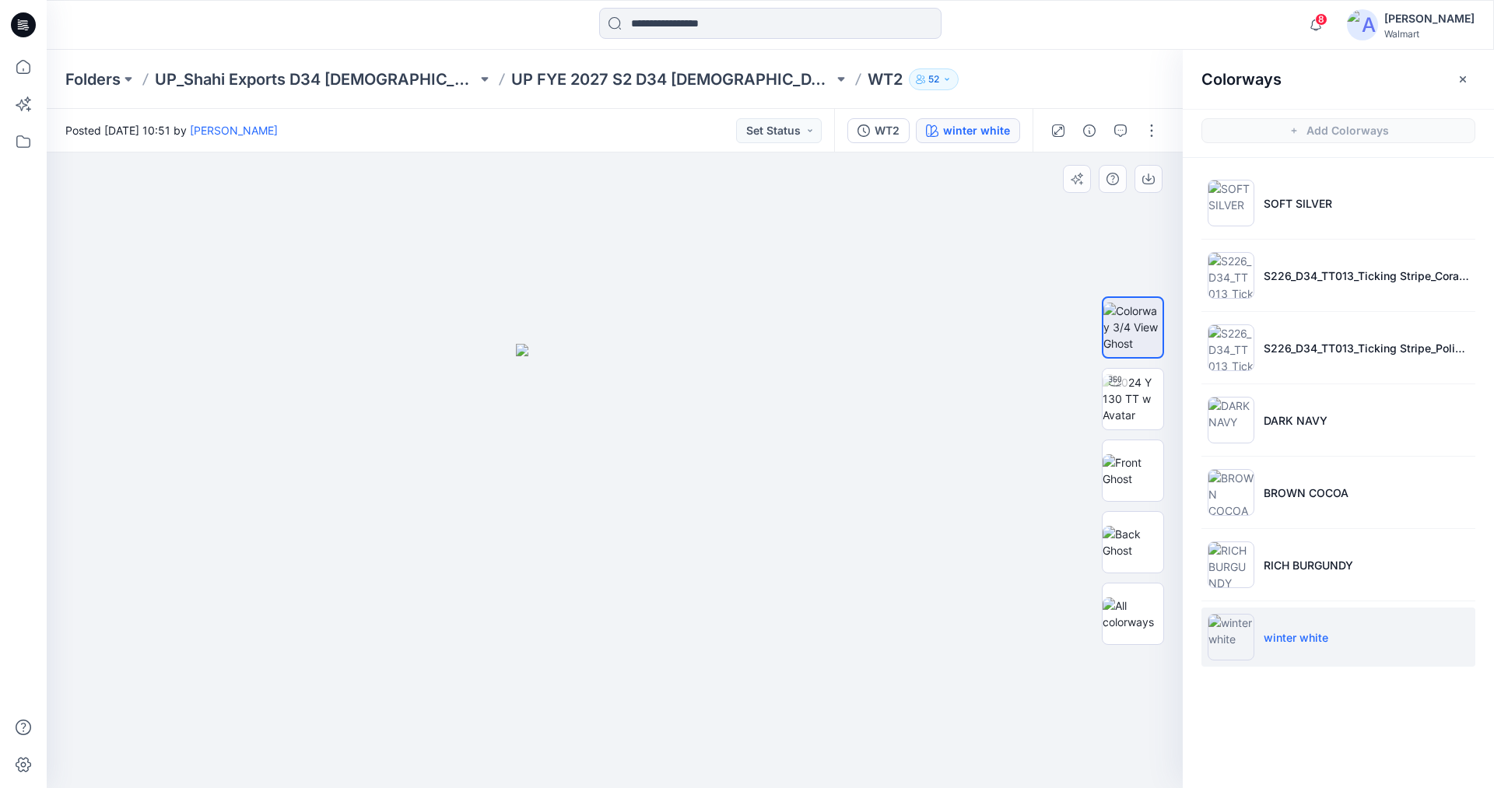
click at [651, 475] on img at bounding box center [615, 566] width 198 height 445
click at [759, 464] on div at bounding box center [615, 470] width 1136 height 636
click at [23, 63] on icon at bounding box center [23, 67] width 34 height 34
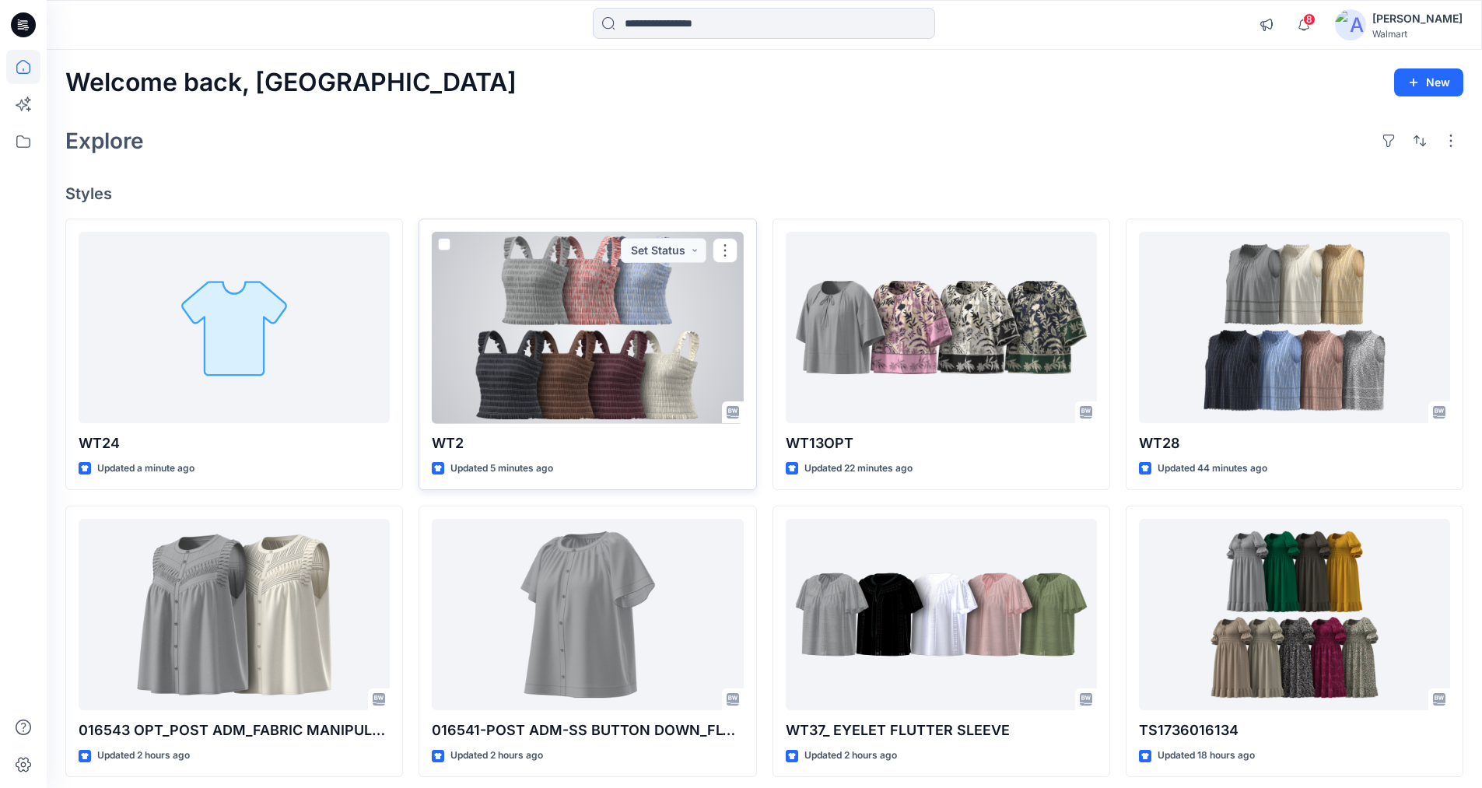
click at [545, 317] on div at bounding box center [587, 328] width 311 height 192
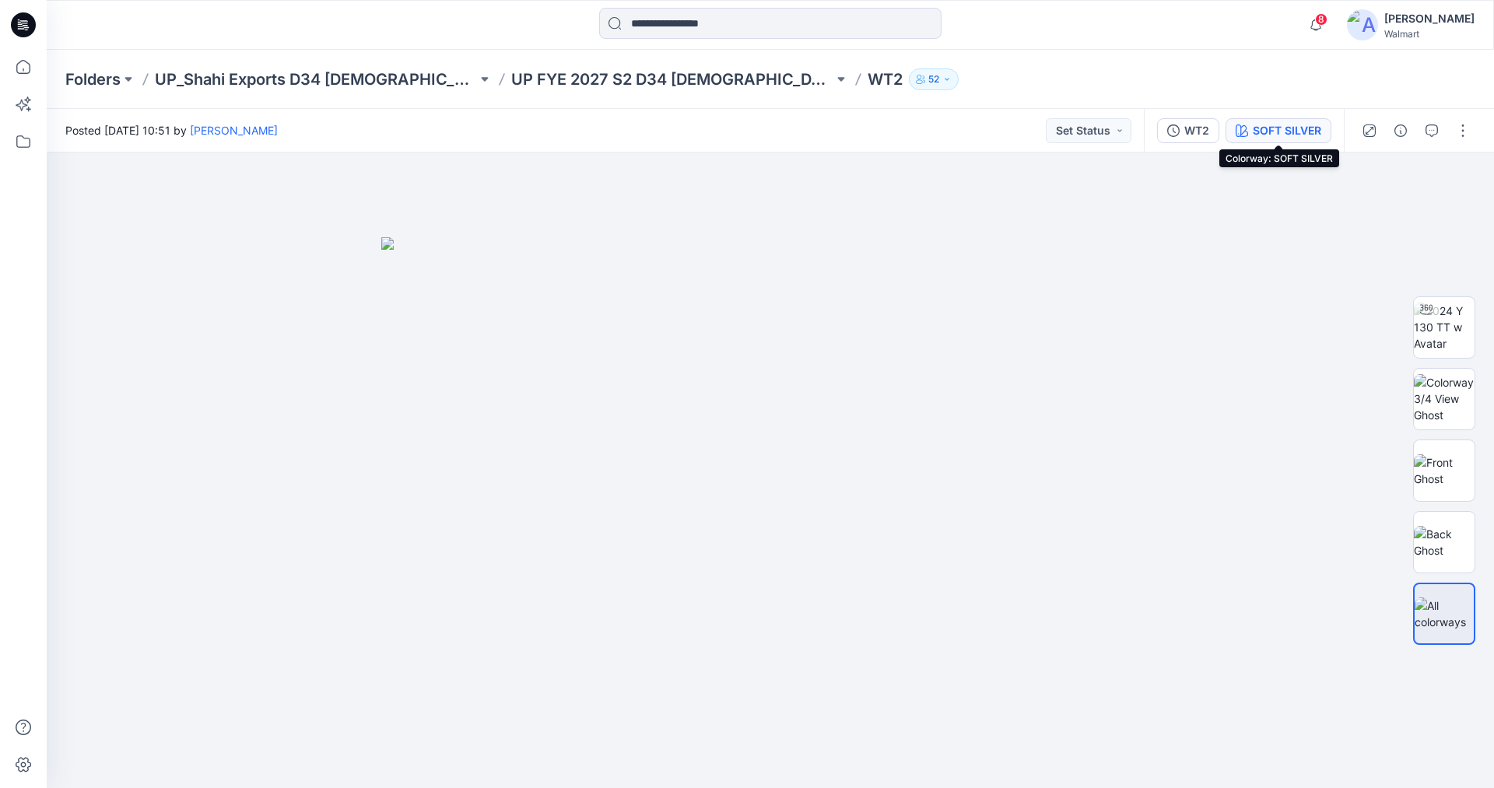
click at [1291, 125] on div "SOFT SILVER" at bounding box center [1286, 130] width 68 height 17
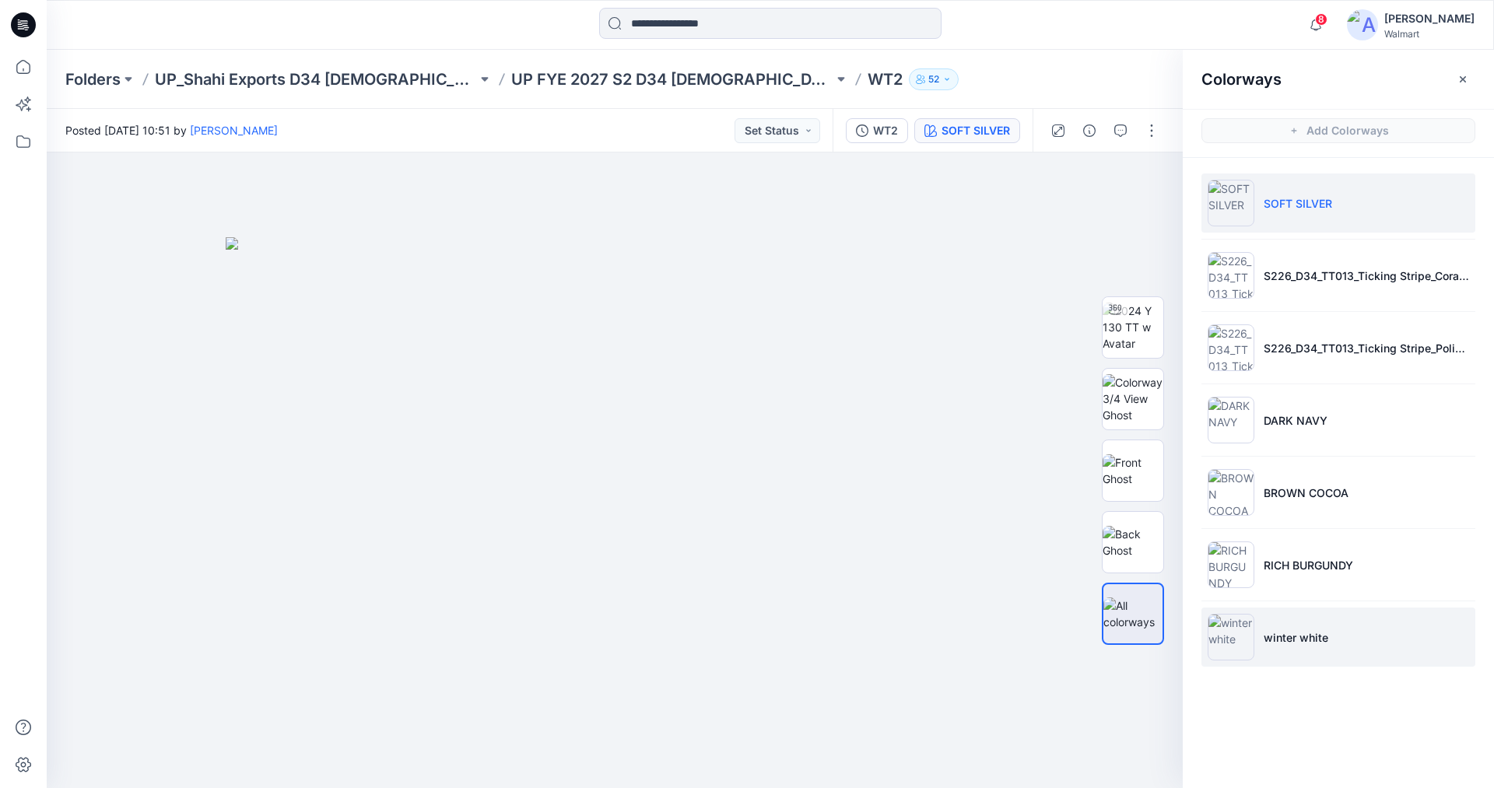
click at [1236, 627] on img at bounding box center [1230, 637] width 47 height 47
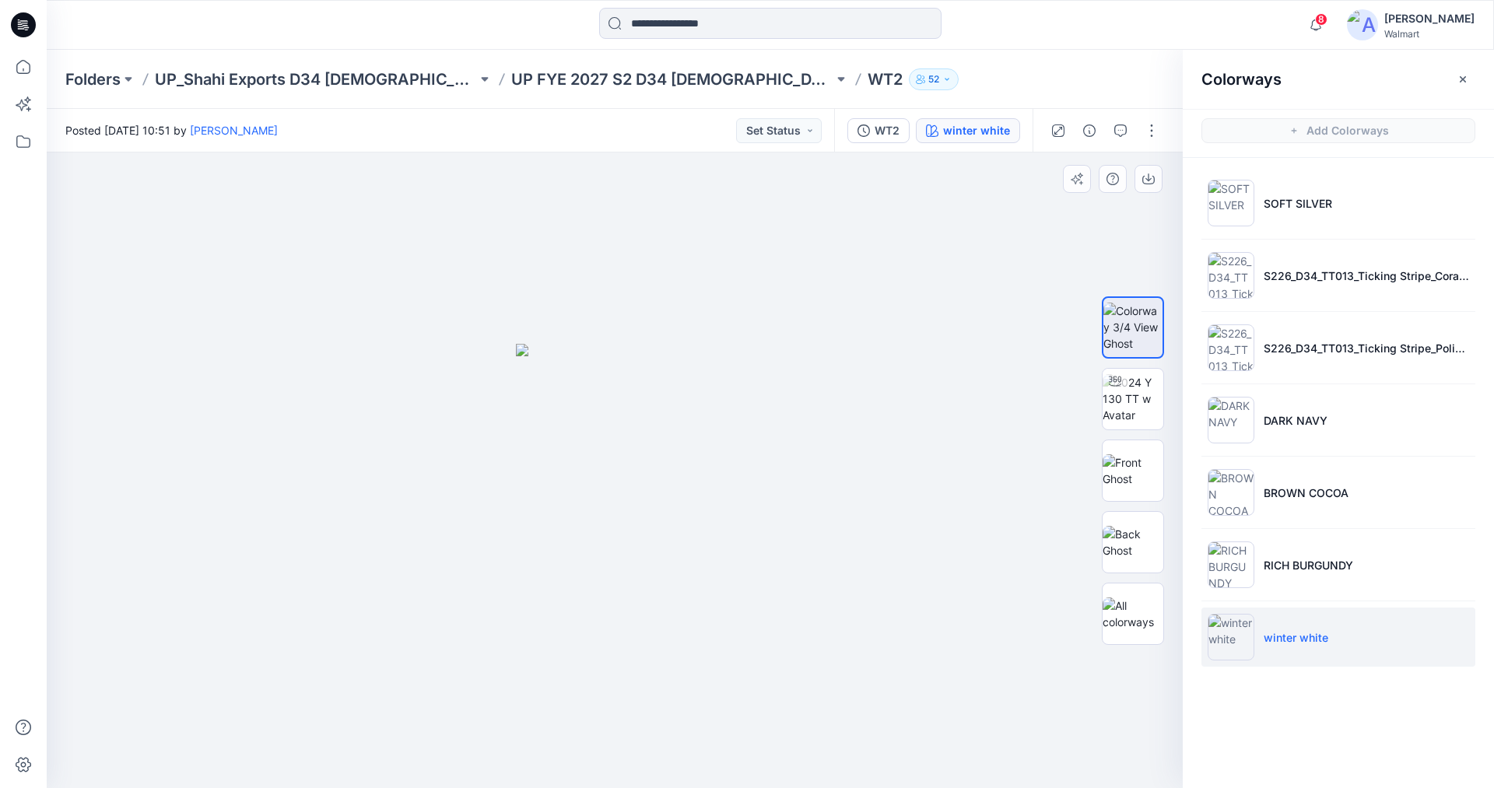
drag, startPoint x: 641, startPoint y: 466, endPoint x: 797, endPoint y: 471, distance: 155.7
click at [709, 484] on img at bounding box center [615, 566] width 198 height 445
drag, startPoint x: 652, startPoint y: 496, endPoint x: 782, endPoint y: 366, distance: 183.7
click at [765, 315] on div at bounding box center [615, 470] width 1136 height 636
drag, startPoint x: 1134, startPoint y: 398, endPoint x: 1144, endPoint y: 400, distance: 10.2
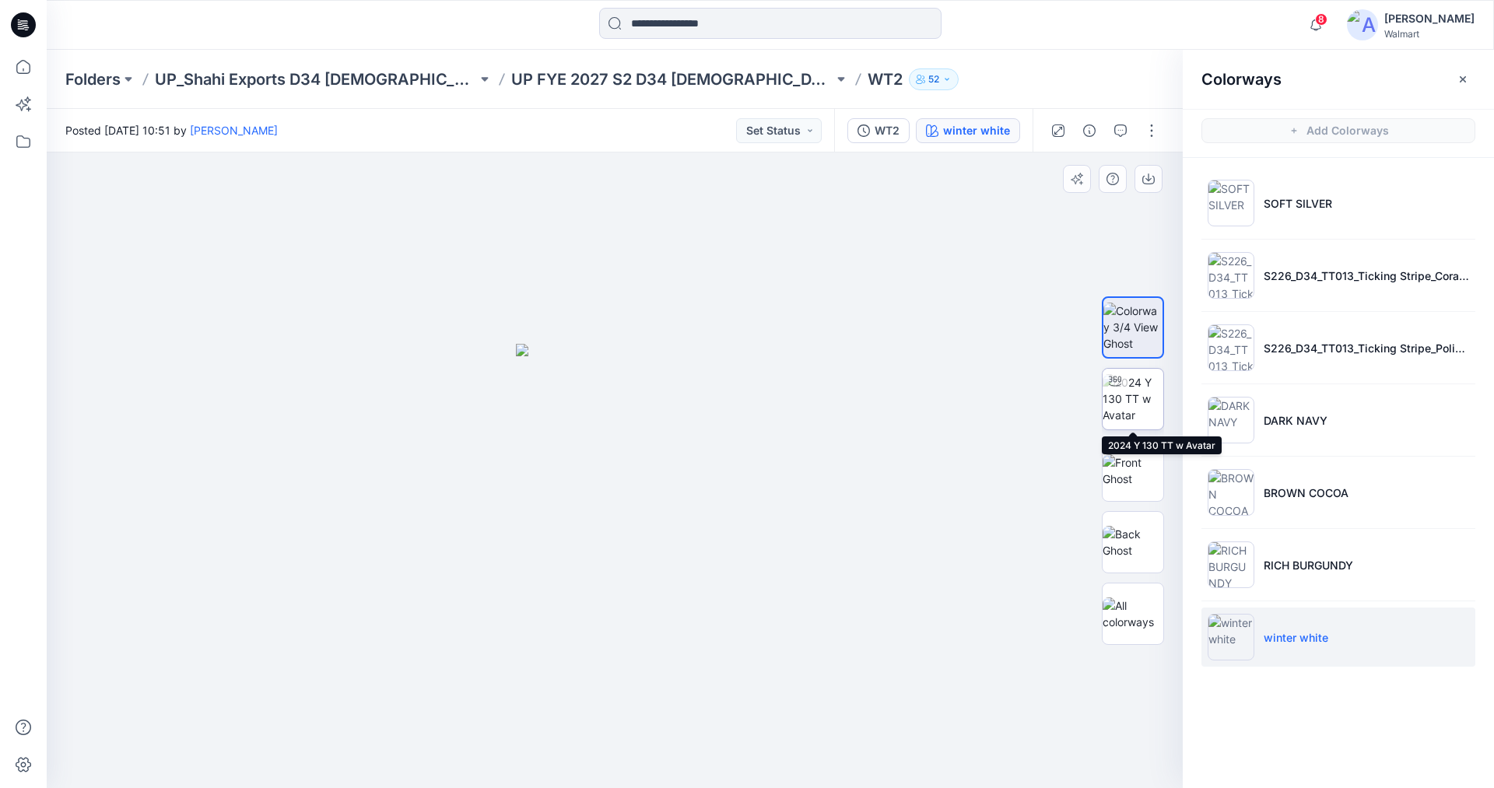
click at [1134, 398] on img at bounding box center [1132, 398] width 61 height 49
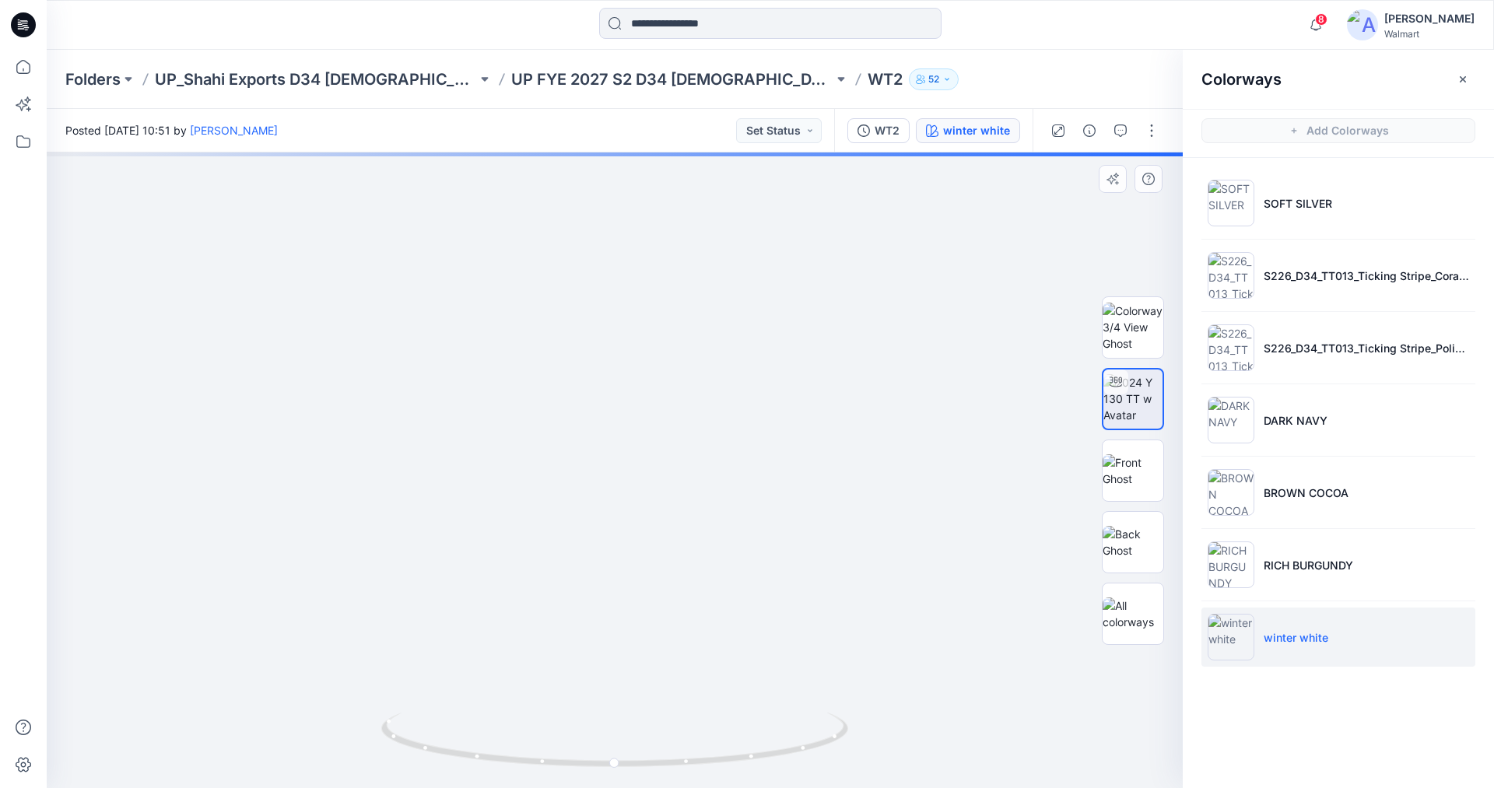
drag, startPoint x: 673, startPoint y: 510, endPoint x: 682, endPoint y: 307, distance: 203.2
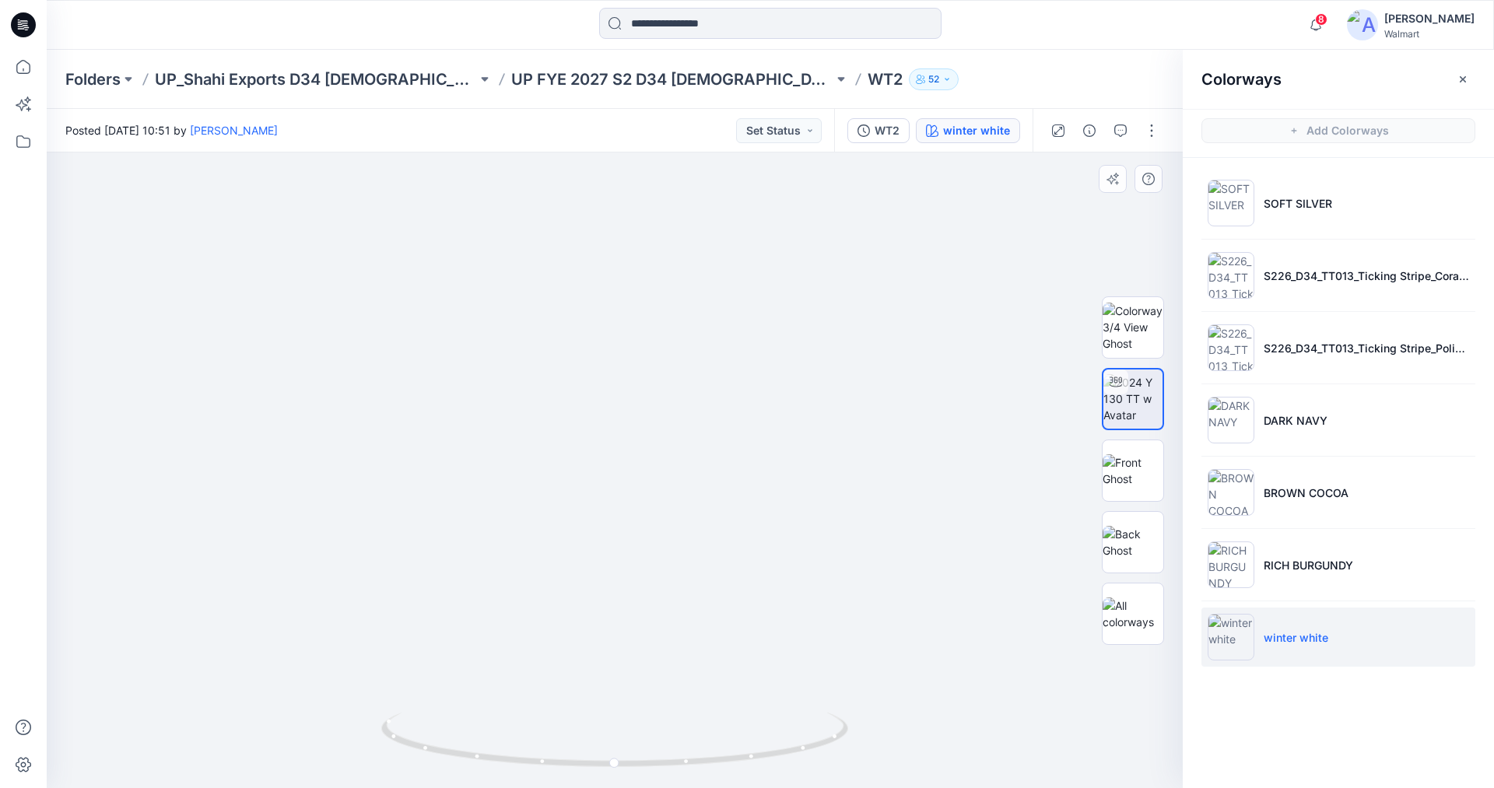
drag, startPoint x: 652, startPoint y: 401, endPoint x: 665, endPoint y: 565, distance: 163.9
drag, startPoint x: 657, startPoint y: 403, endPoint x: 647, endPoint y: 496, distance: 93.8
drag, startPoint x: 651, startPoint y: 511, endPoint x: 681, endPoint y: 377, distance: 137.0
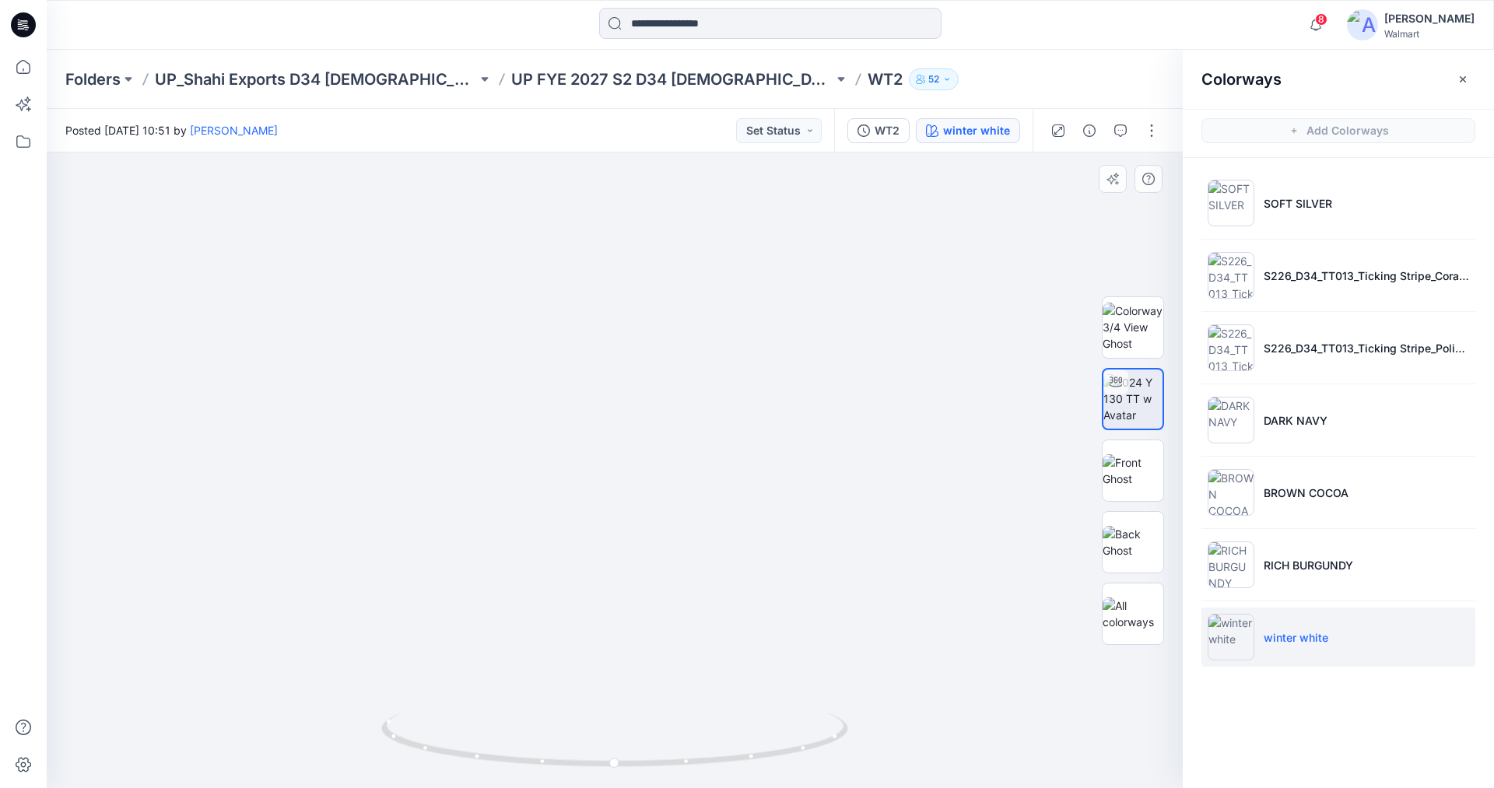
drag, startPoint x: 709, startPoint y: 417, endPoint x: 614, endPoint y: 485, distance: 117.6
click at [1226, 628] on img at bounding box center [1230, 637] width 47 height 47
click at [1140, 474] on img at bounding box center [1132, 470] width 61 height 33
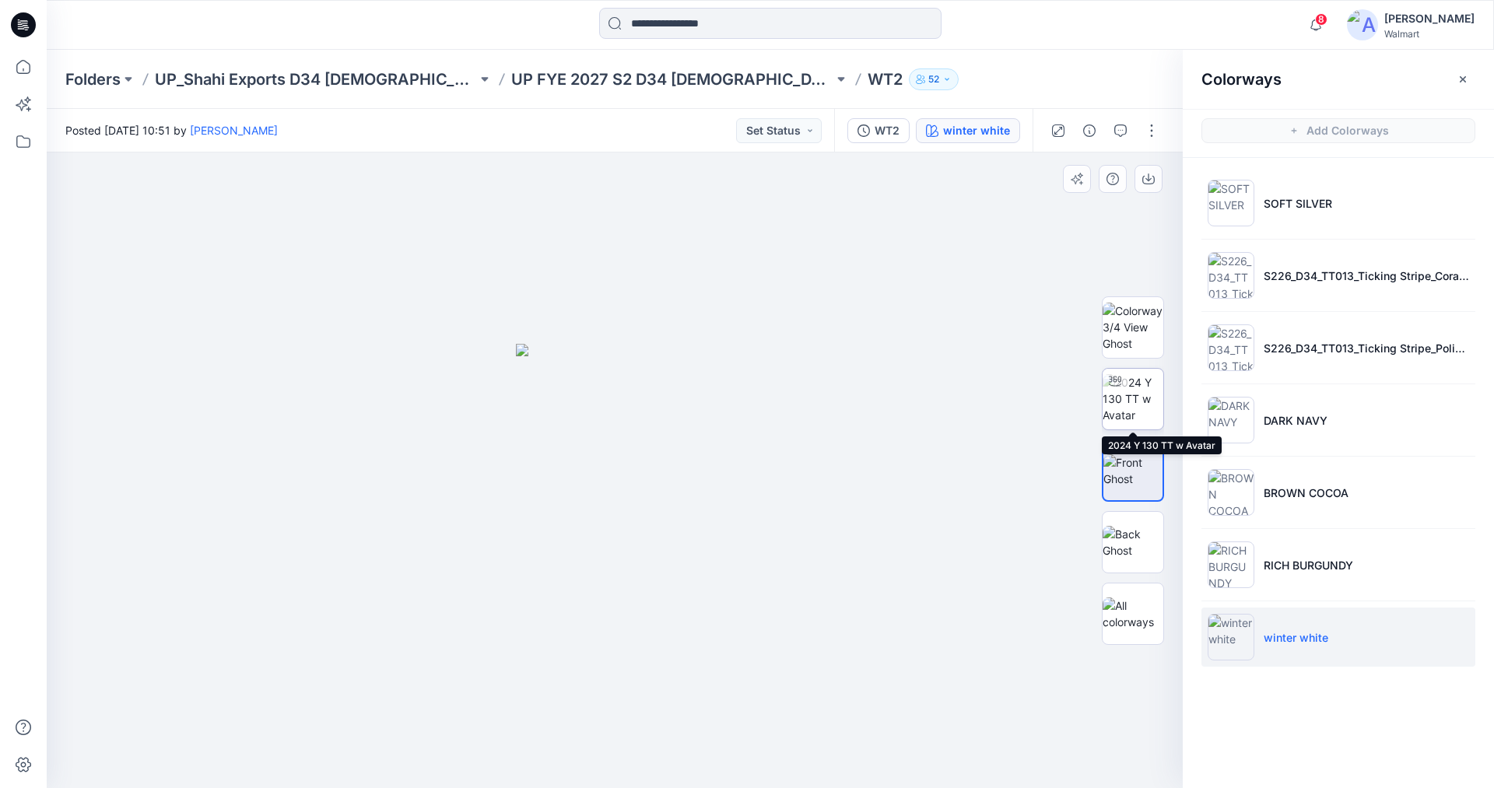
click at [1131, 394] on img at bounding box center [1132, 398] width 61 height 49
drag, startPoint x: 686, startPoint y: 461, endPoint x: 696, endPoint y: 313, distance: 147.4
drag, startPoint x: 634, startPoint y: 305, endPoint x: 655, endPoint y: 461, distance: 157.8
click at [655, 461] on img at bounding box center [644, 103] width 2145 height 1369
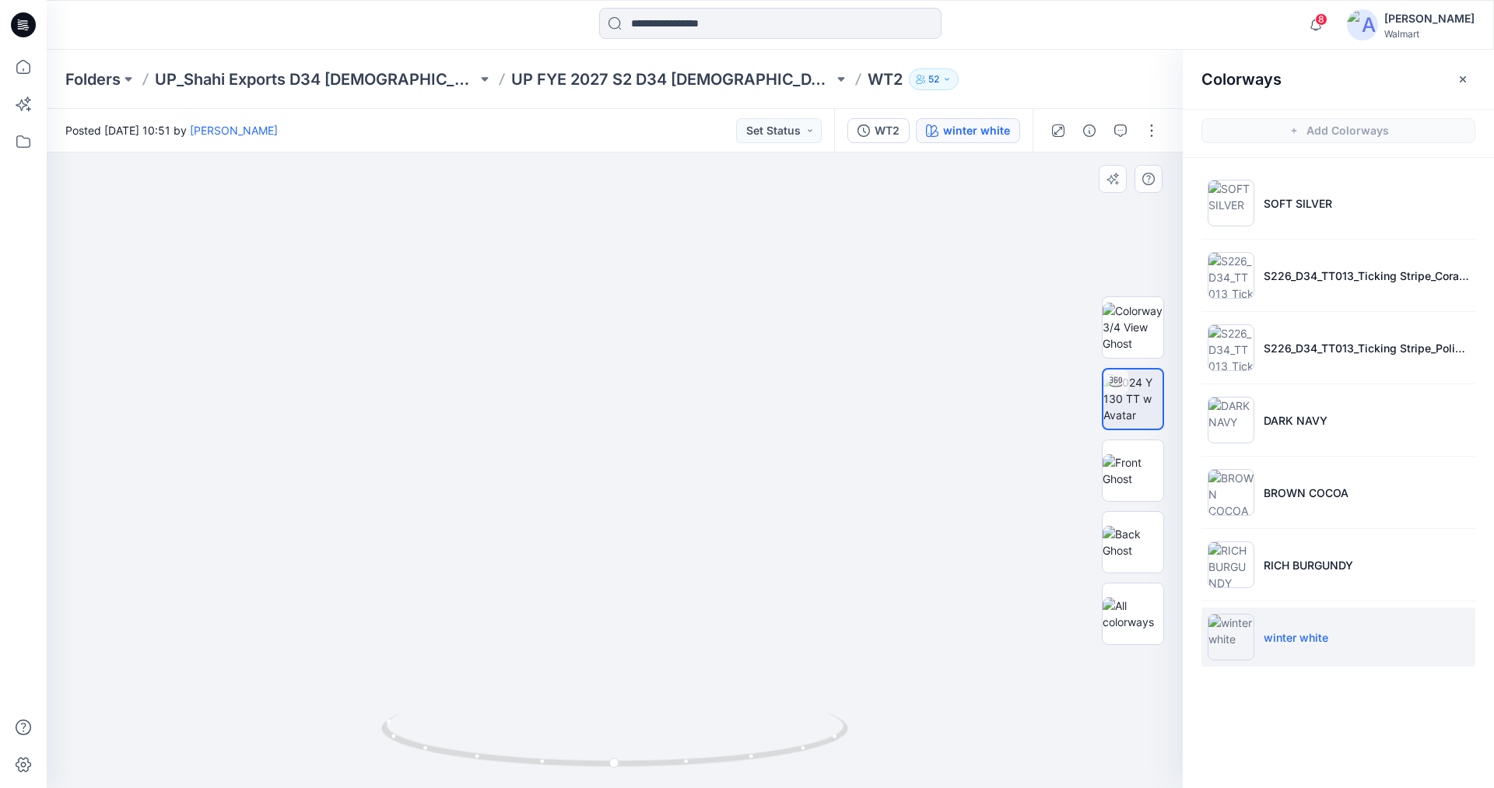
drag, startPoint x: 723, startPoint y: 363, endPoint x: 716, endPoint y: 316, distance: 47.3
drag, startPoint x: 714, startPoint y: 412, endPoint x: 731, endPoint y: 346, distance: 67.5
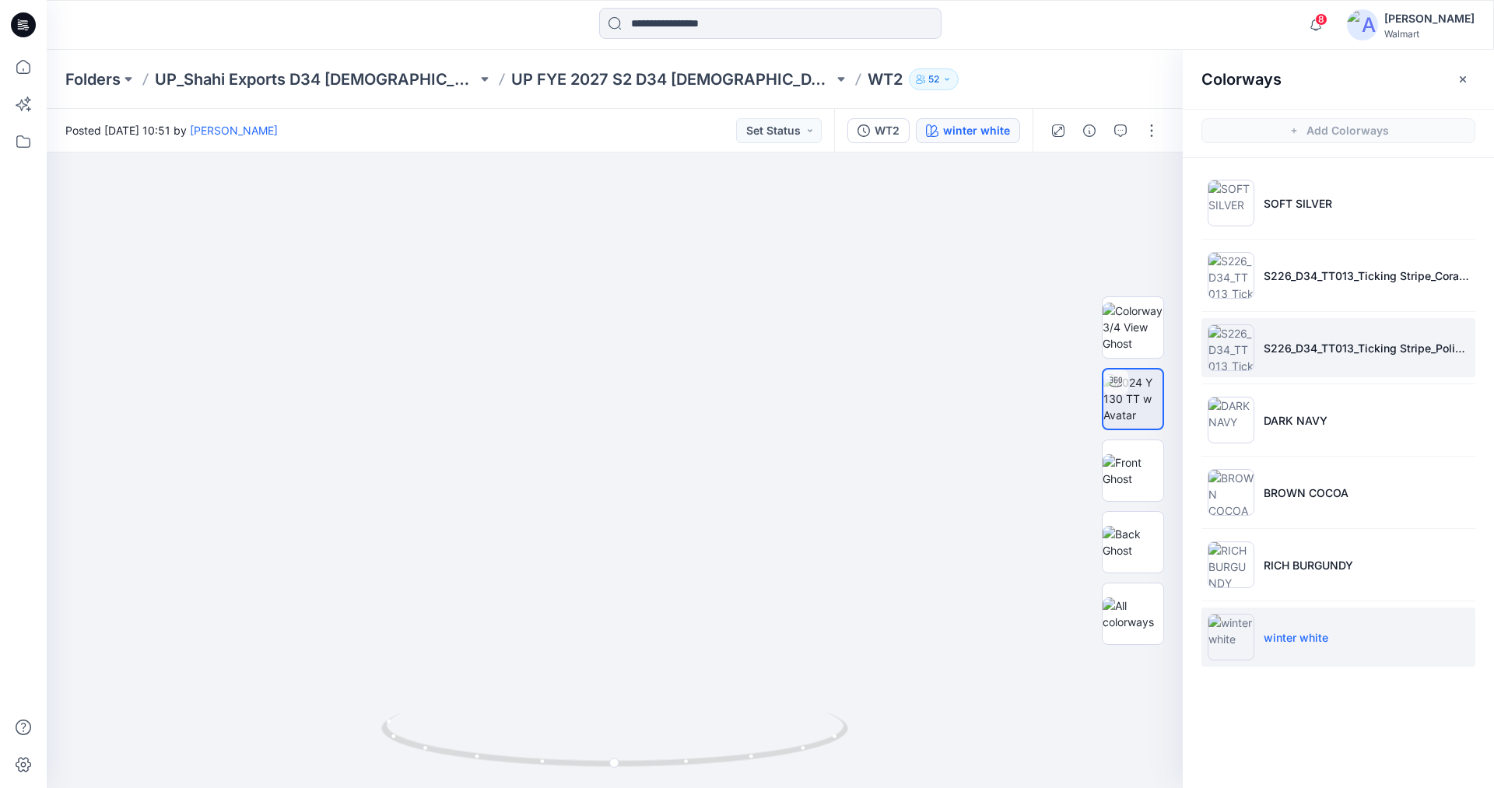
click at [1223, 345] on img at bounding box center [1230, 347] width 47 height 47
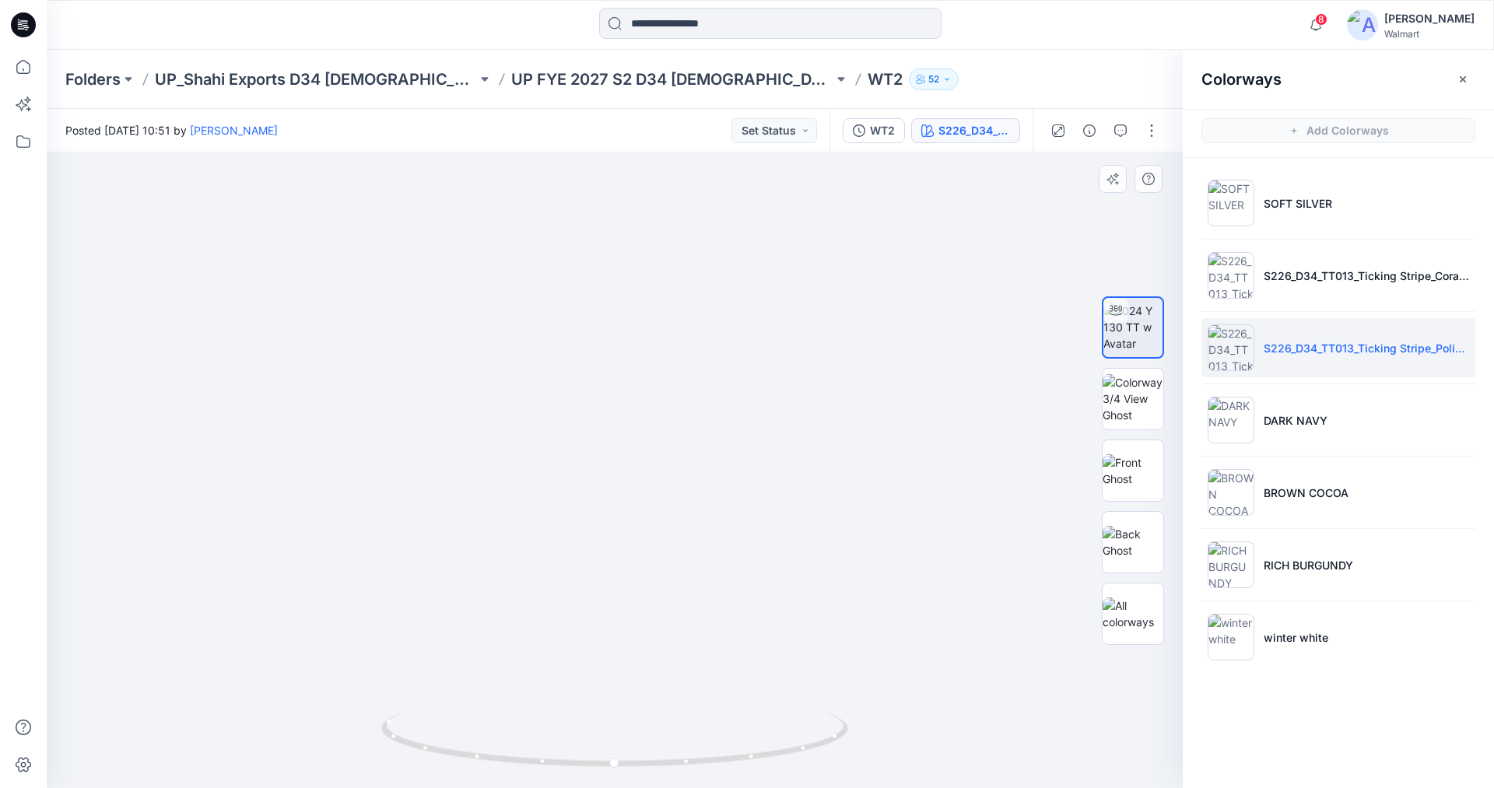
drag, startPoint x: 651, startPoint y: 497, endPoint x: 671, endPoint y: 201, distance: 297.1
drag, startPoint x: 625, startPoint y: 377, endPoint x: 657, endPoint y: 240, distance: 140.6
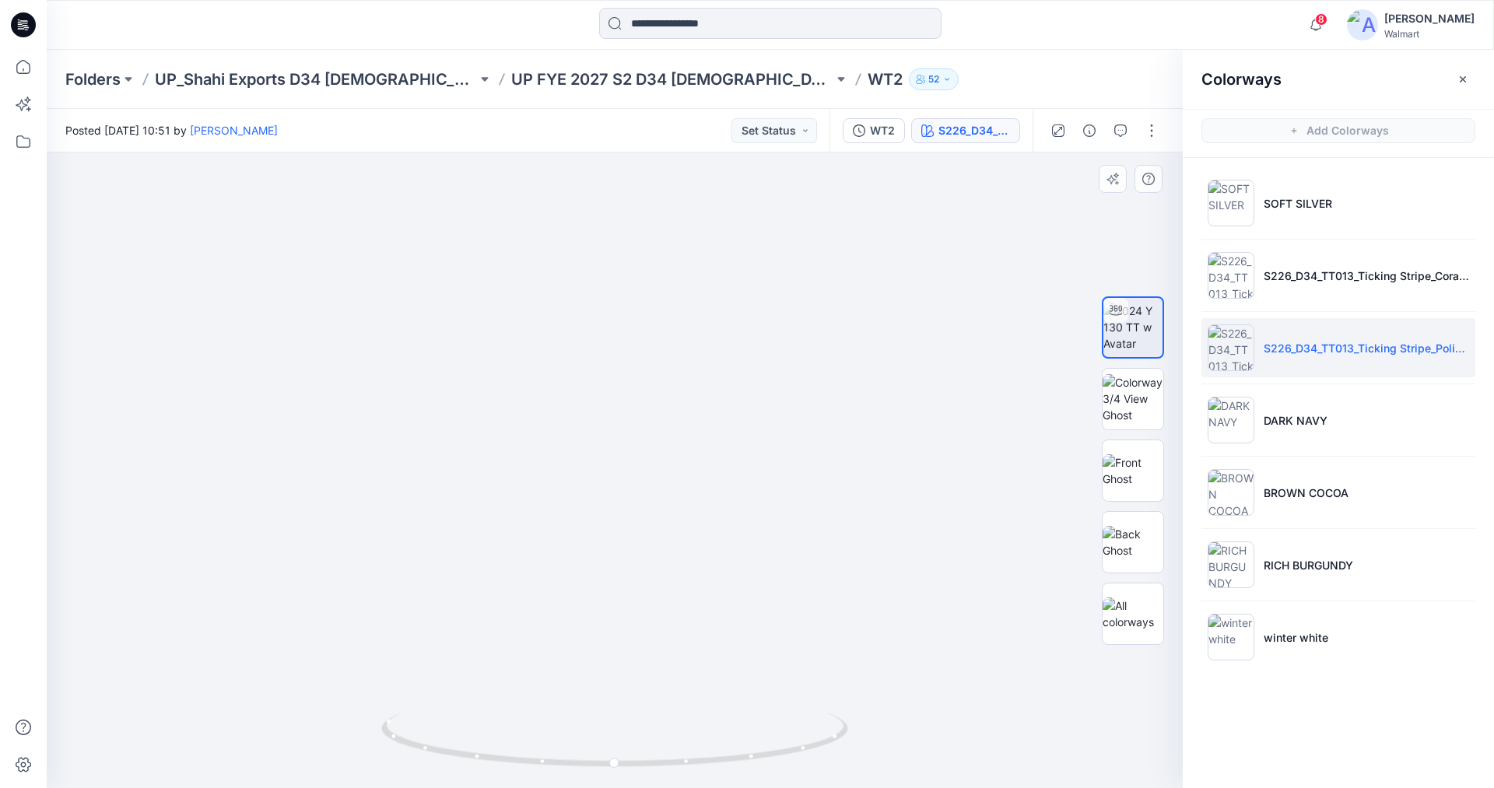
drag, startPoint x: 734, startPoint y: 503, endPoint x: 637, endPoint y: 163, distance: 353.4
drag, startPoint x: 671, startPoint y: 559, endPoint x: 709, endPoint y: 338, distance: 224.1
click at [1133, 545] on img at bounding box center [1132, 542] width 61 height 33
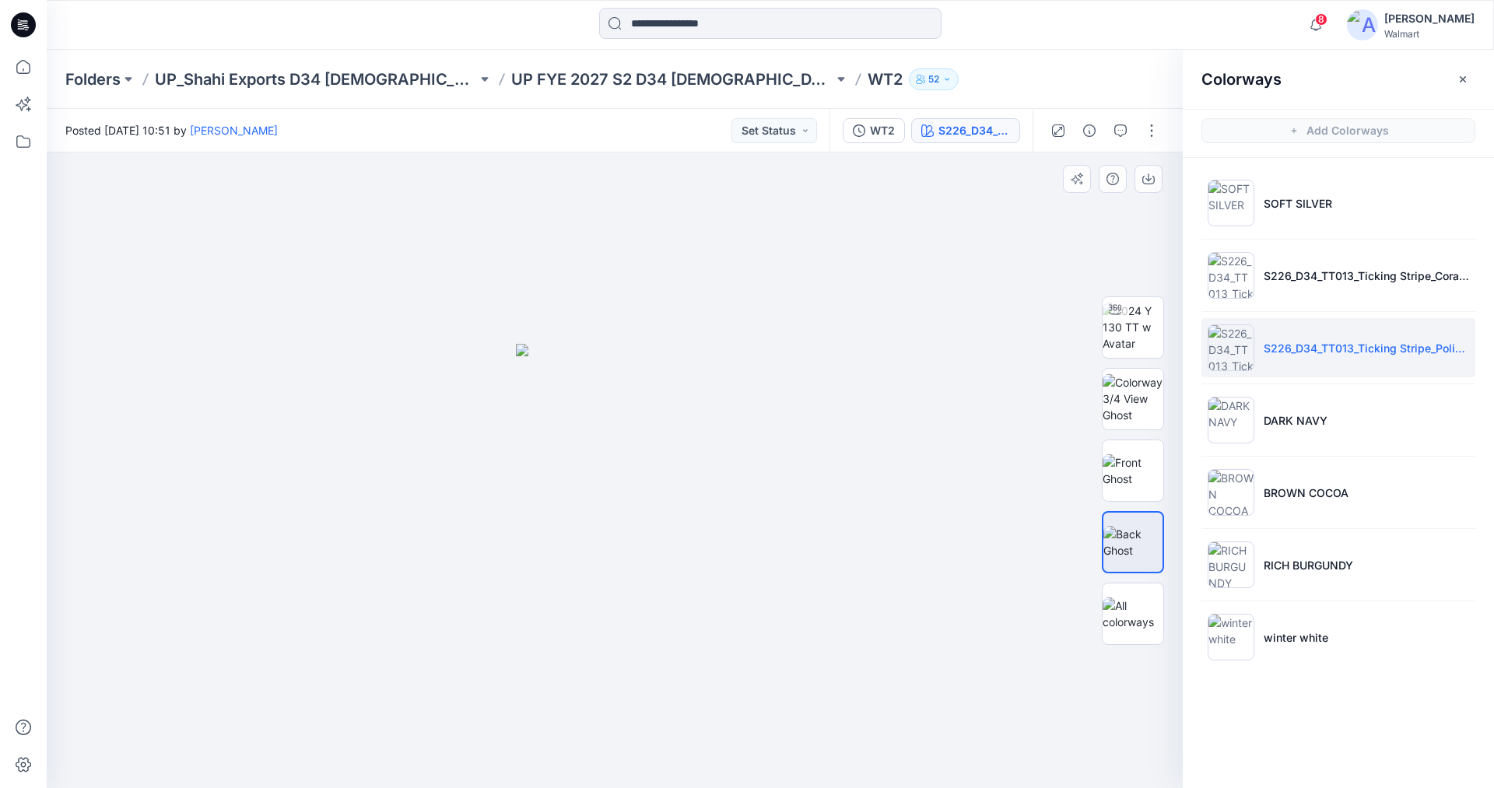
click at [865, 524] on div at bounding box center [615, 470] width 1136 height 636
drag, startPoint x: 673, startPoint y: 491, endPoint x: 787, endPoint y: 504, distance: 115.1
click at [787, 504] on div at bounding box center [615, 470] width 1136 height 636
drag, startPoint x: 524, startPoint y: 503, endPoint x: 693, endPoint y: 510, distance: 169.7
click at [683, 510] on img at bounding box center [615, 566] width 198 height 445
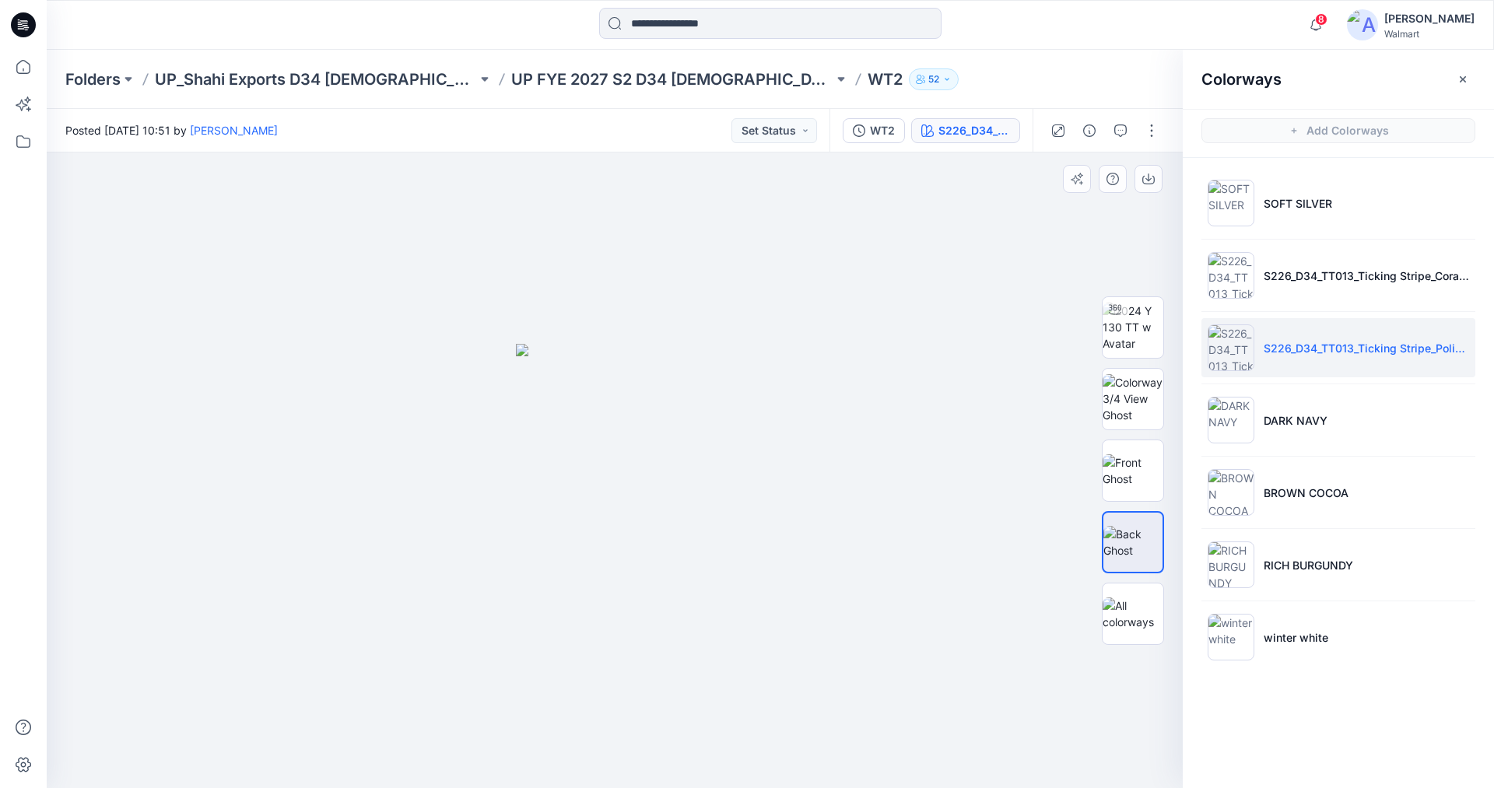
click at [793, 454] on div at bounding box center [615, 470] width 1136 height 636
click at [1231, 200] on img at bounding box center [1230, 203] width 47 height 47
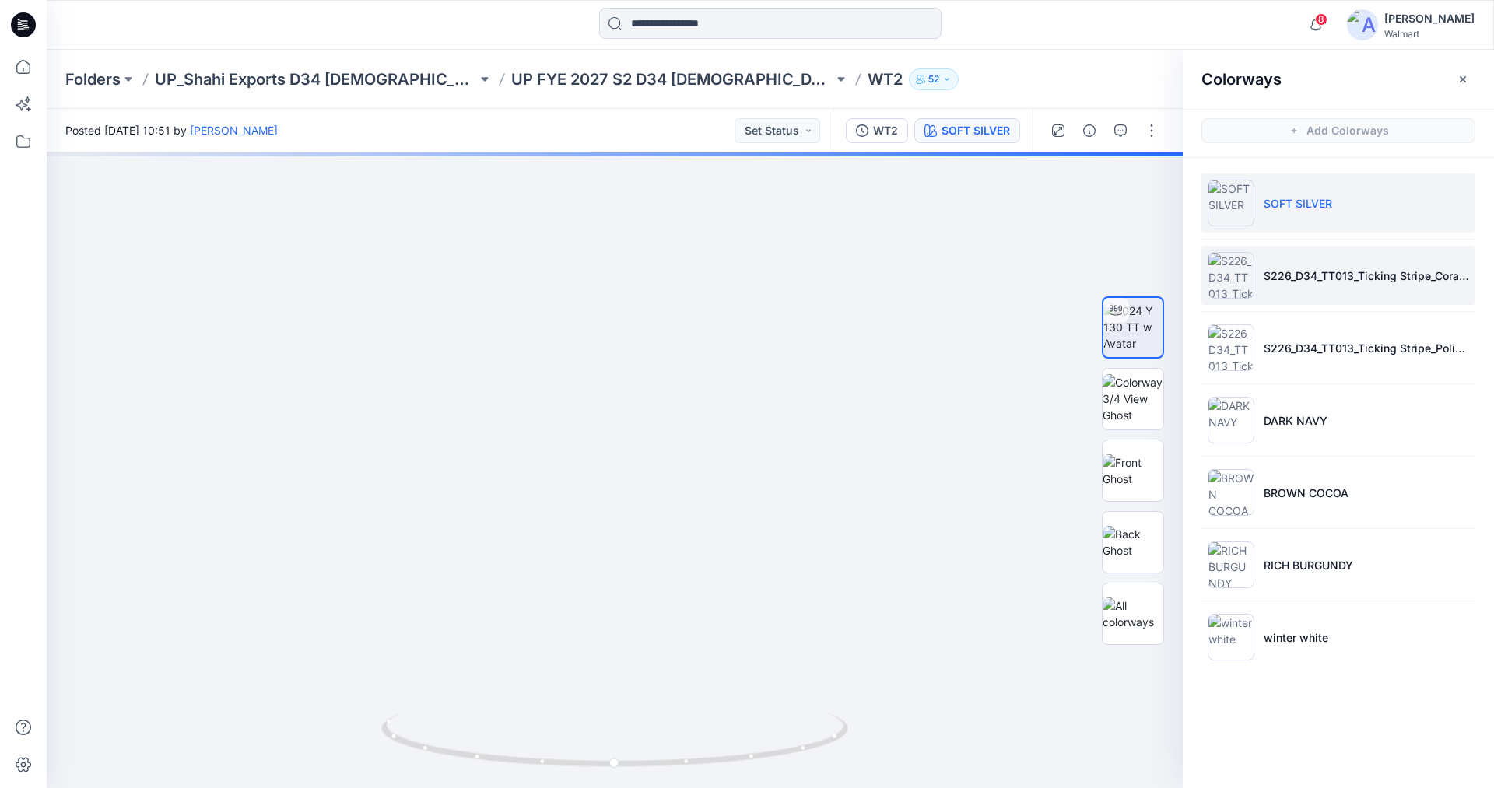
click at [1248, 276] on li "S226_D34_TT013_Ticking Stripe_Coral Splash_8cm.tif" at bounding box center [1338, 275] width 274 height 59
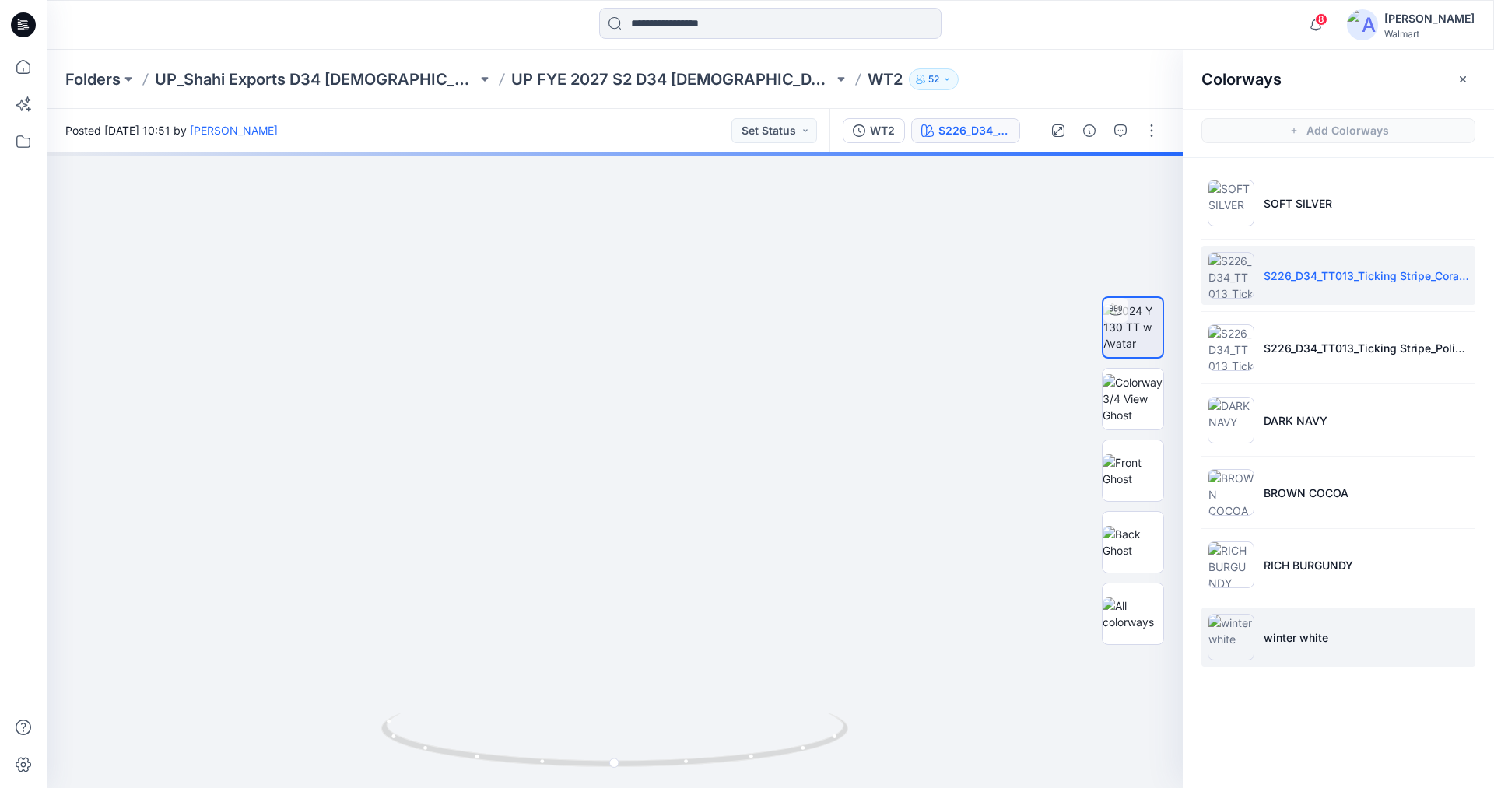
click at [1233, 636] on img at bounding box center [1230, 637] width 47 height 47
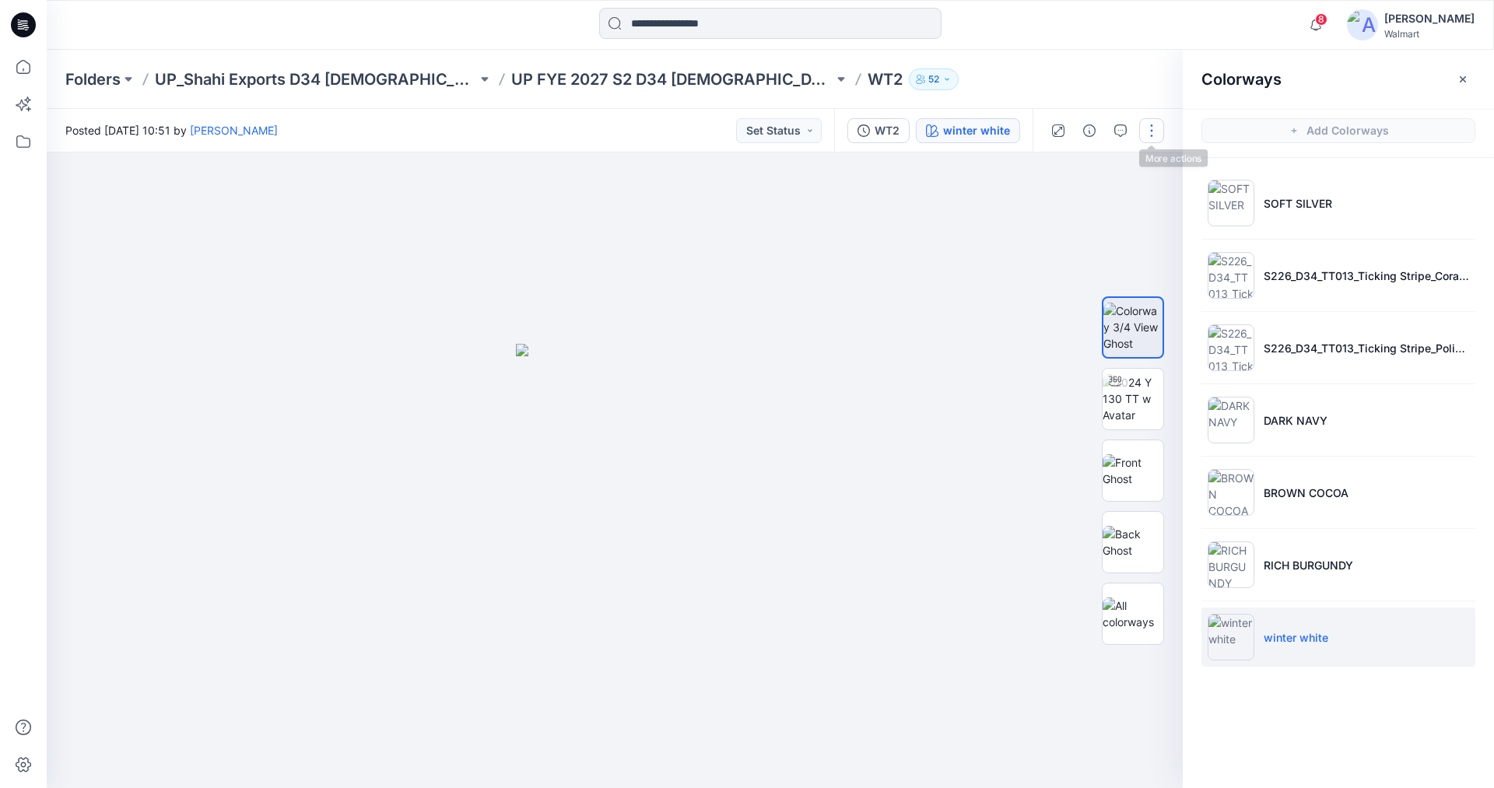
click at [1154, 132] on button "button" at bounding box center [1151, 130] width 25 height 25
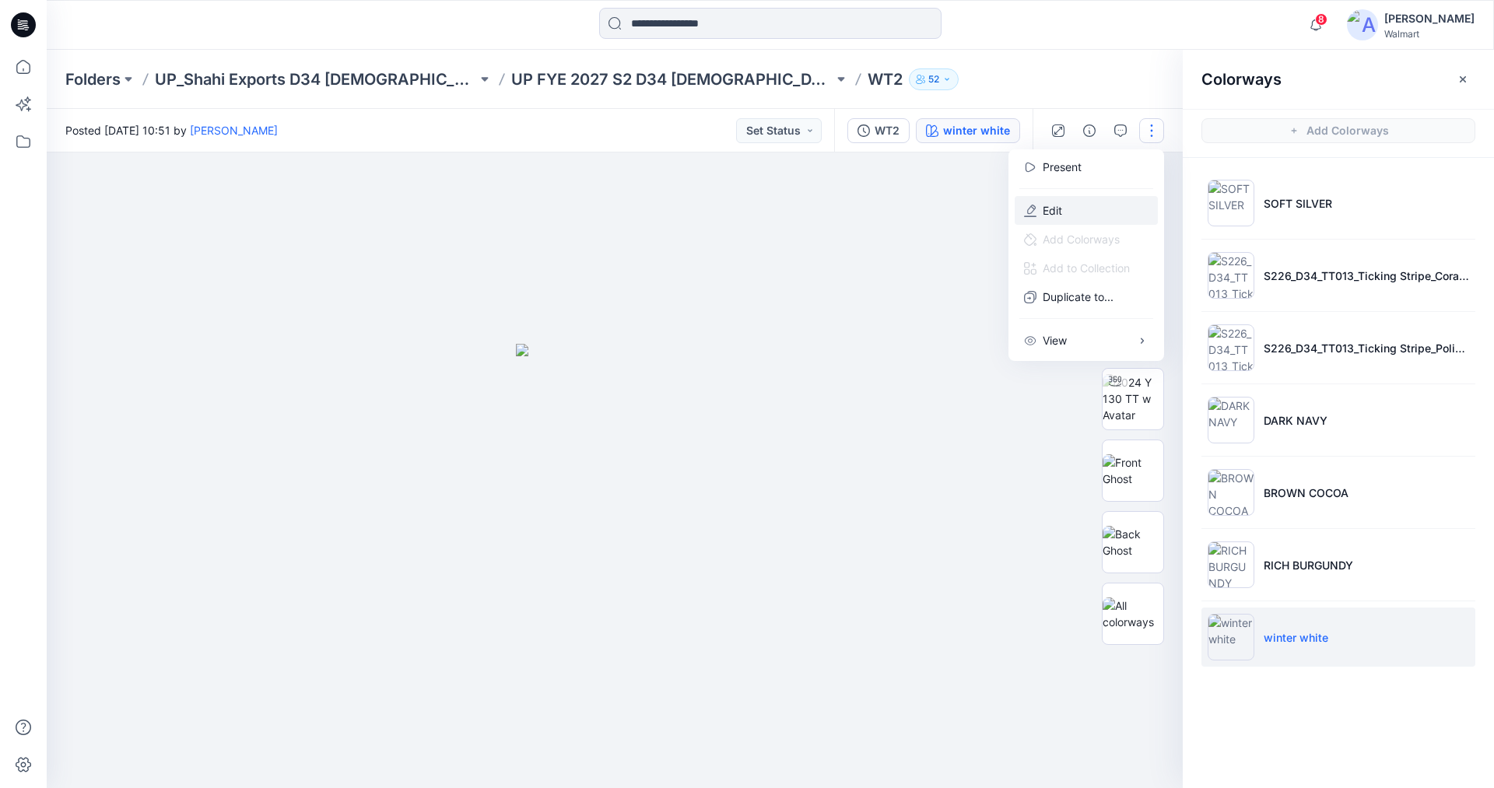
click at [1056, 212] on p "Edit" at bounding box center [1051, 210] width 19 height 16
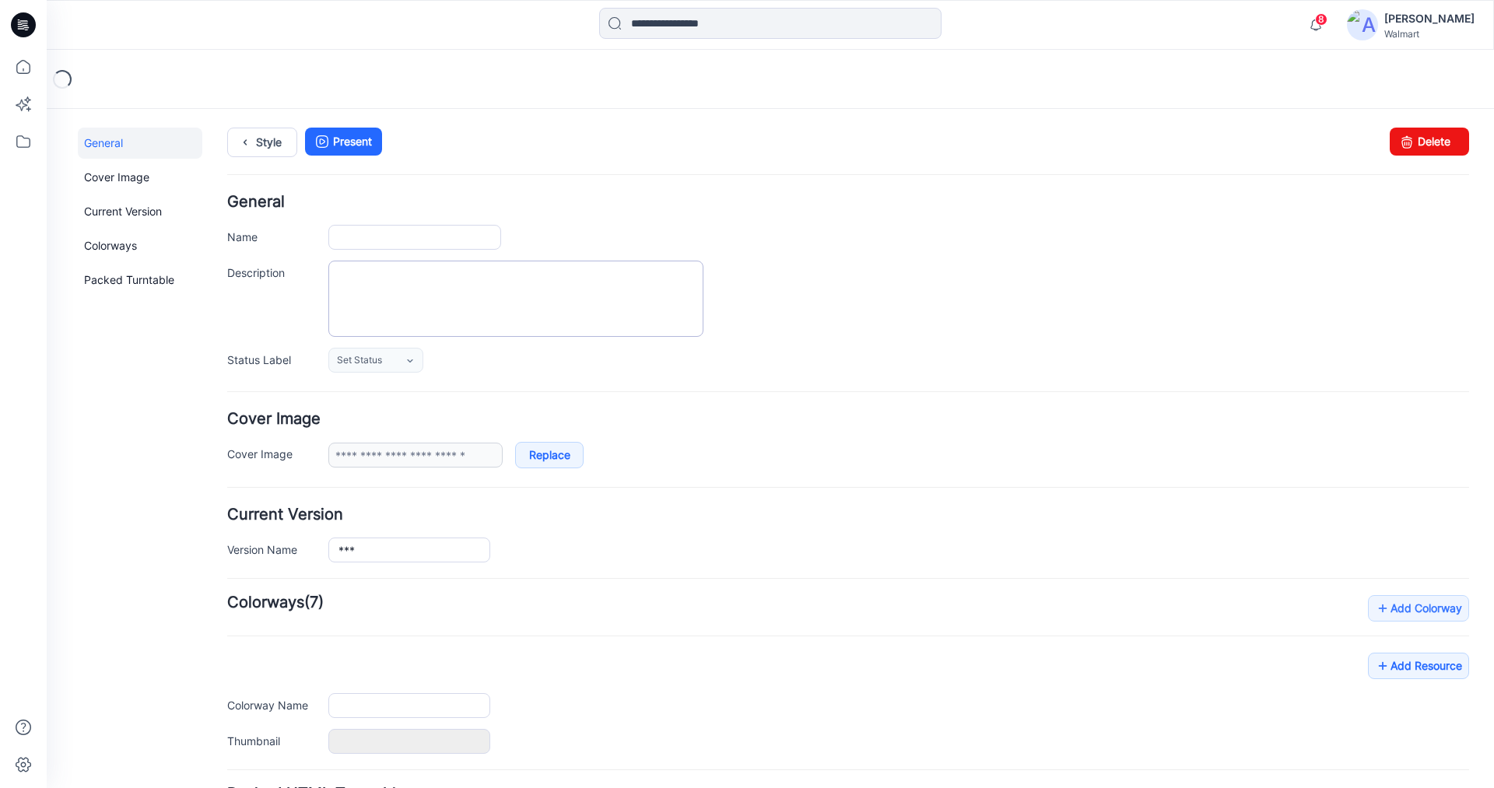
type input "***"
type input "**********"
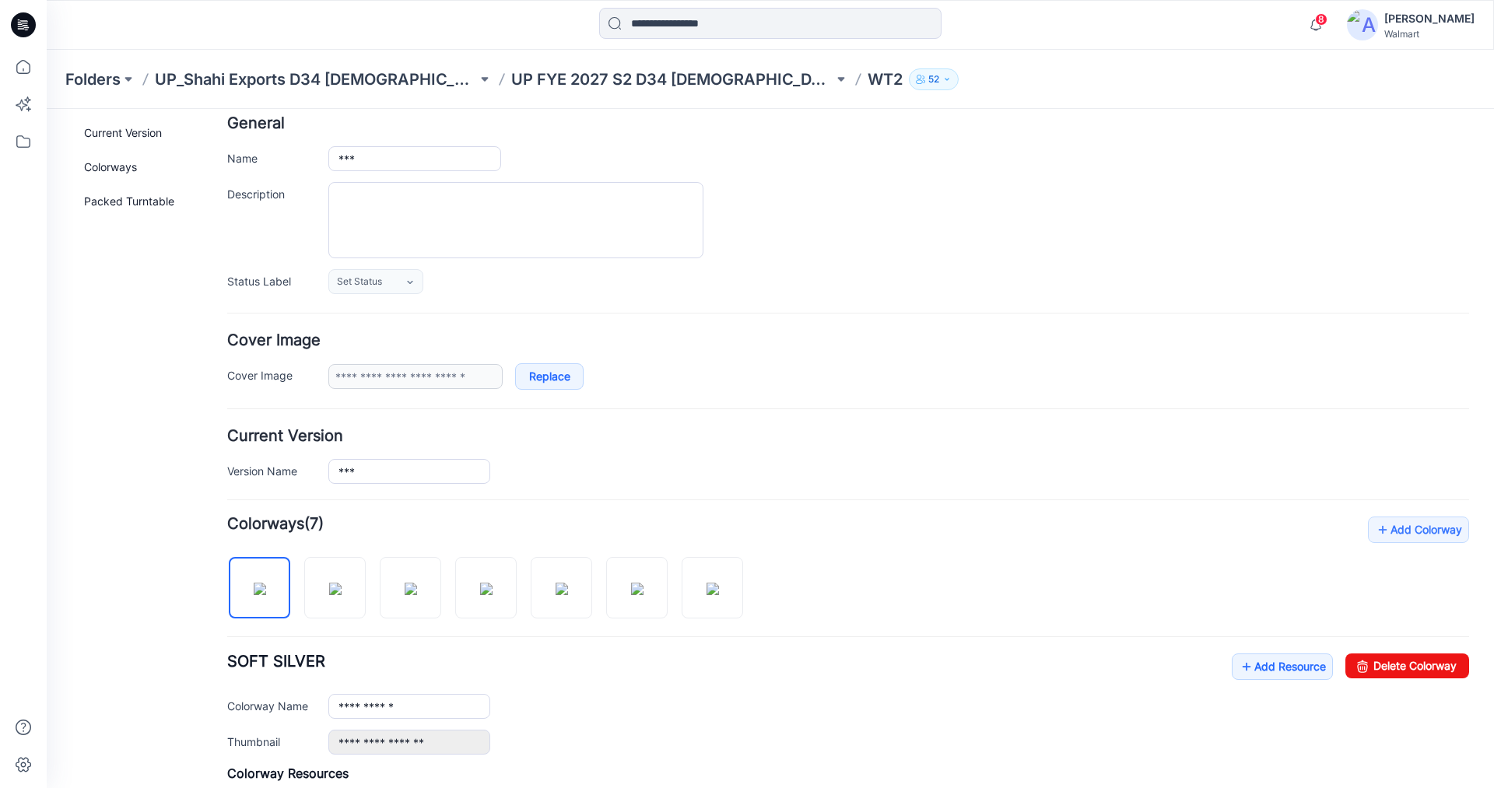
scroll to position [233, 0]
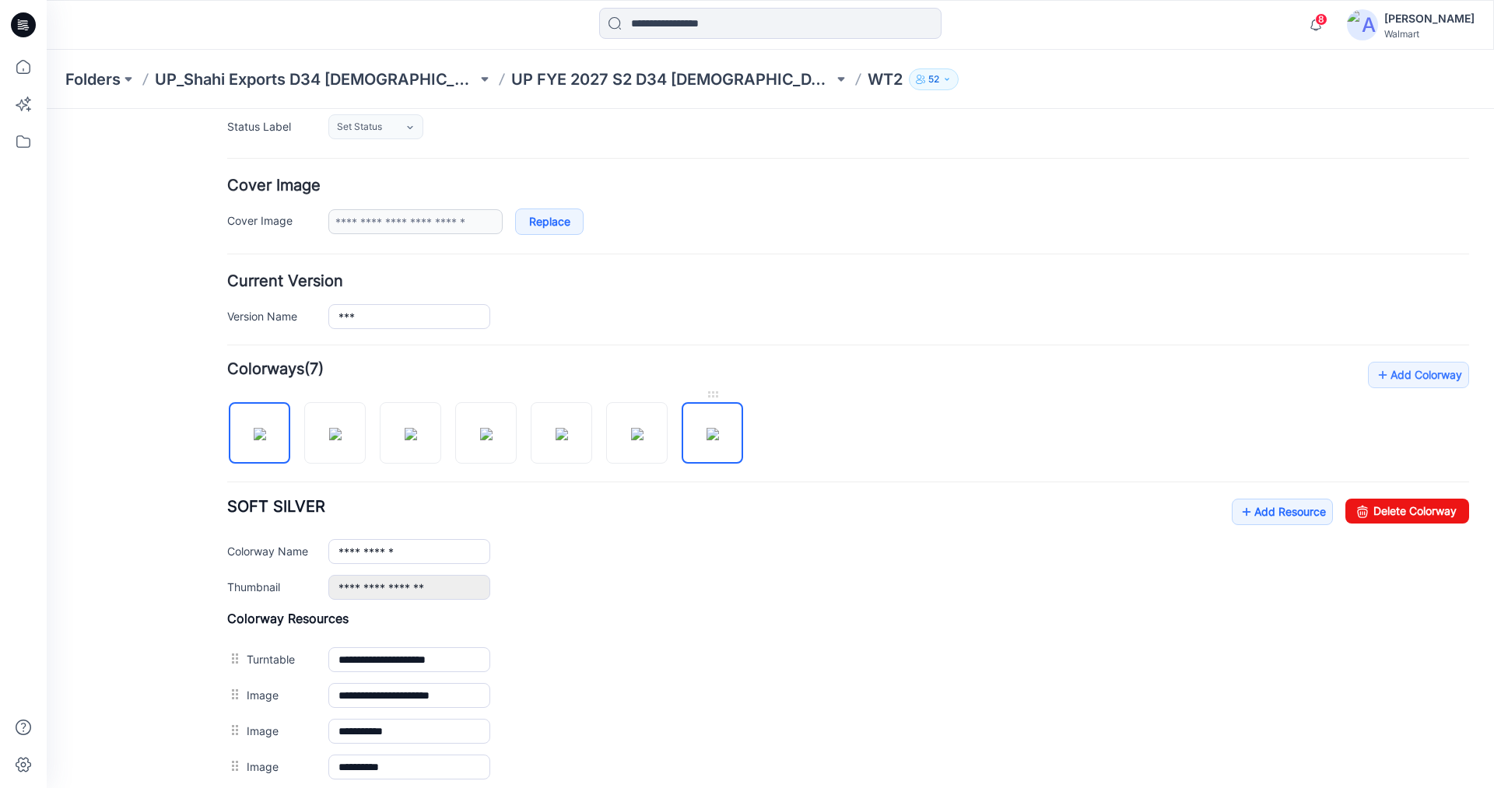
click at [706, 440] on img at bounding box center [712, 434] width 12 height 12
type input "**********"
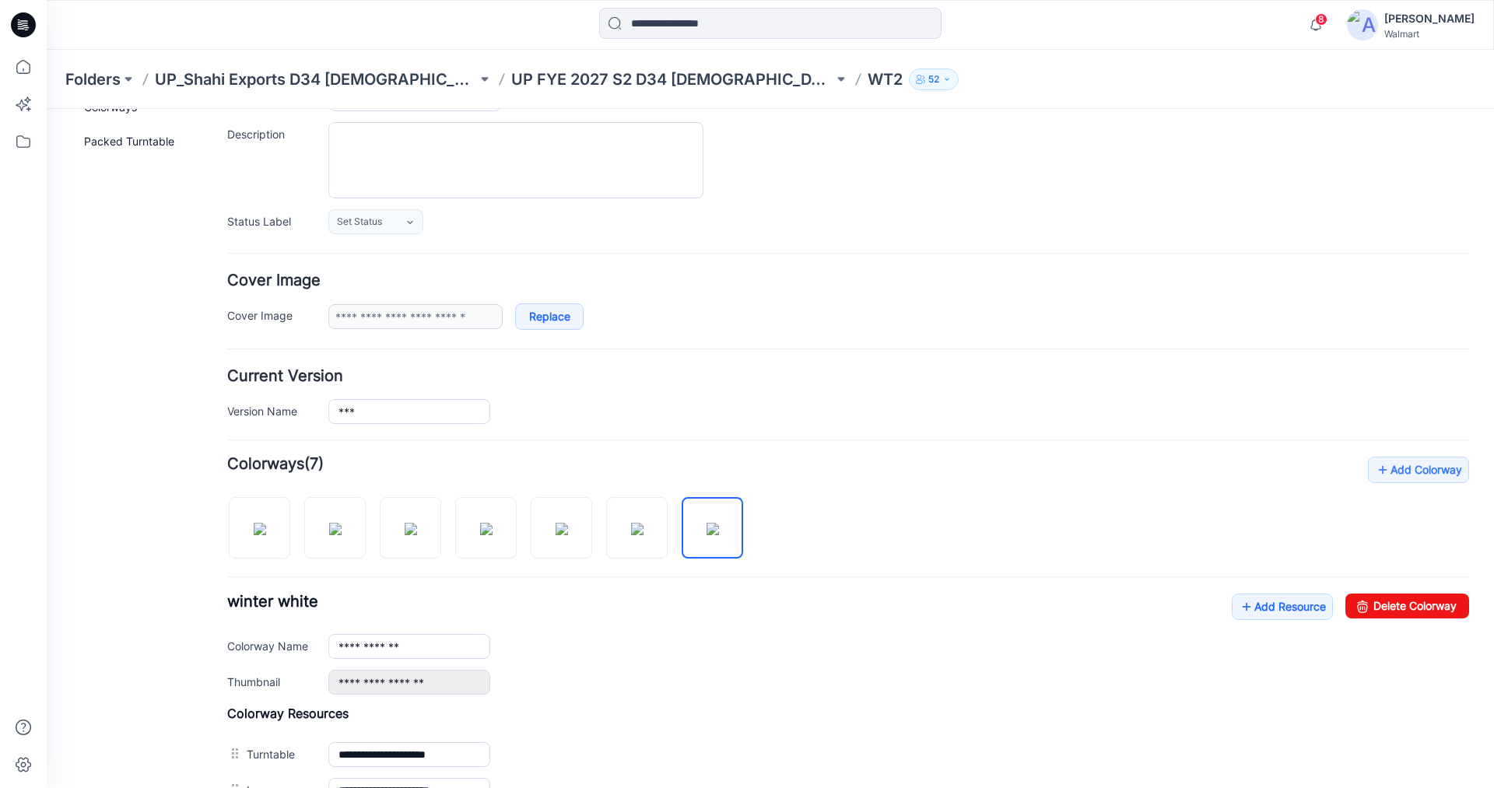
scroll to position [156, 0]
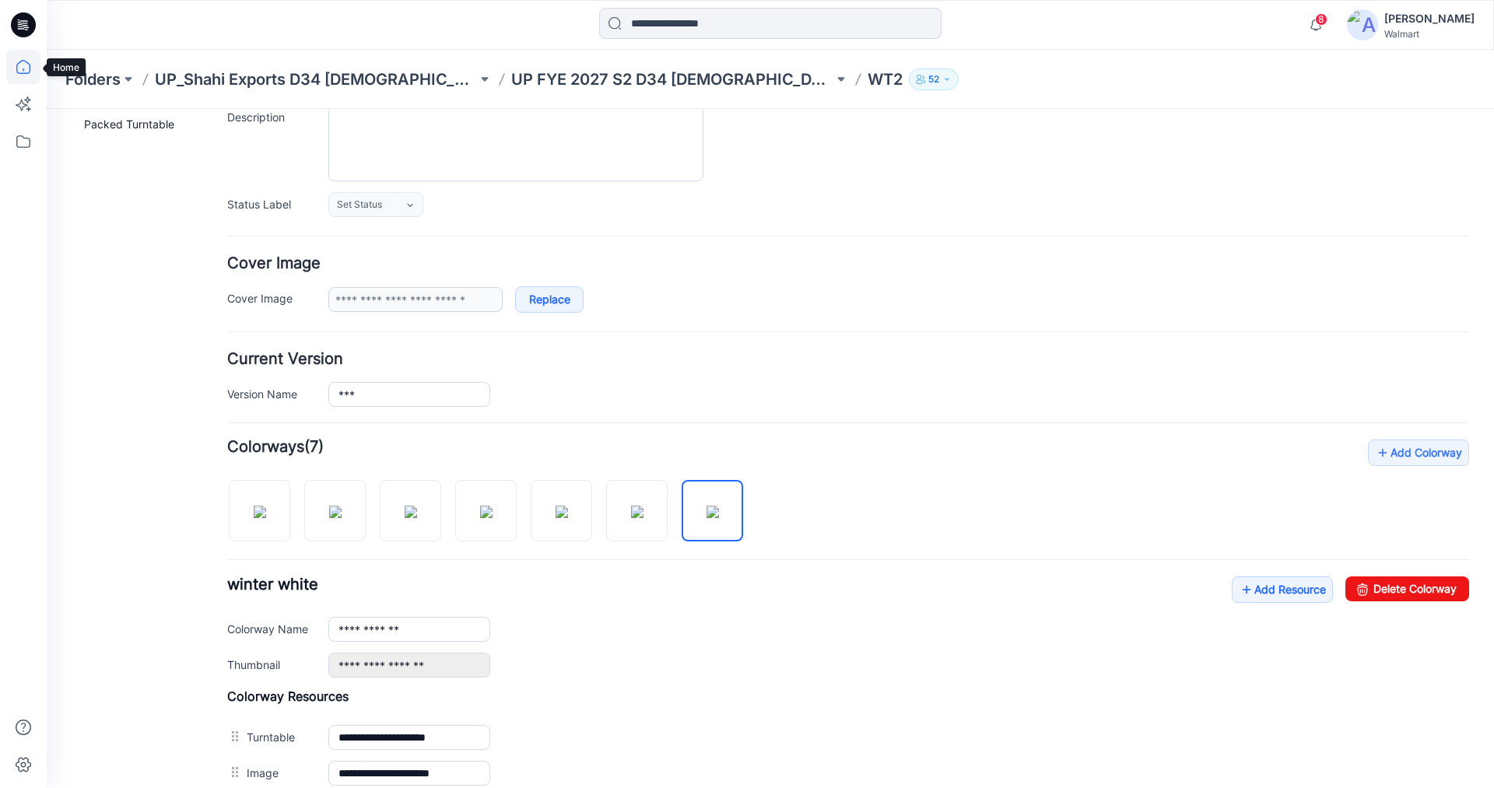
click at [23, 71] on icon at bounding box center [23, 69] width 1 height 3
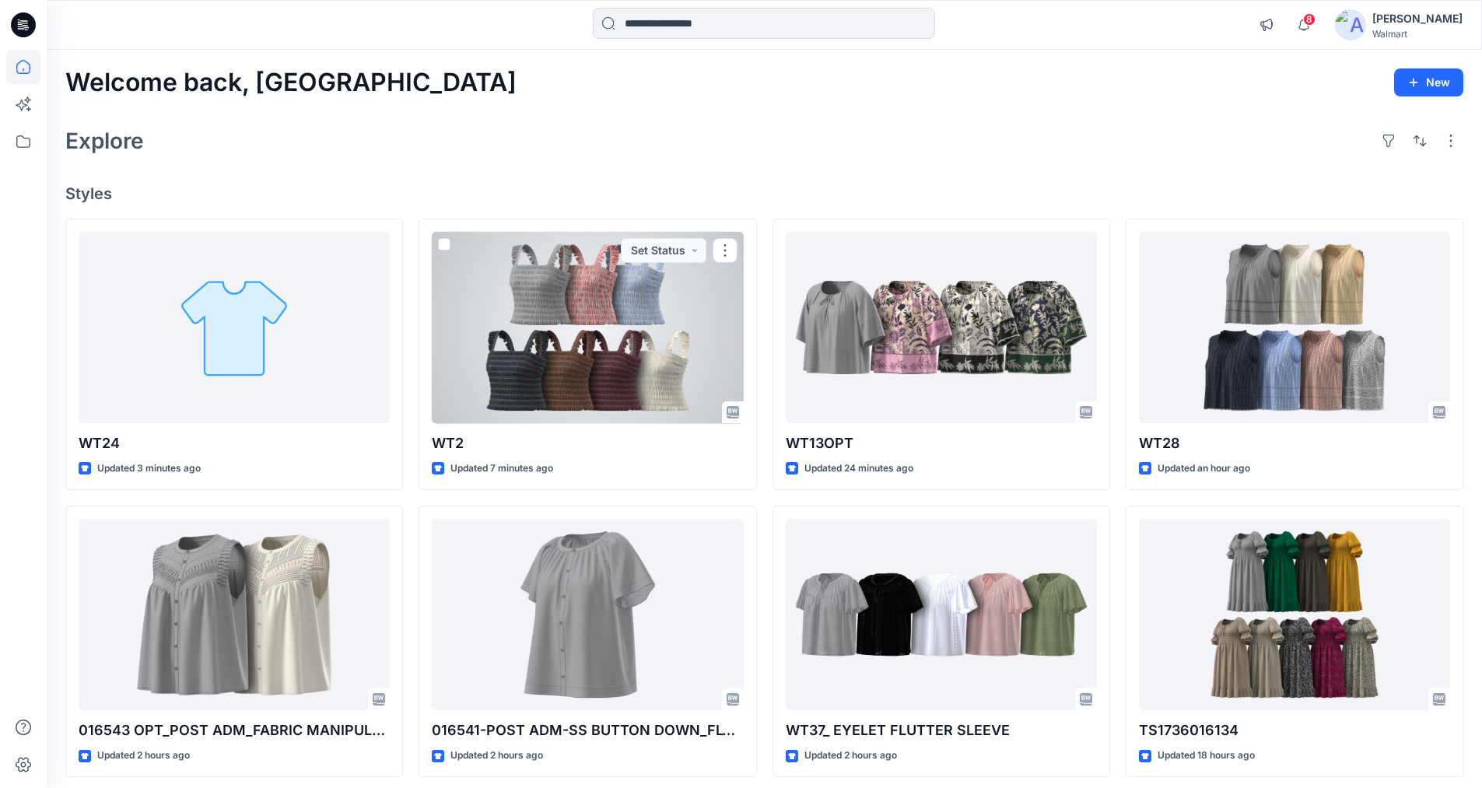
drag, startPoint x: 622, startPoint y: 343, endPoint x: 744, endPoint y: 366, distance: 124.2
click at [623, 343] on div at bounding box center [587, 328] width 311 height 192
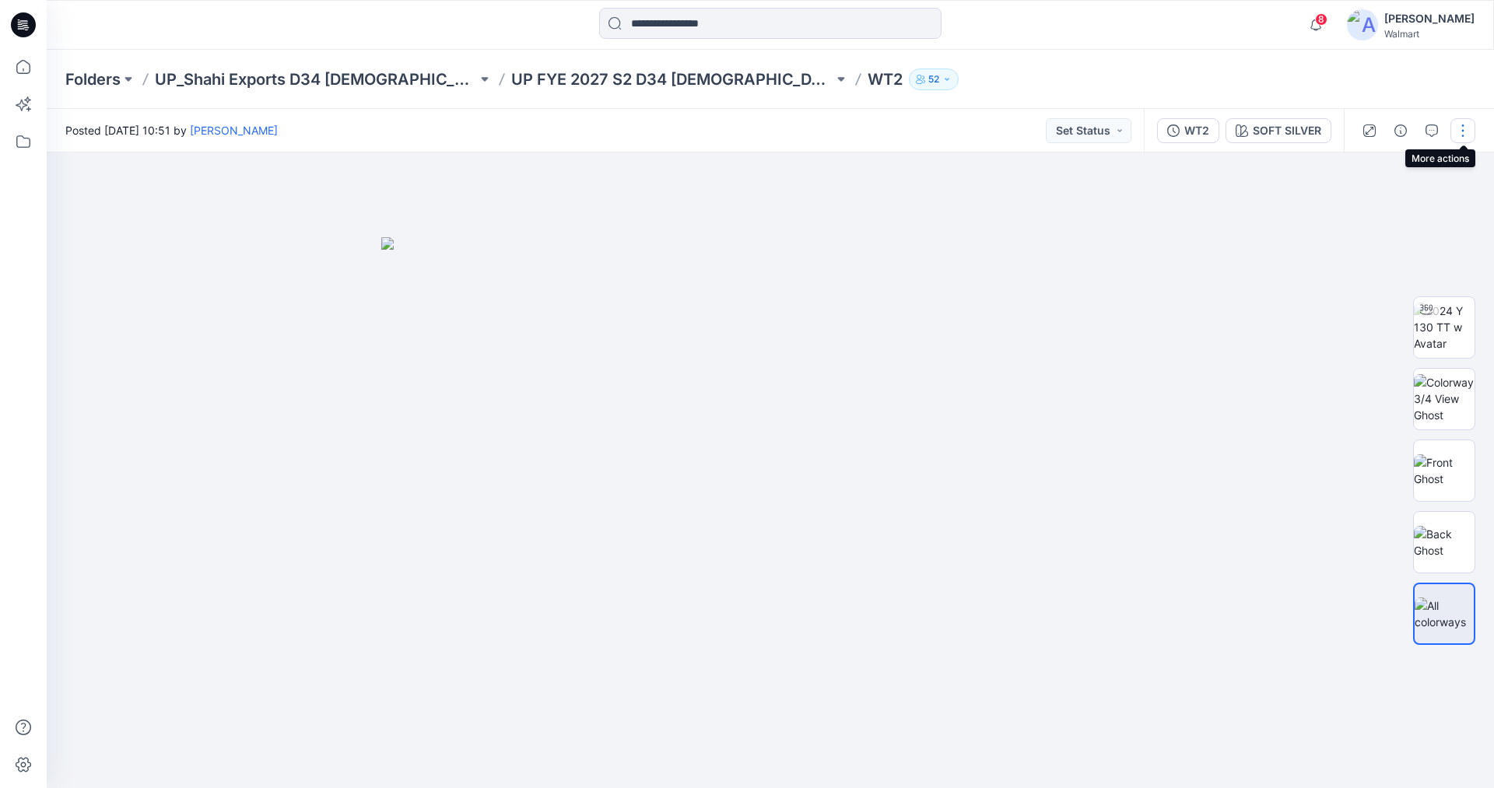
click at [1462, 127] on button "button" at bounding box center [1462, 130] width 25 height 25
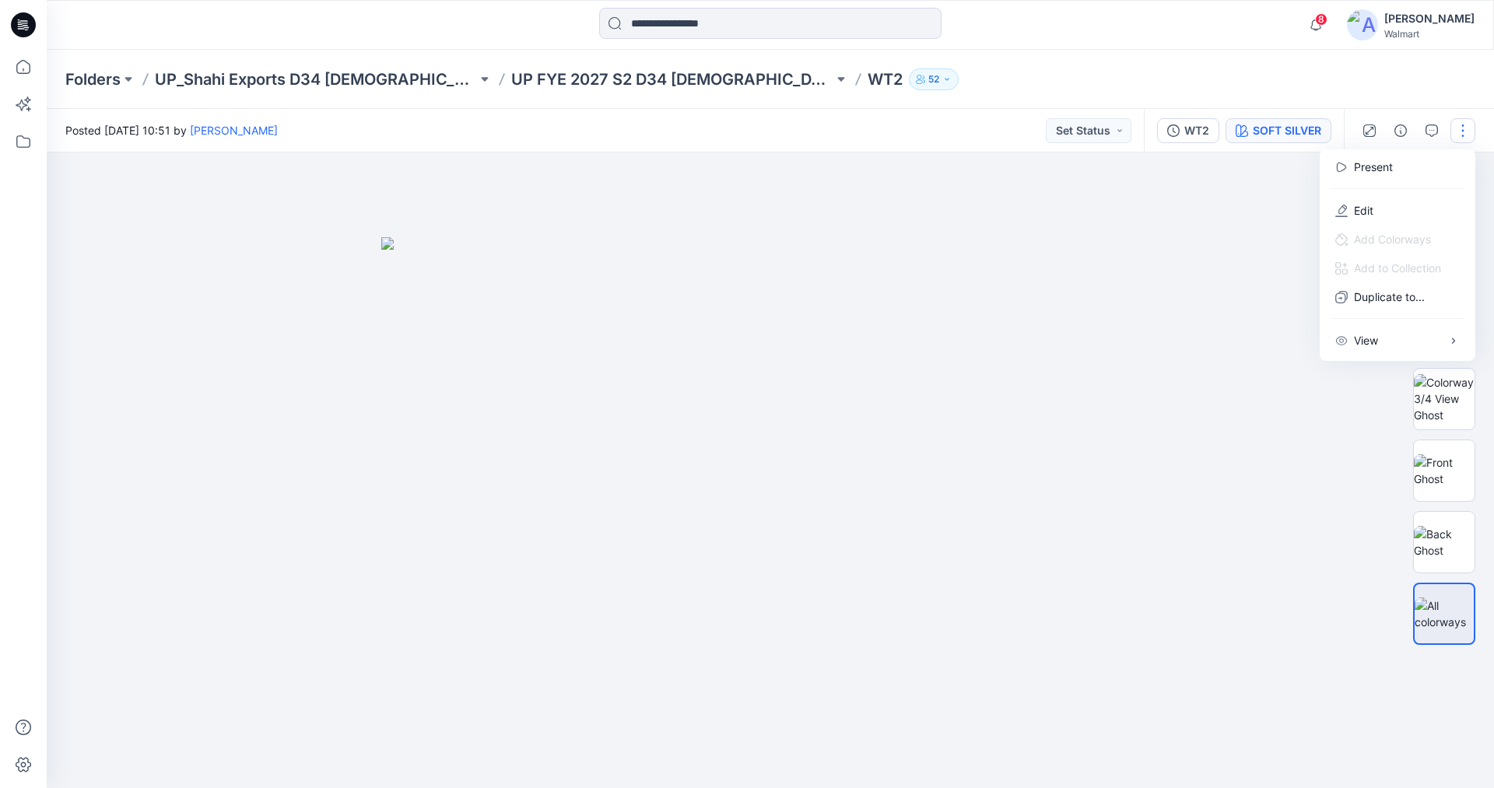
click at [1288, 134] on div "SOFT SILVER" at bounding box center [1286, 130] width 68 height 17
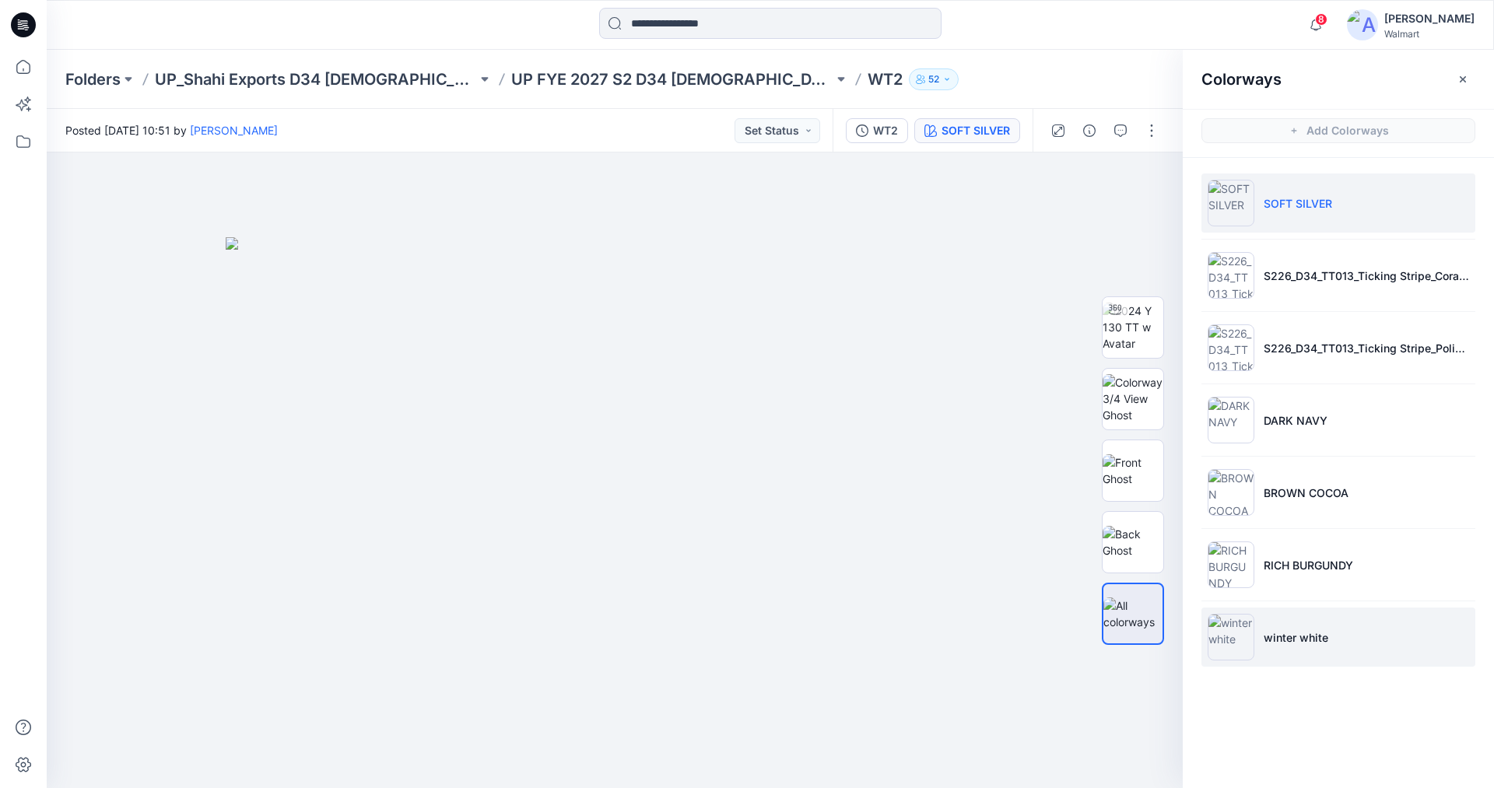
click at [1224, 625] on img at bounding box center [1230, 637] width 47 height 47
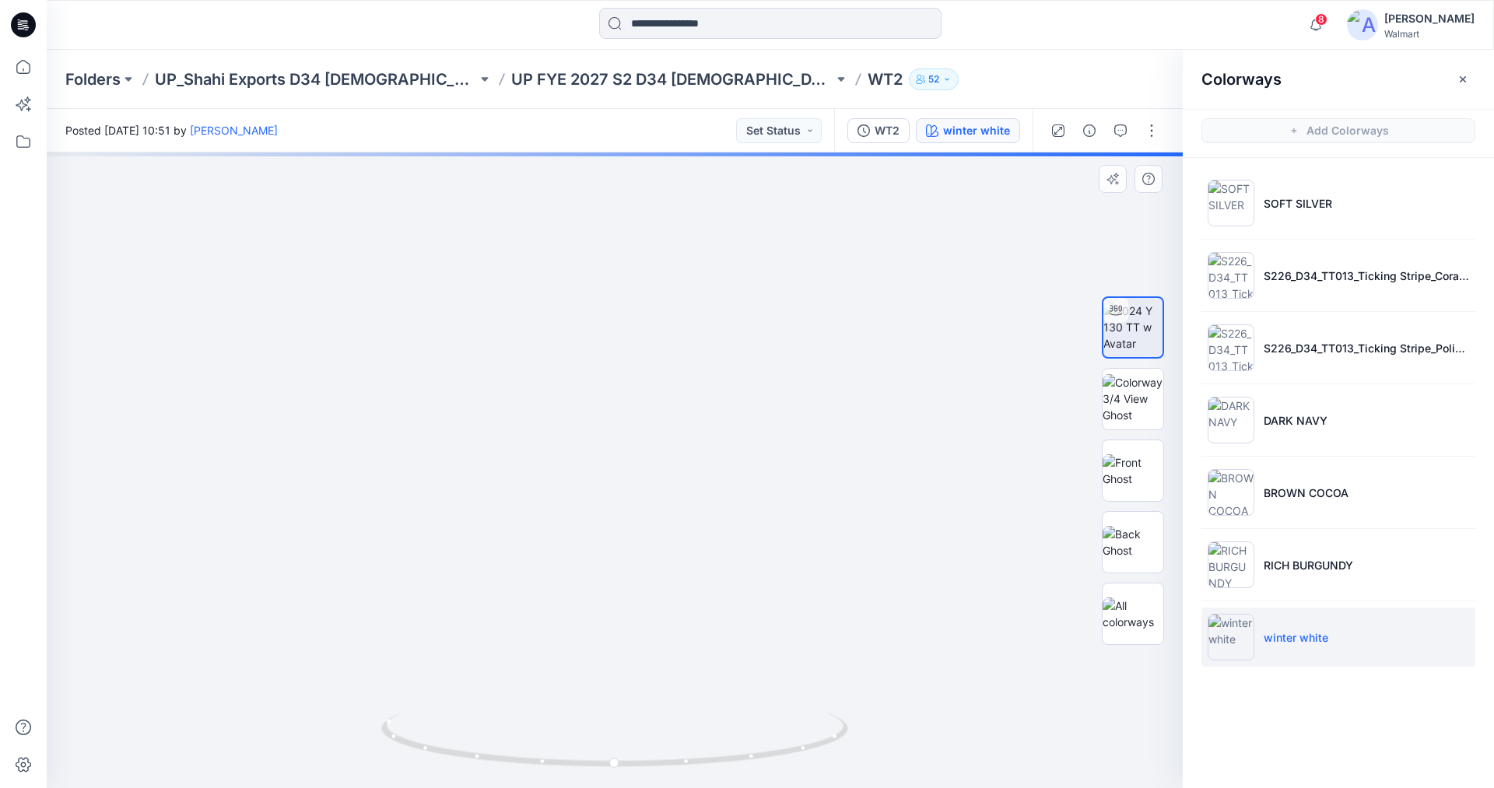
drag, startPoint x: 667, startPoint y: 447, endPoint x: 663, endPoint y: 379, distance: 68.6
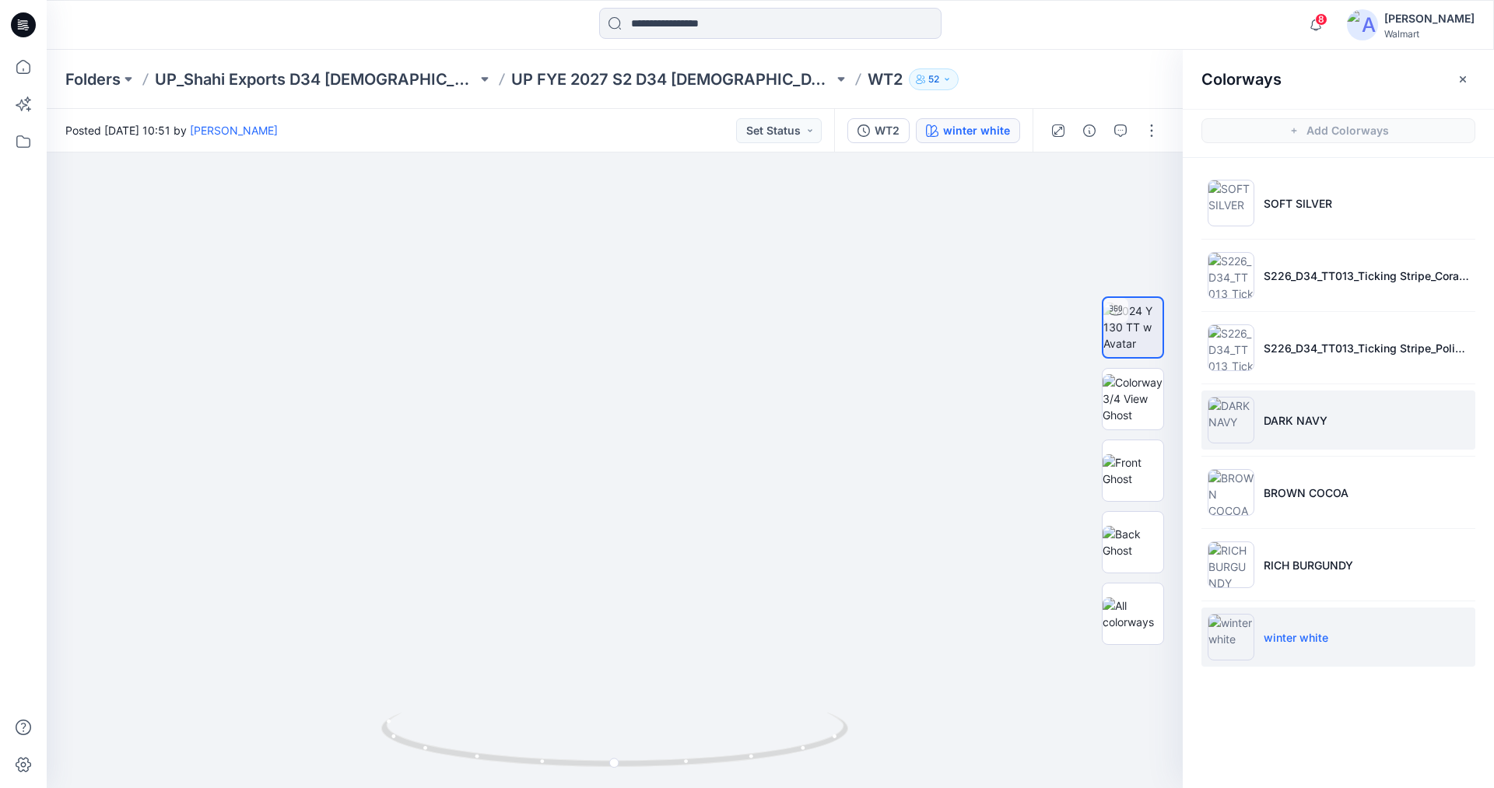
click at [1227, 419] on img at bounding box center [1230, 420] width 47 height 47
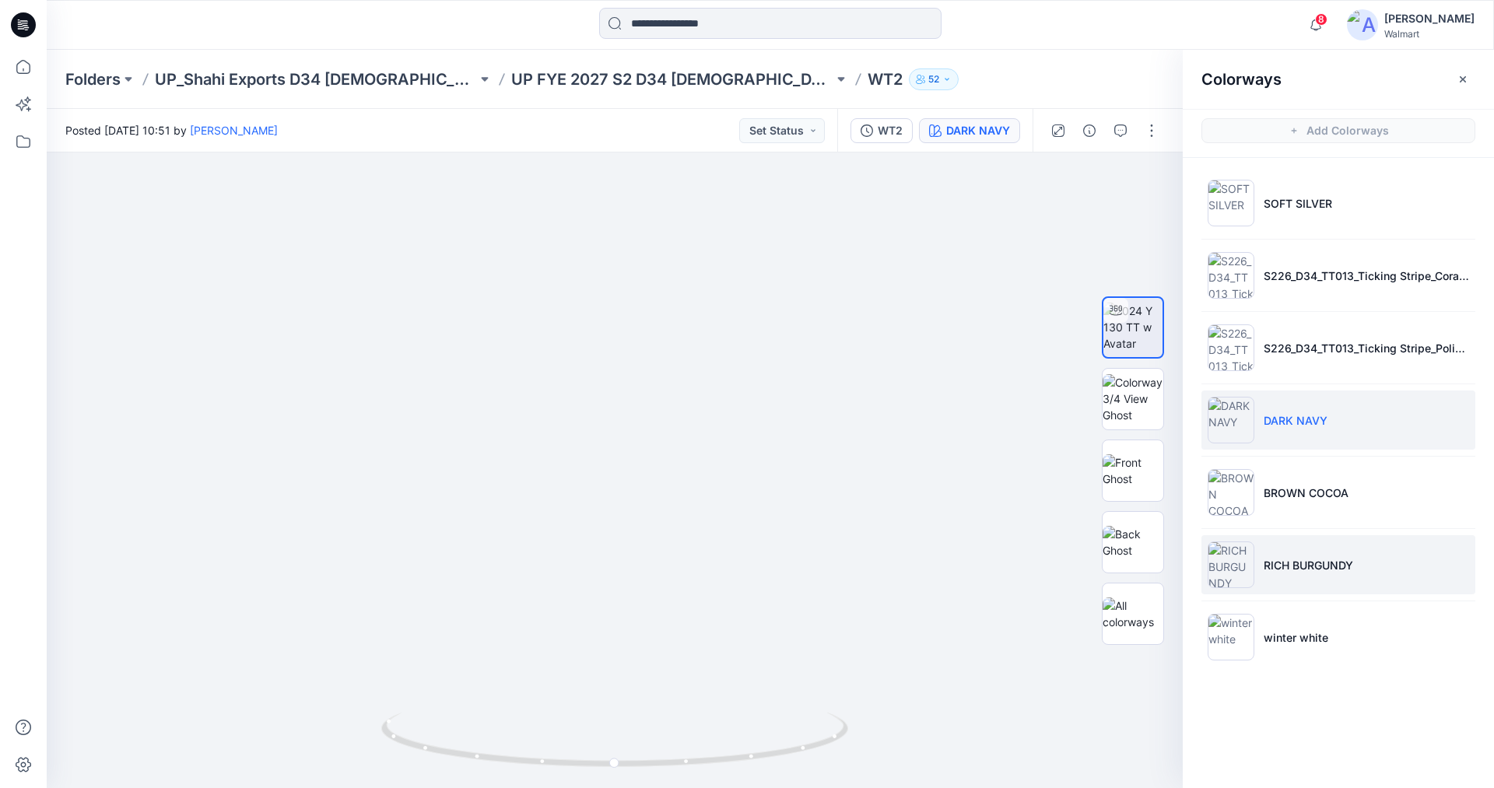
click at [1237, 566] on img at bounding box center [1230, 564] width 47 height 47
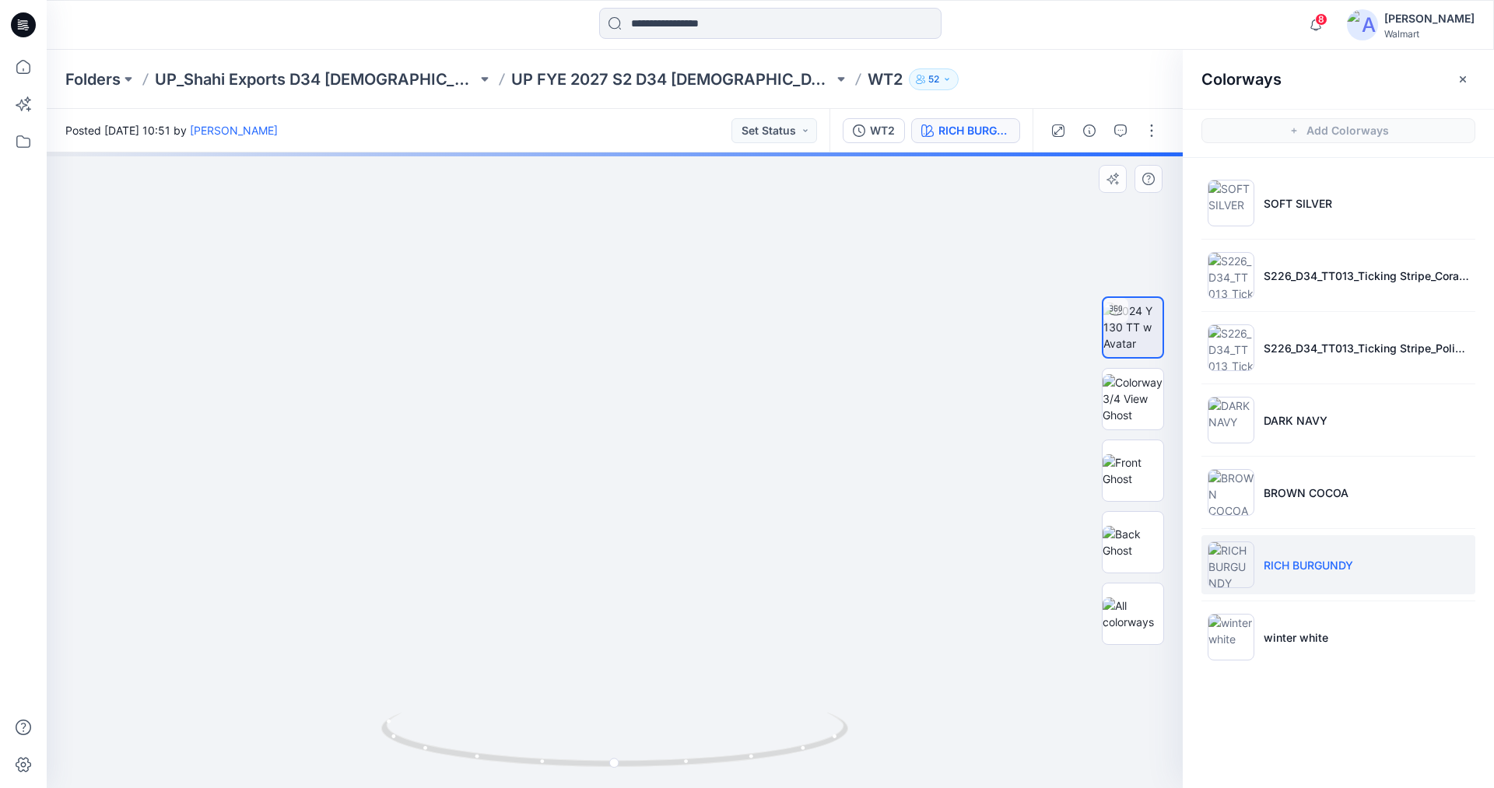
drag, startPoint x: 671, startPoint y: 447, endPoint x: 674, endPoint y: 419, distance: 28.2
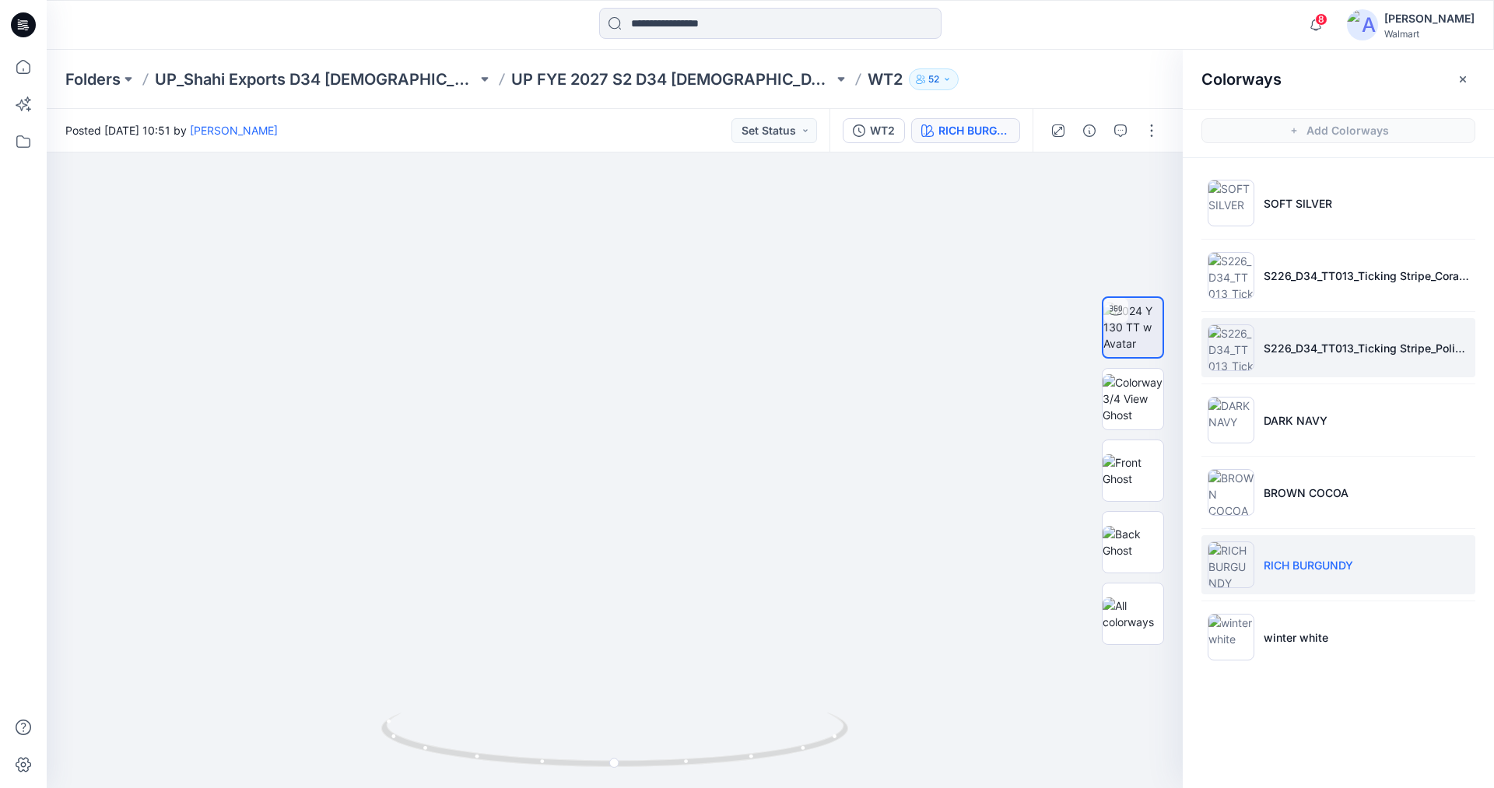
click at [1233, 341] on img at bounding box center [1230, 347] width 47 height 47
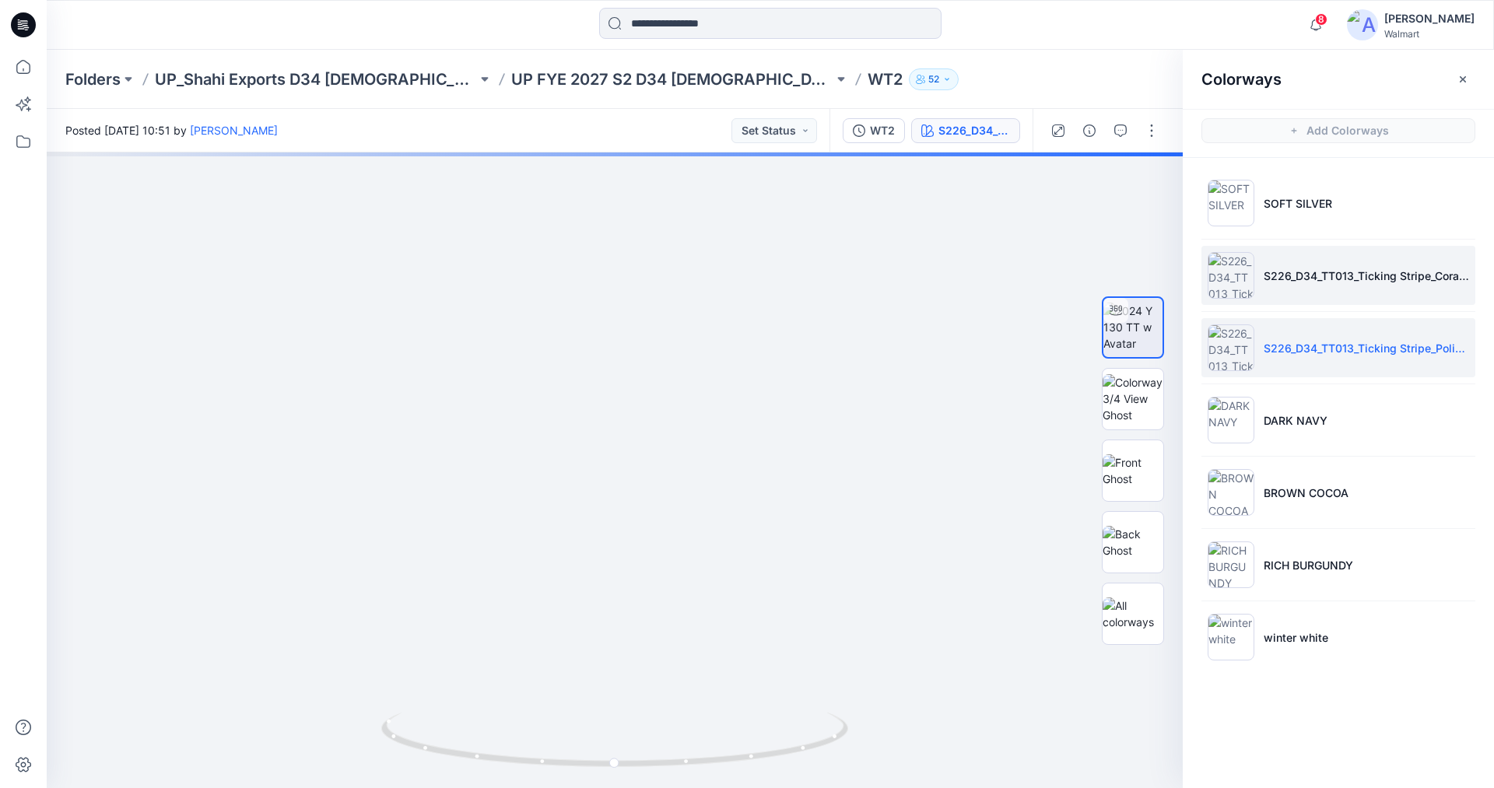
click at [1224, 272] on img at bounding box center [1230, 275] width 47 height 47
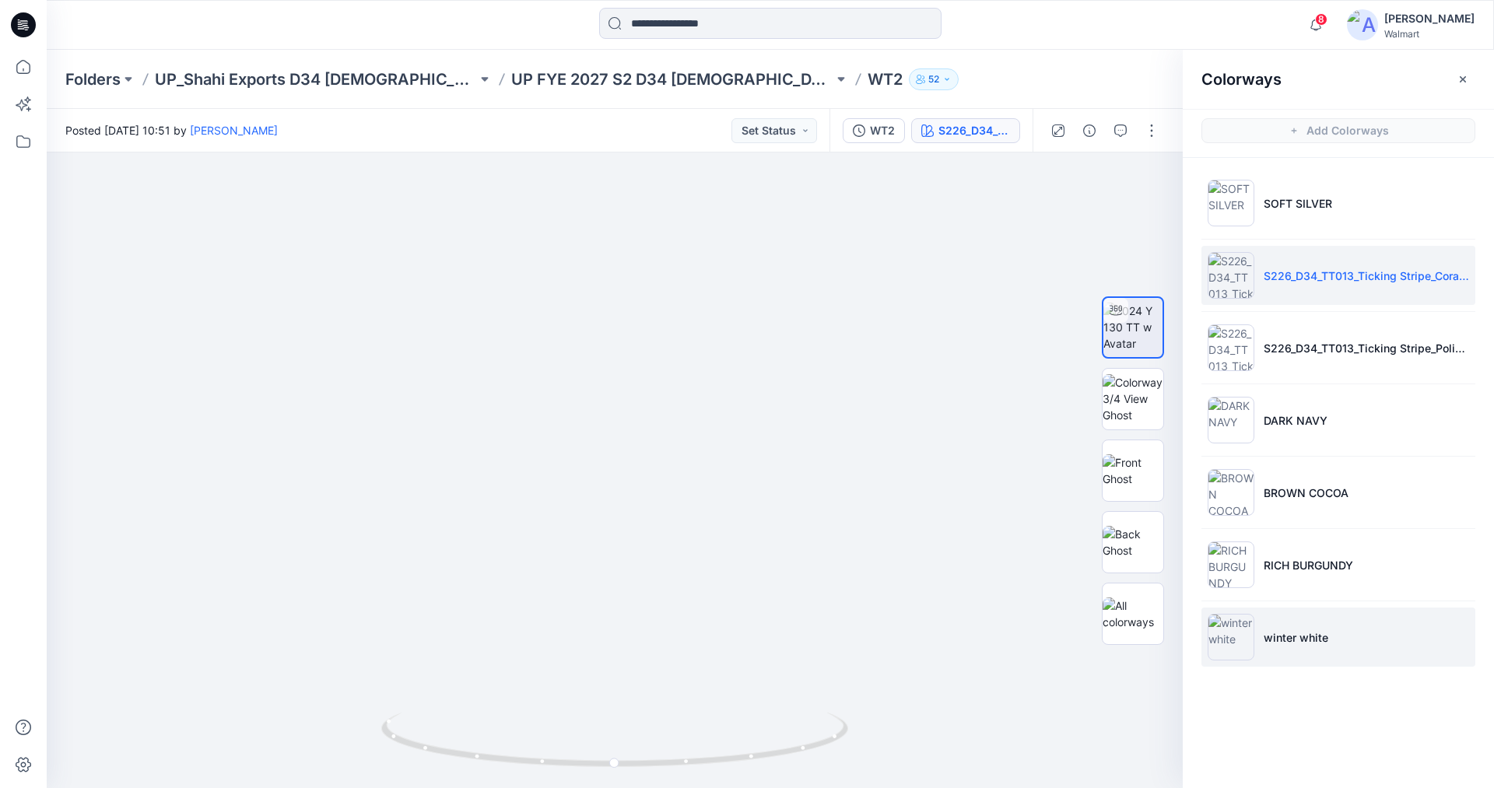
click at [1236, 625] on img at bounding box center [1230, 637] width 47 height 47
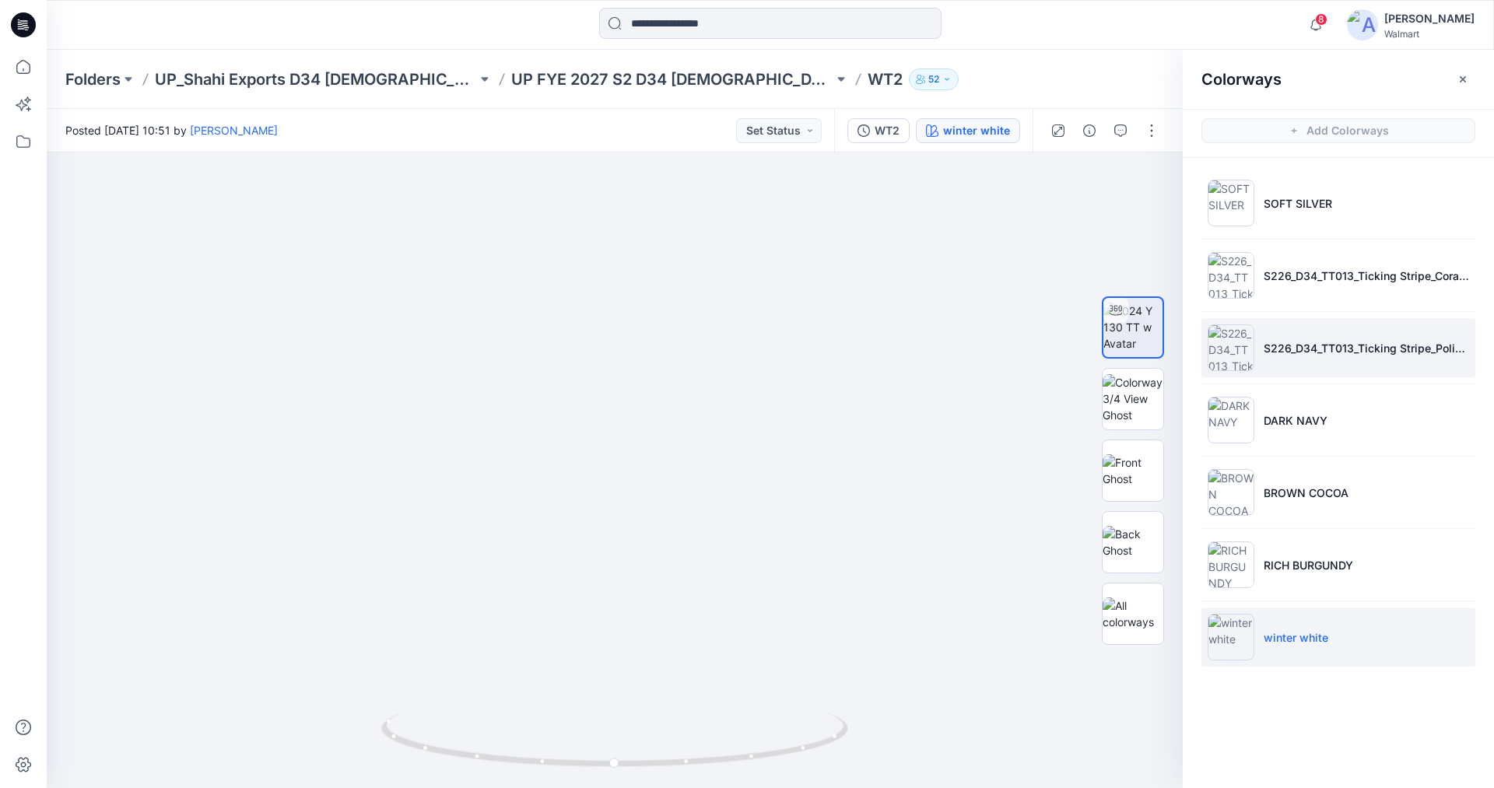
click at [1247, 336] on li "S226_D34_TT013_Ticking Stripe_Polished Blue_8cm.tif 1" at bounding box center [1338, 347] width 274 height 59
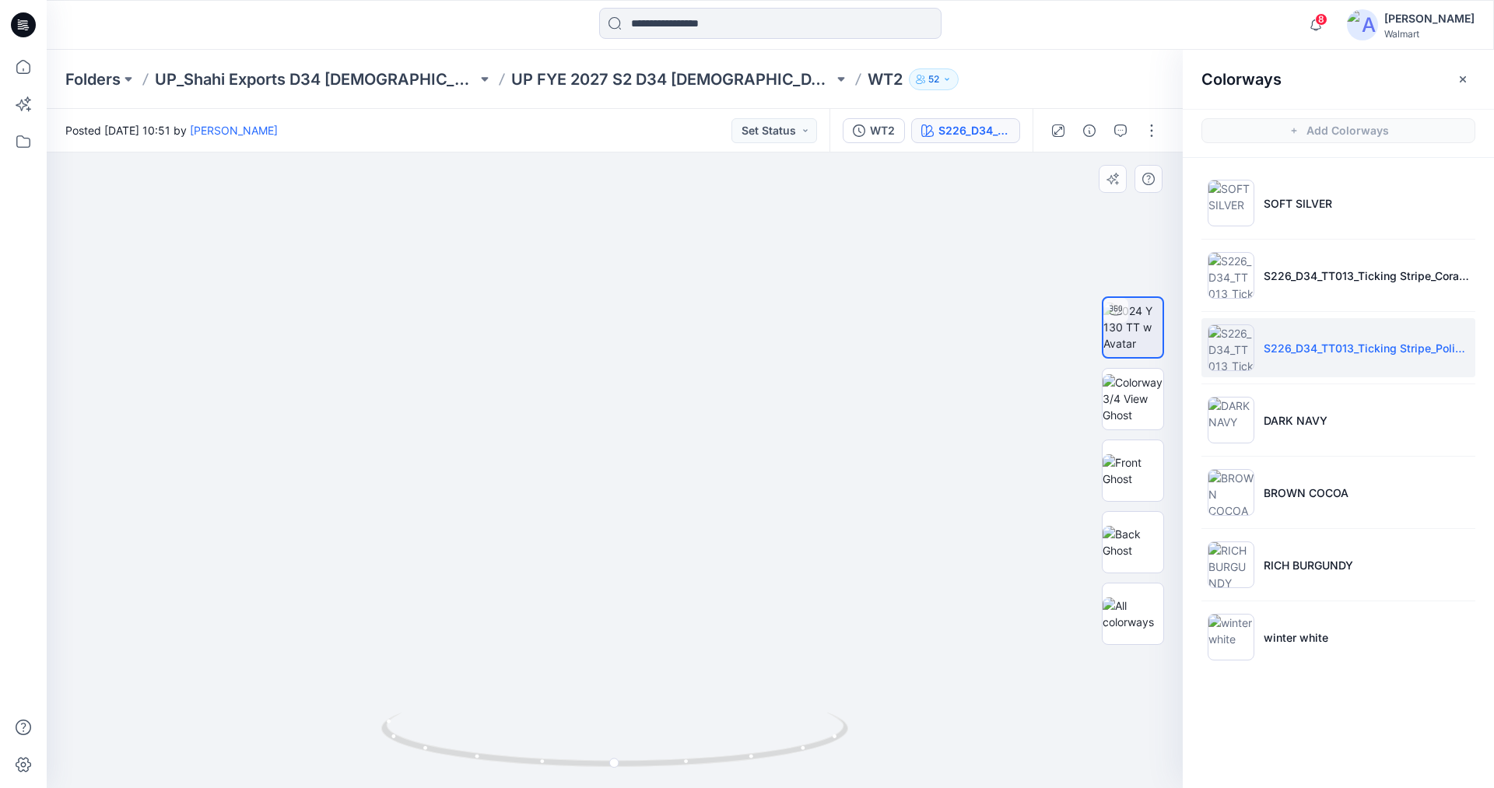
drag, startPoint x: 677, startPoint y: 498, endPoint x: 632, endPoint y: 331, distance: 173.0
click at [1231, 630] on img at bounding box center [1230, 637] width 47 height 47
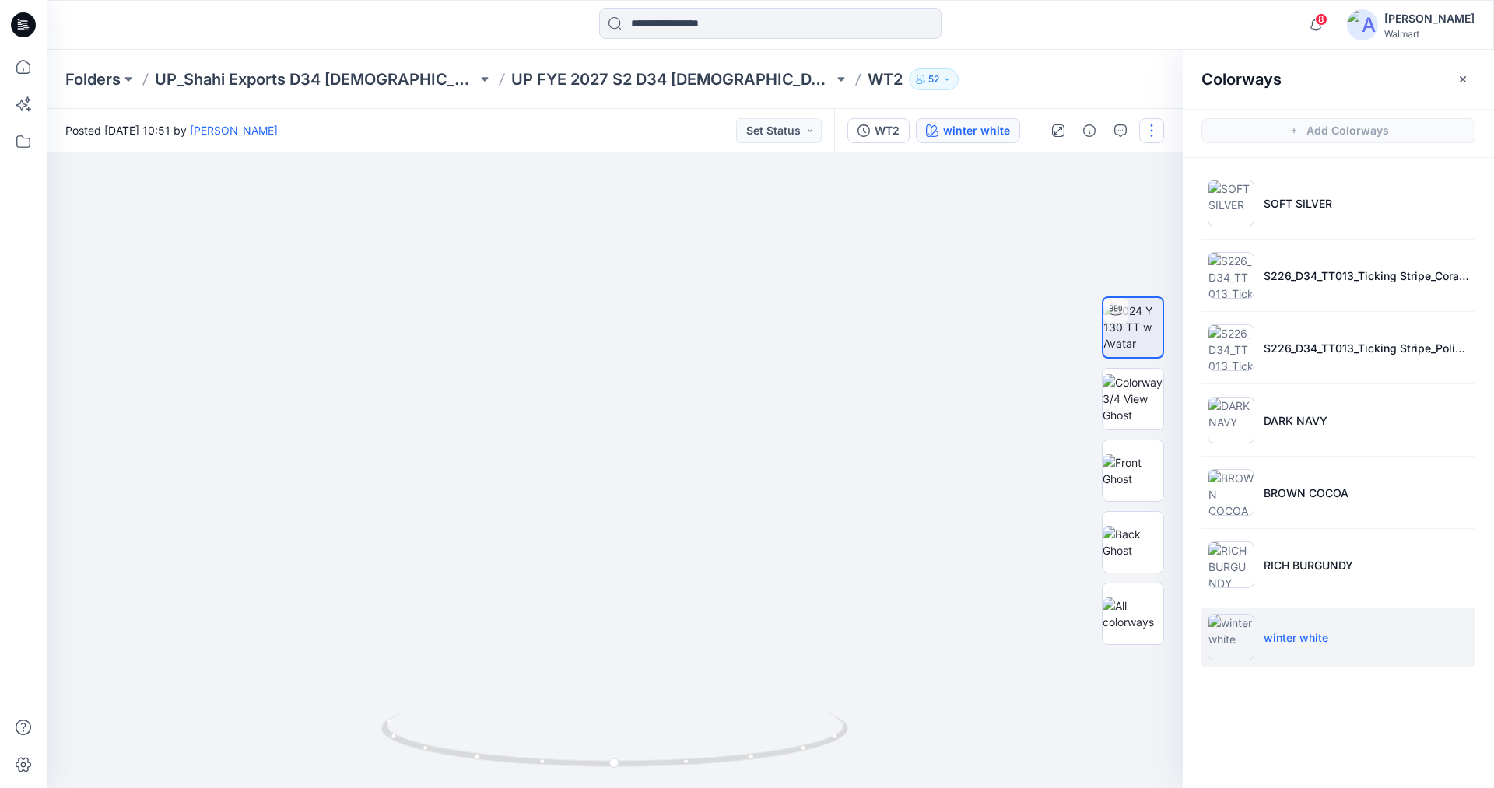
click at [1153, 126] on button "button" at bounding box center [1151, 130] width 25 height 25
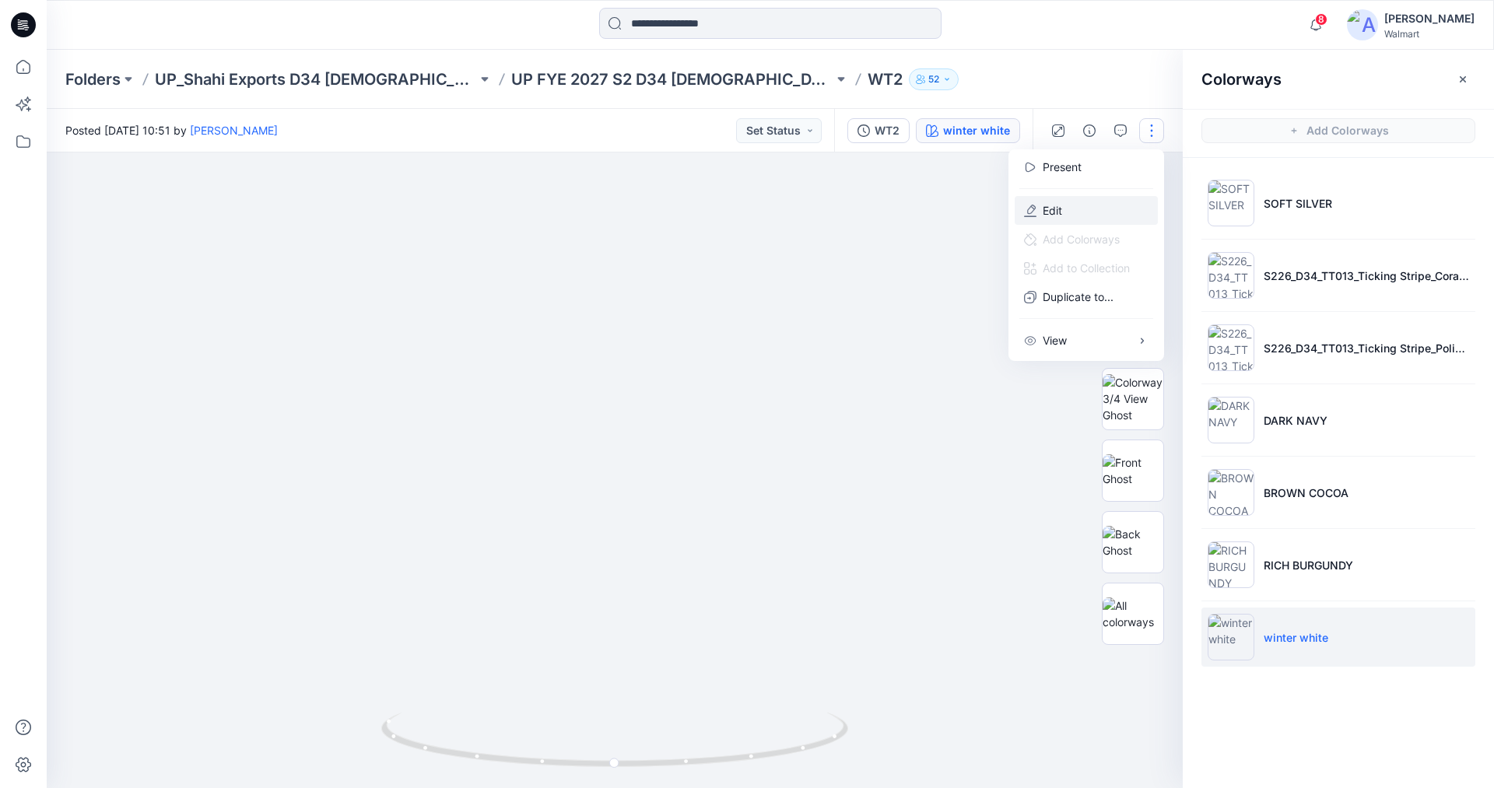
click at [1047, 210] on p "Edit" at bounding box center [1051, 210] width 19 height 16
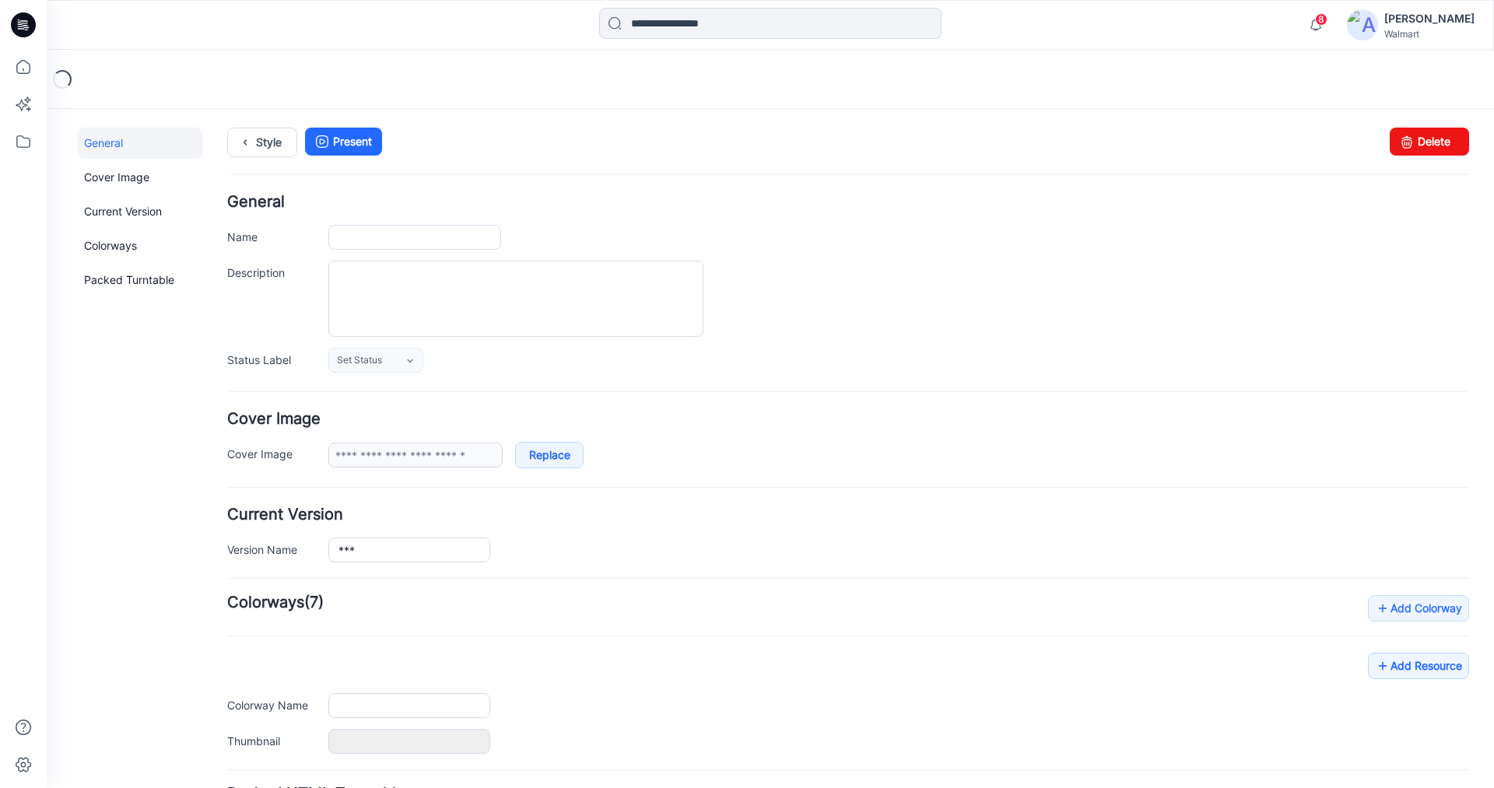
type input "***"
type input "**********"
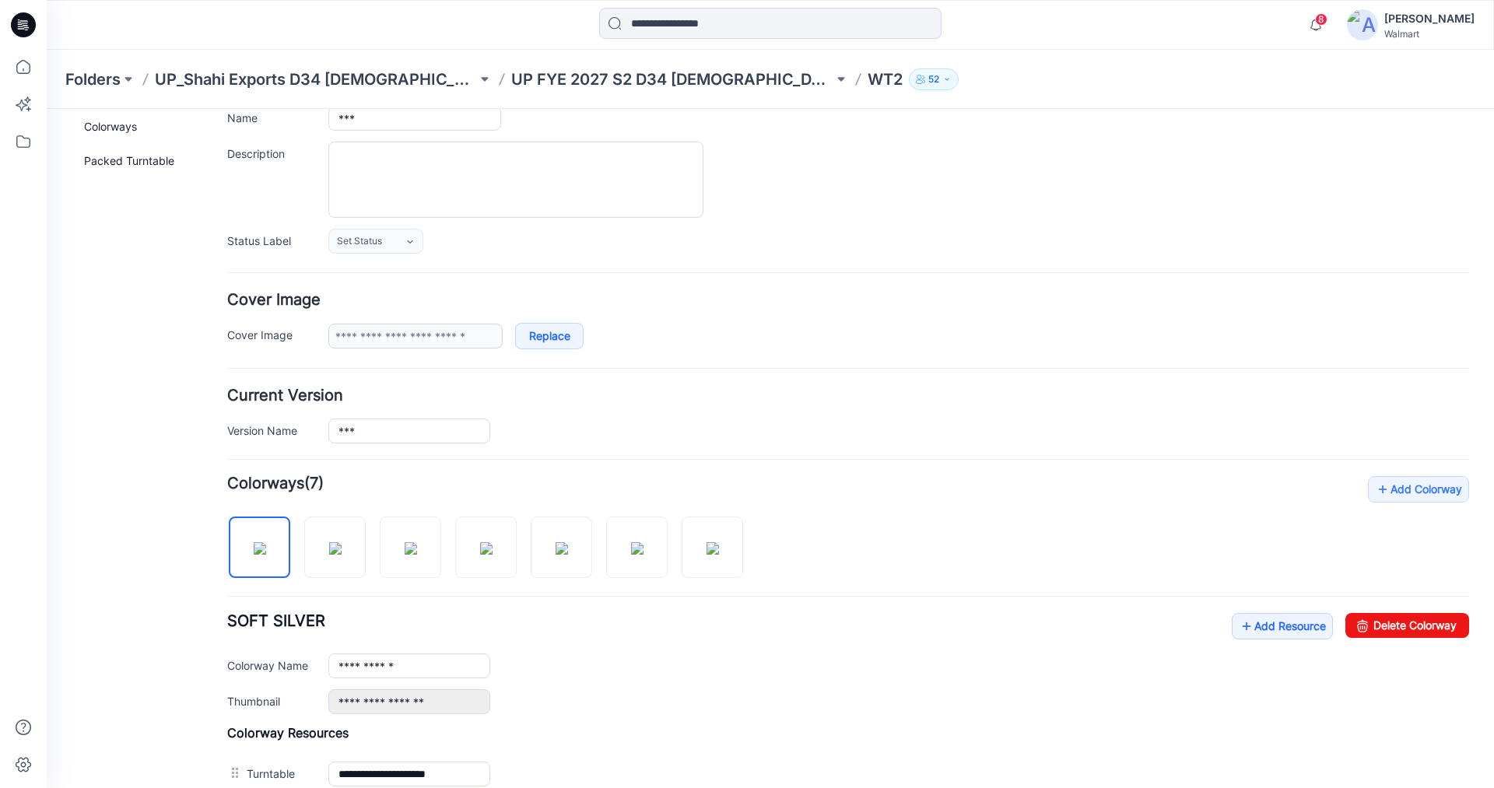
scroll to position [156, 0]
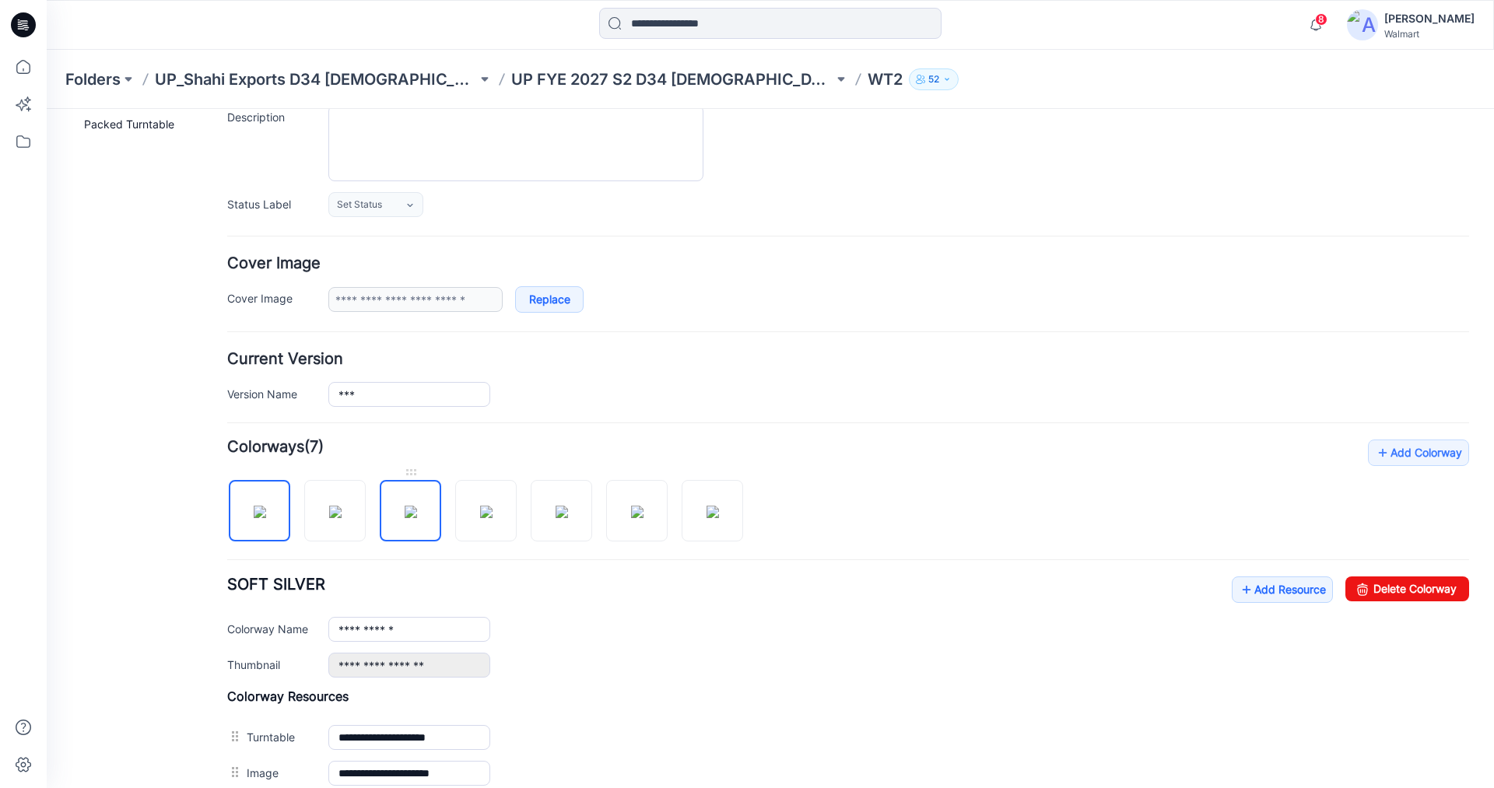
click at [415, 513] on img at bounding box center [411, 512] width 12 height 12
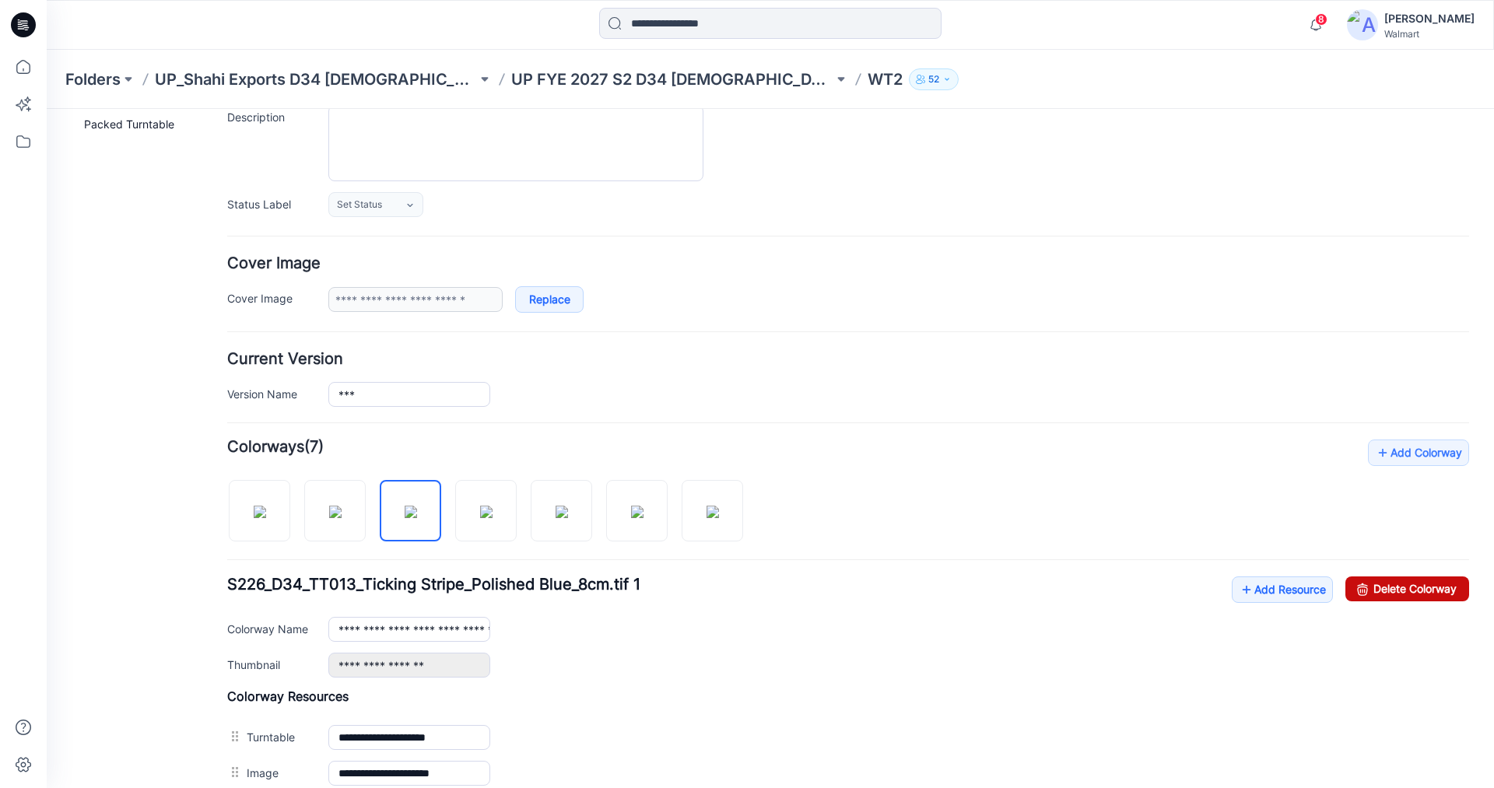
click at [1397, 589] on link "Delete Colorway" at bounding box center [1407, 588] width 124 height 25
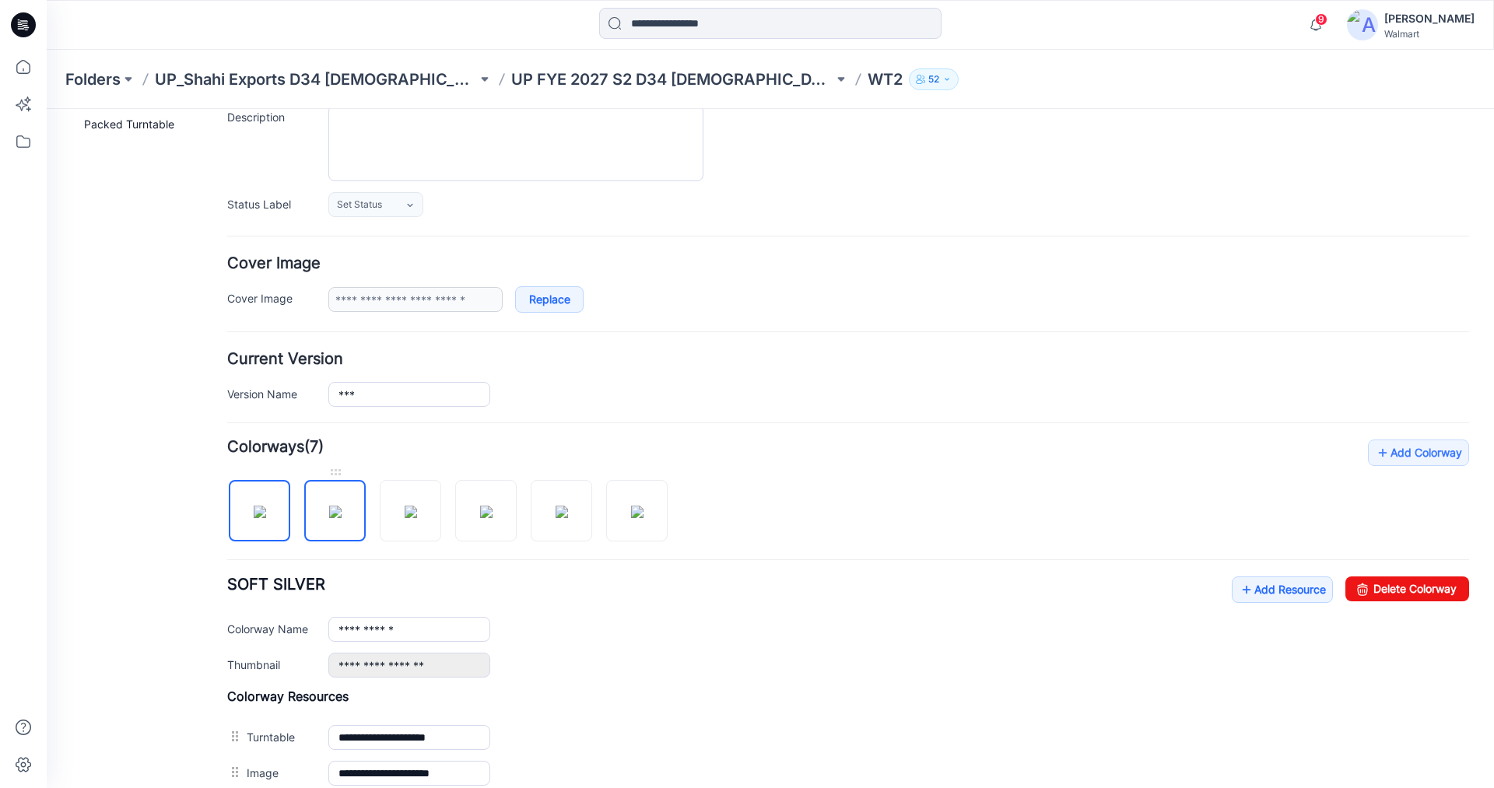
click at [338, 517] on img at bounding box center [335, 512] width 12 height 12
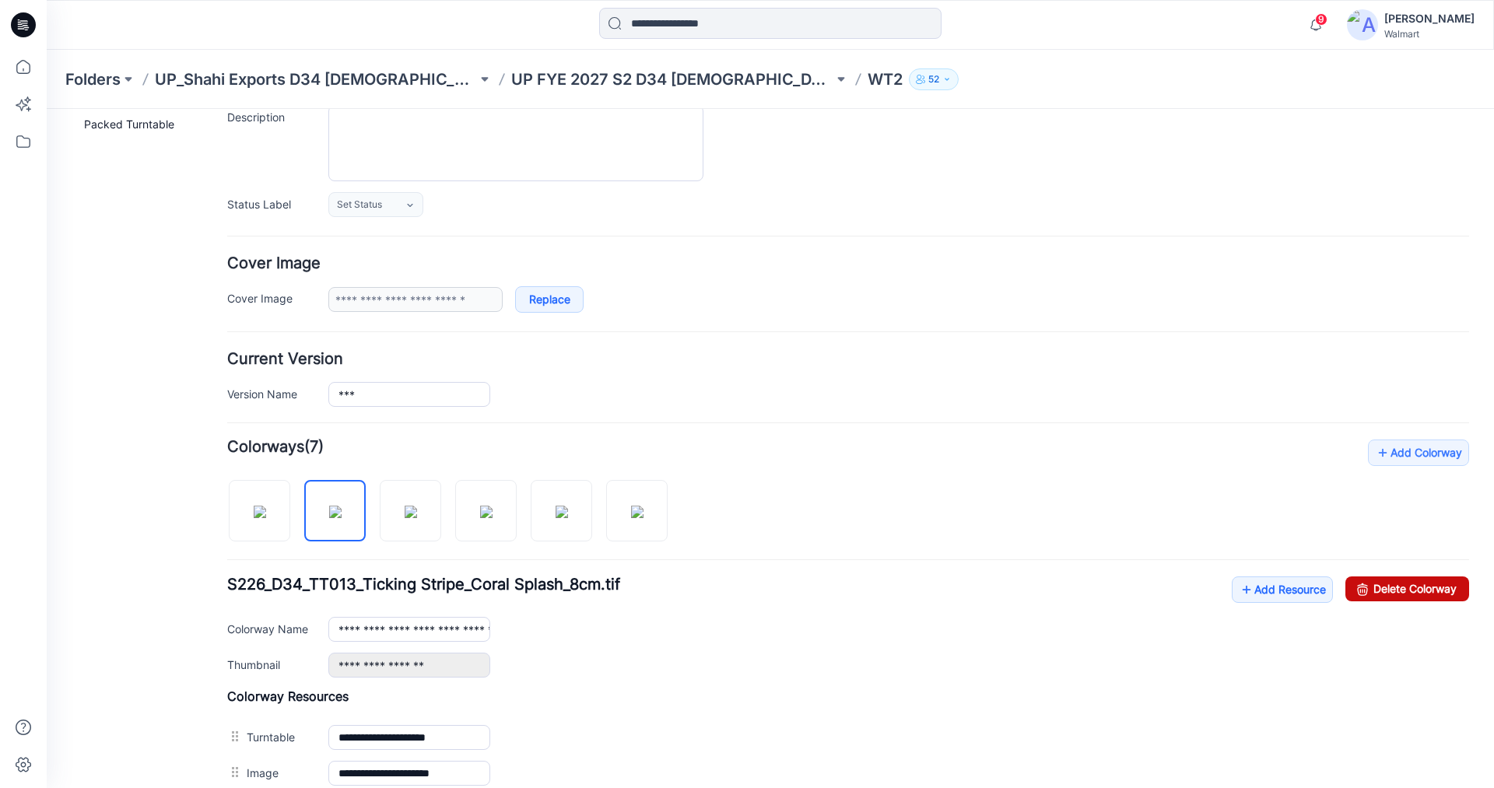
drag, startPoint x: 1378, startPoint y: 587, endPoint x: 851, endPoint y: 169, distance: 673.3
click at [1378, 587] on link "Delete Colorway" at bounding box center [1407, 588] width 124 height 25
type input "**********"
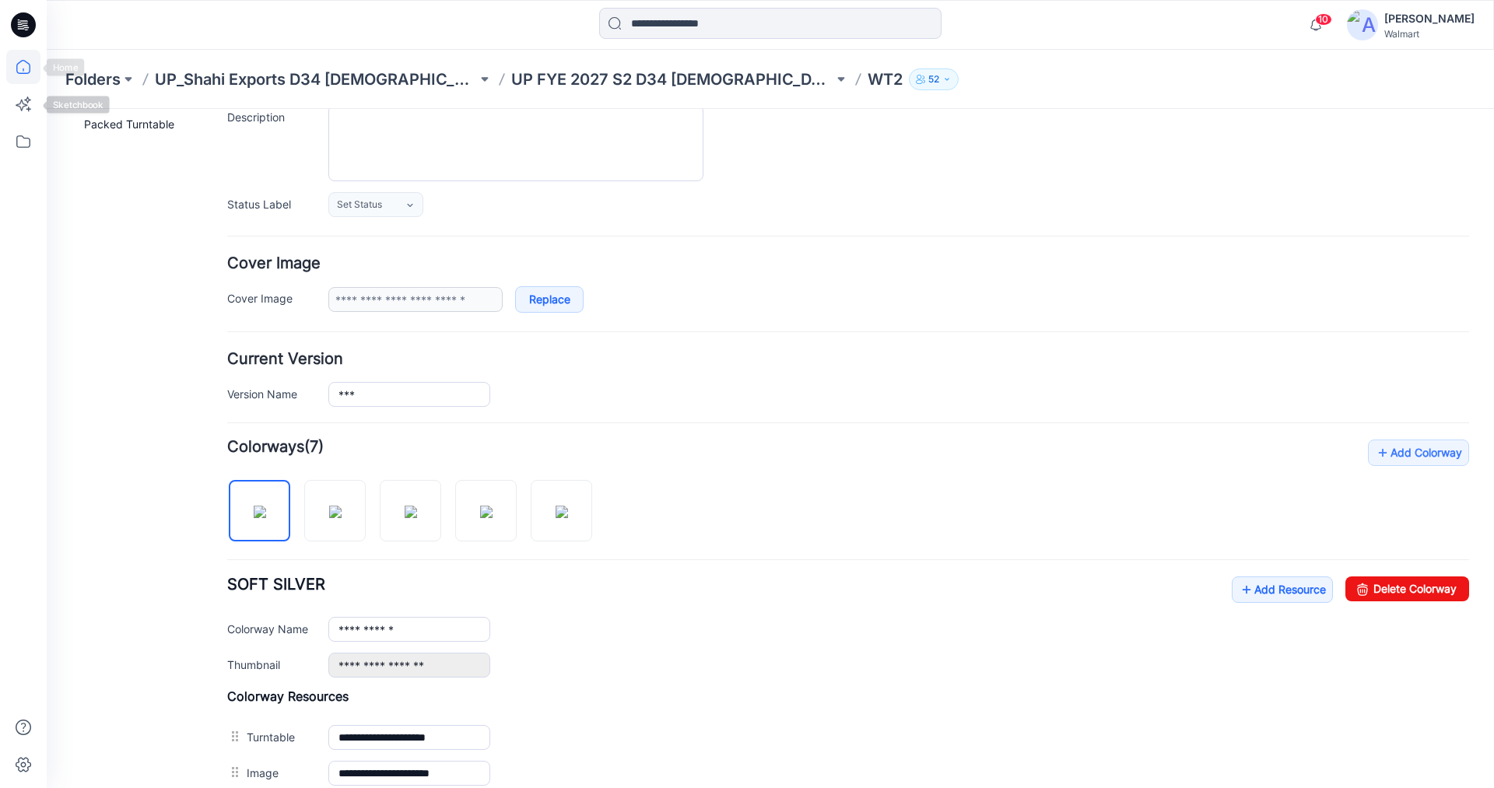
click at [21, 68] on icon at bounding box center [23, 67] width 34 height 34
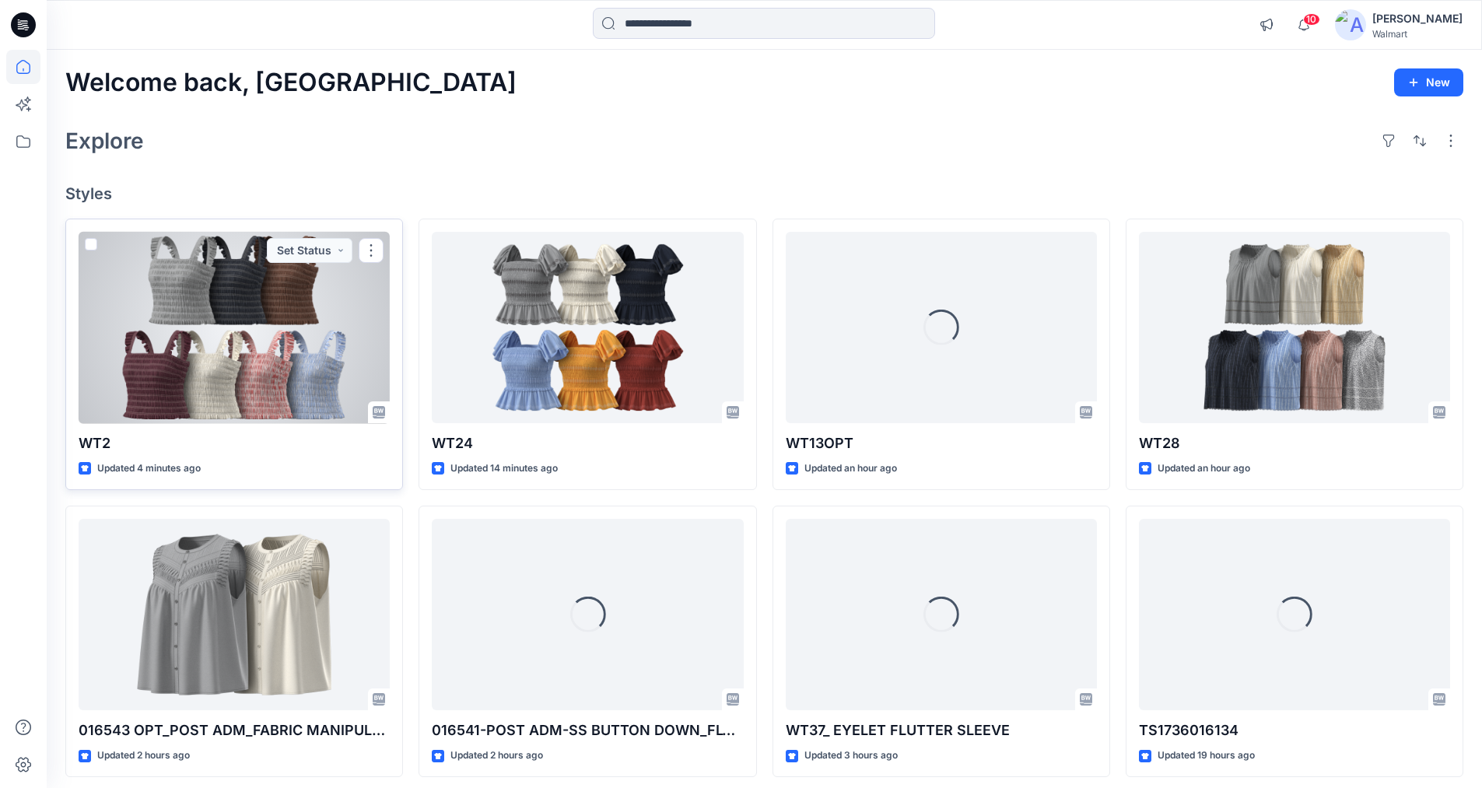
click at [264, 322] on div at bounding box center [234, 328] width 311 height 192
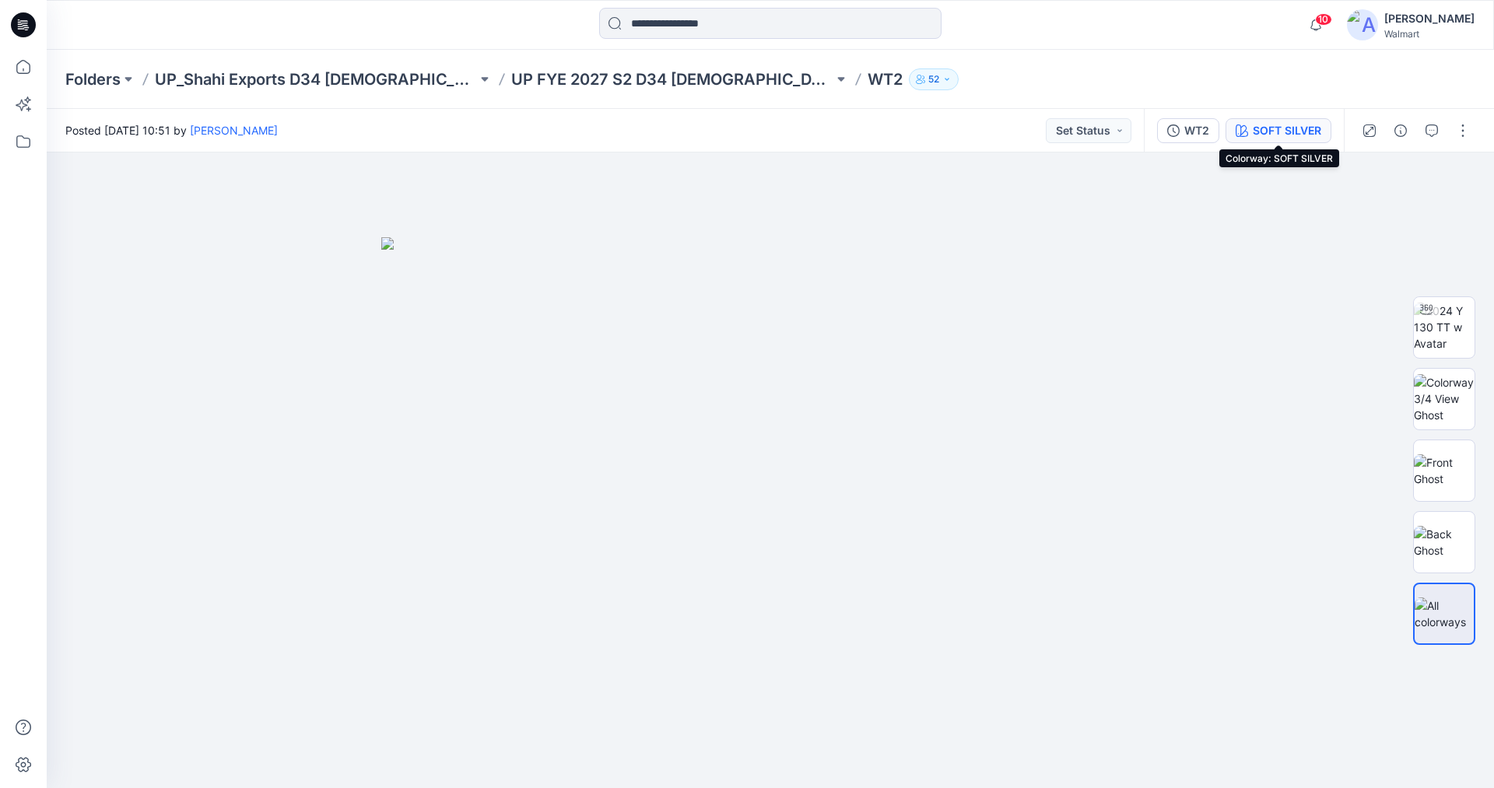
click at [1274, 131] on div "SOFT SILVER" at bounding box center [1286, 130] width 68 height 17
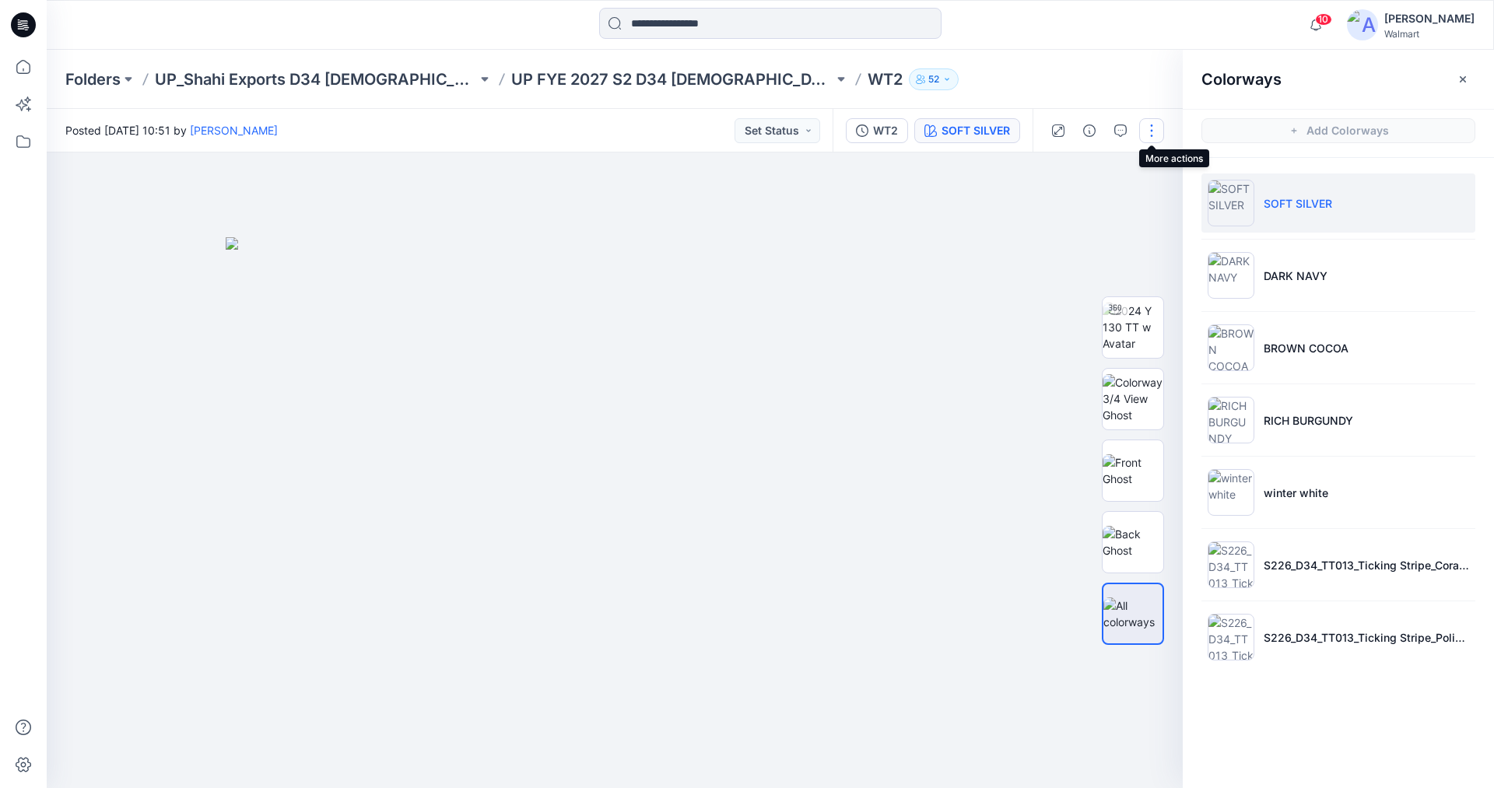
click at [1147, 130] on button "button" at bounding box center [1151, 130] width 25 height 25
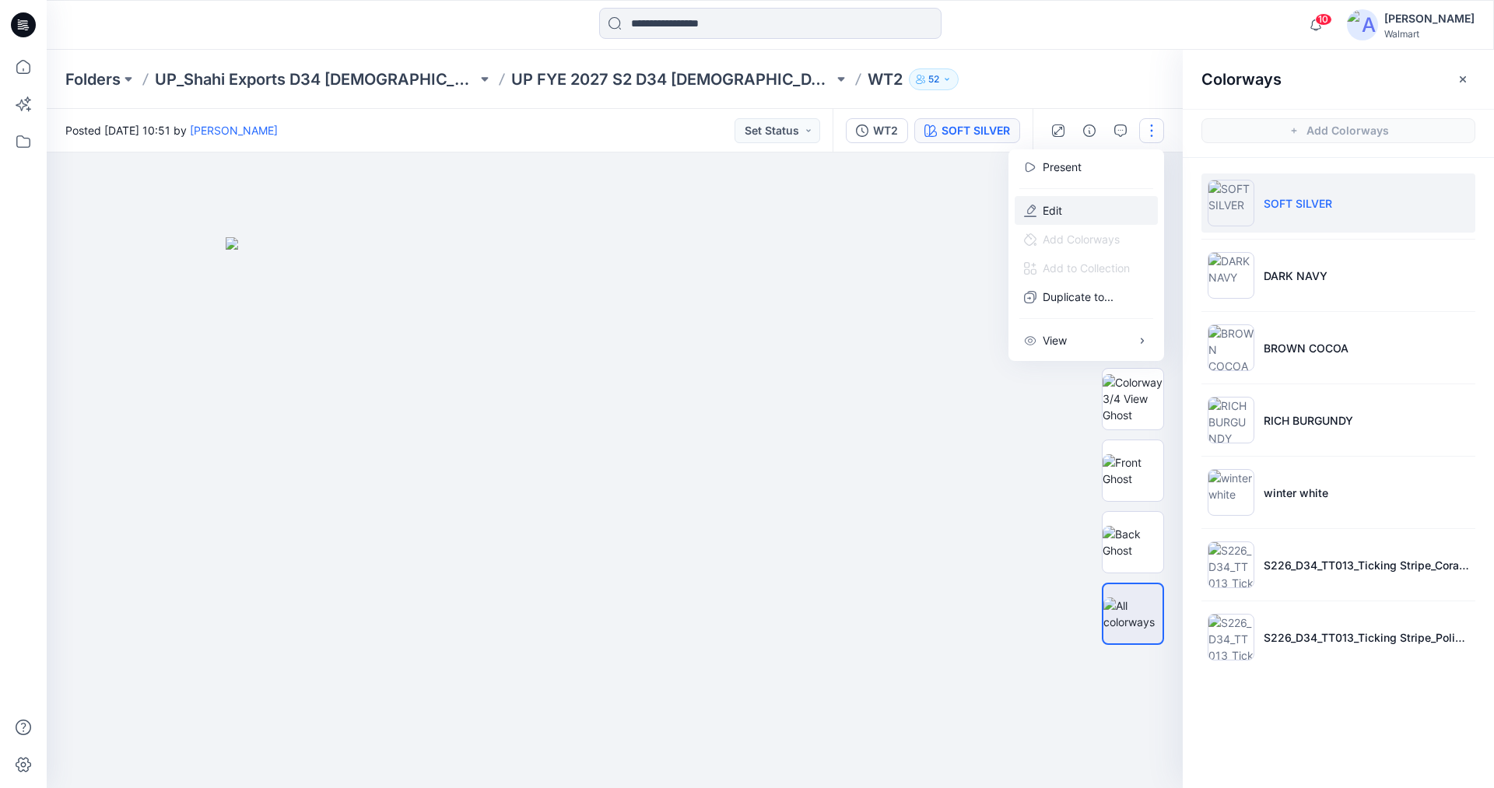
click at [1056, 208] on p "Edit" at bounding box center [1051, 210] width 19 height 16
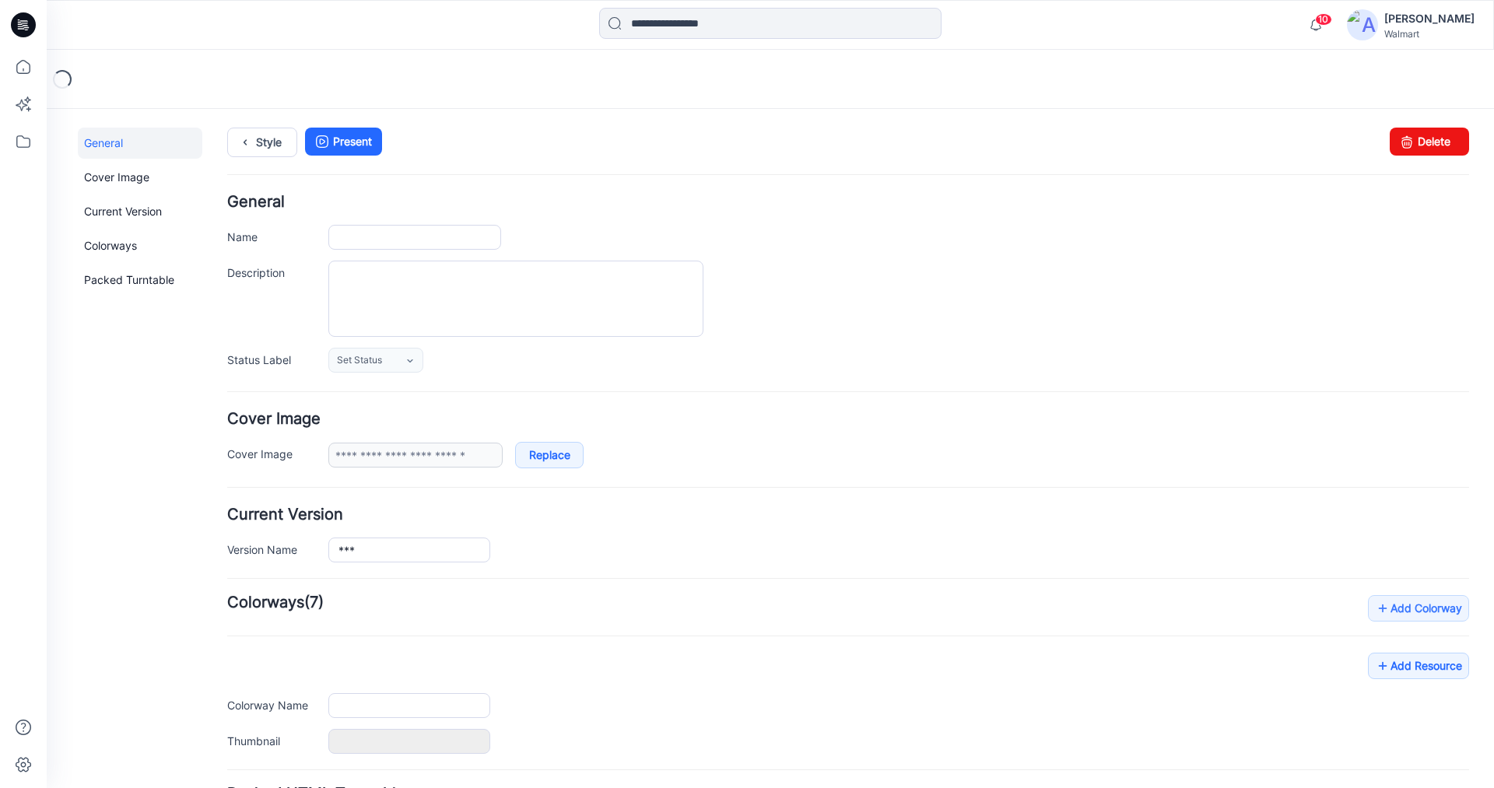
type input "***"
type input "**********"
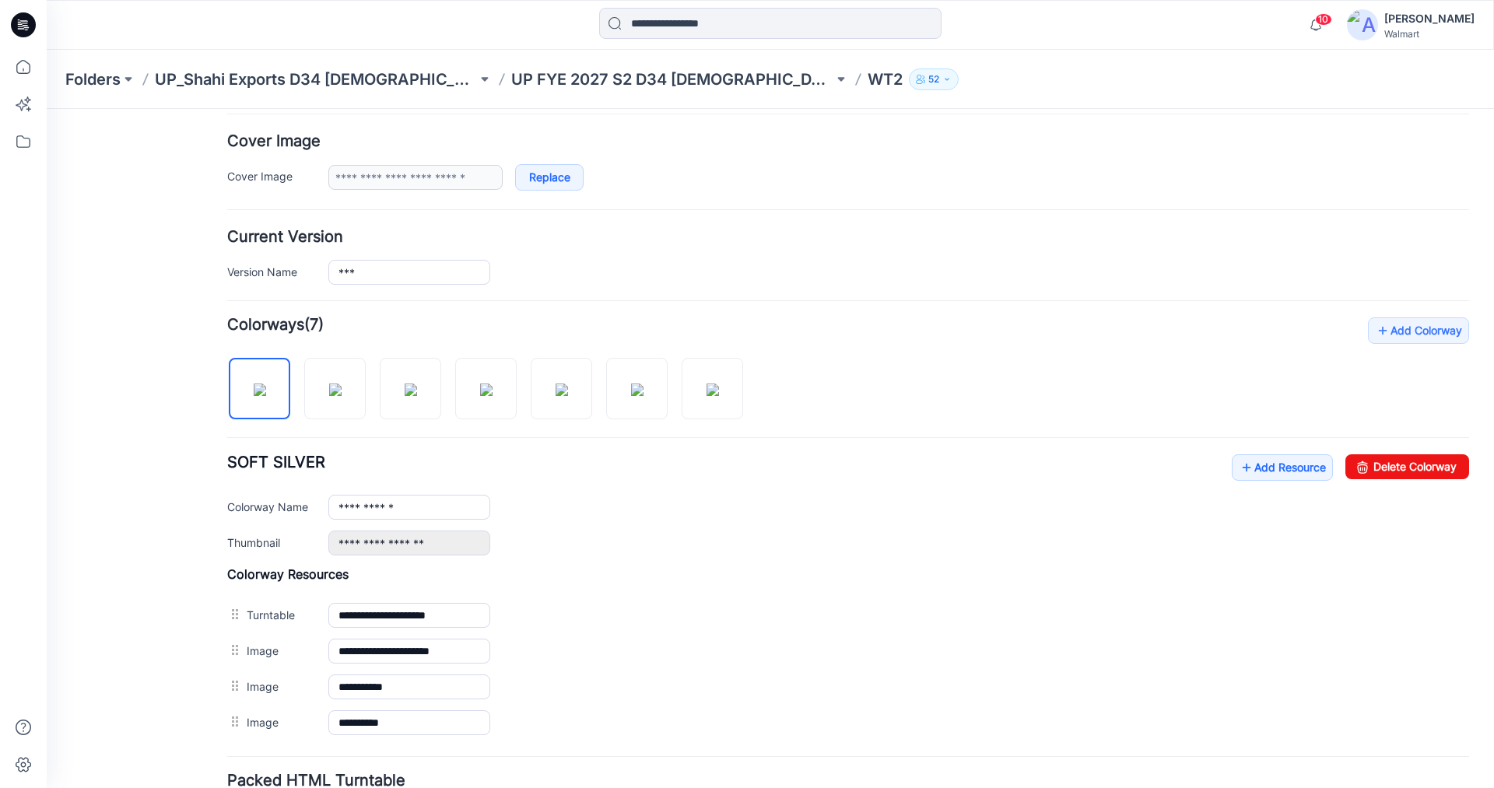
scroll to position [311, 0]
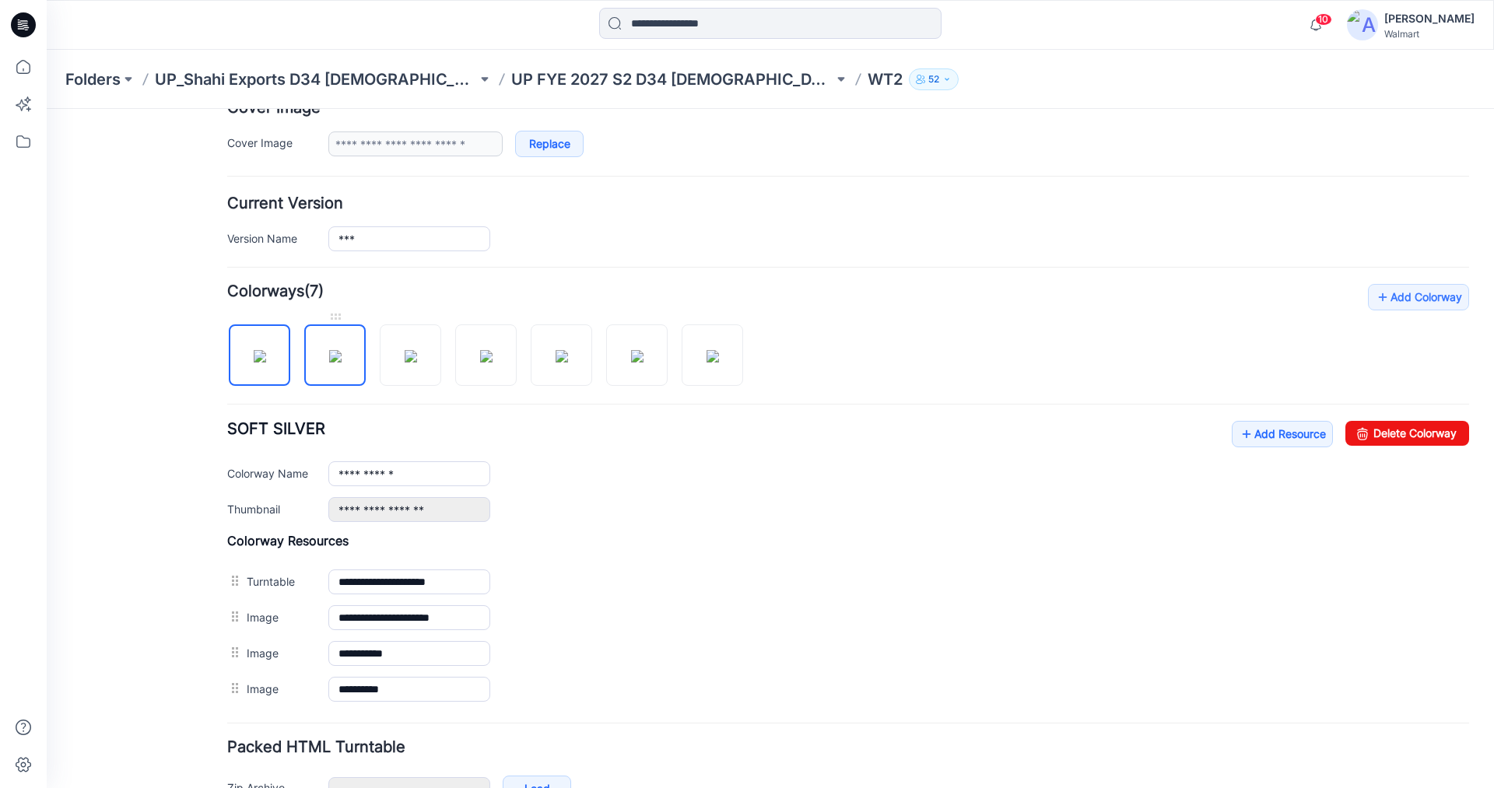
click at [338, 356] on img at bounding box center [335, 356] width 12 height 12
click at [405, 363] on img at bounding box center [411, 356] width 12 height 12
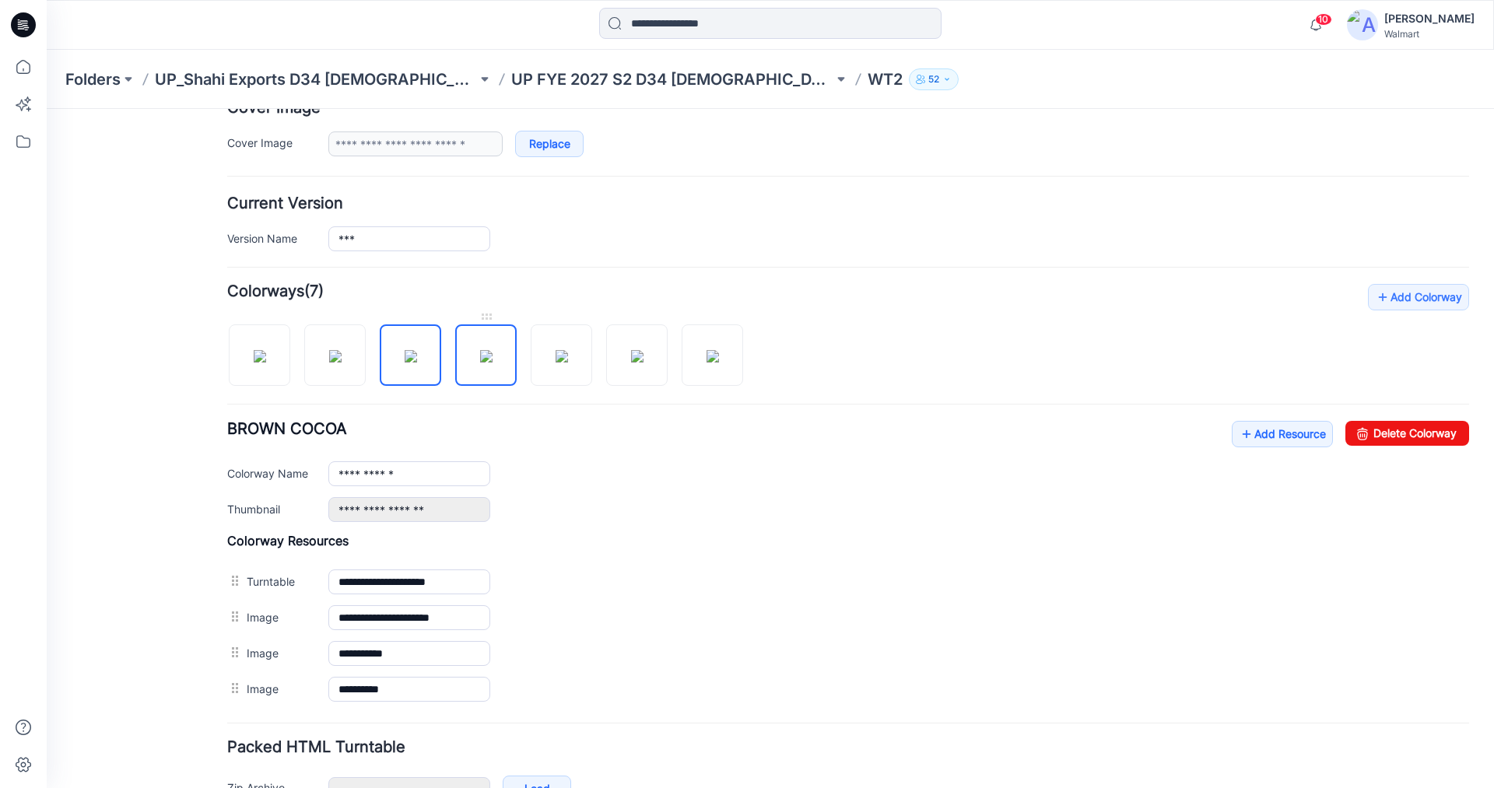
click at [480, 362] on img at bounding box center [486, 356] width 12 height 12
click at [555, 359] on img at bounding box center [561, 356] width 12 height 12
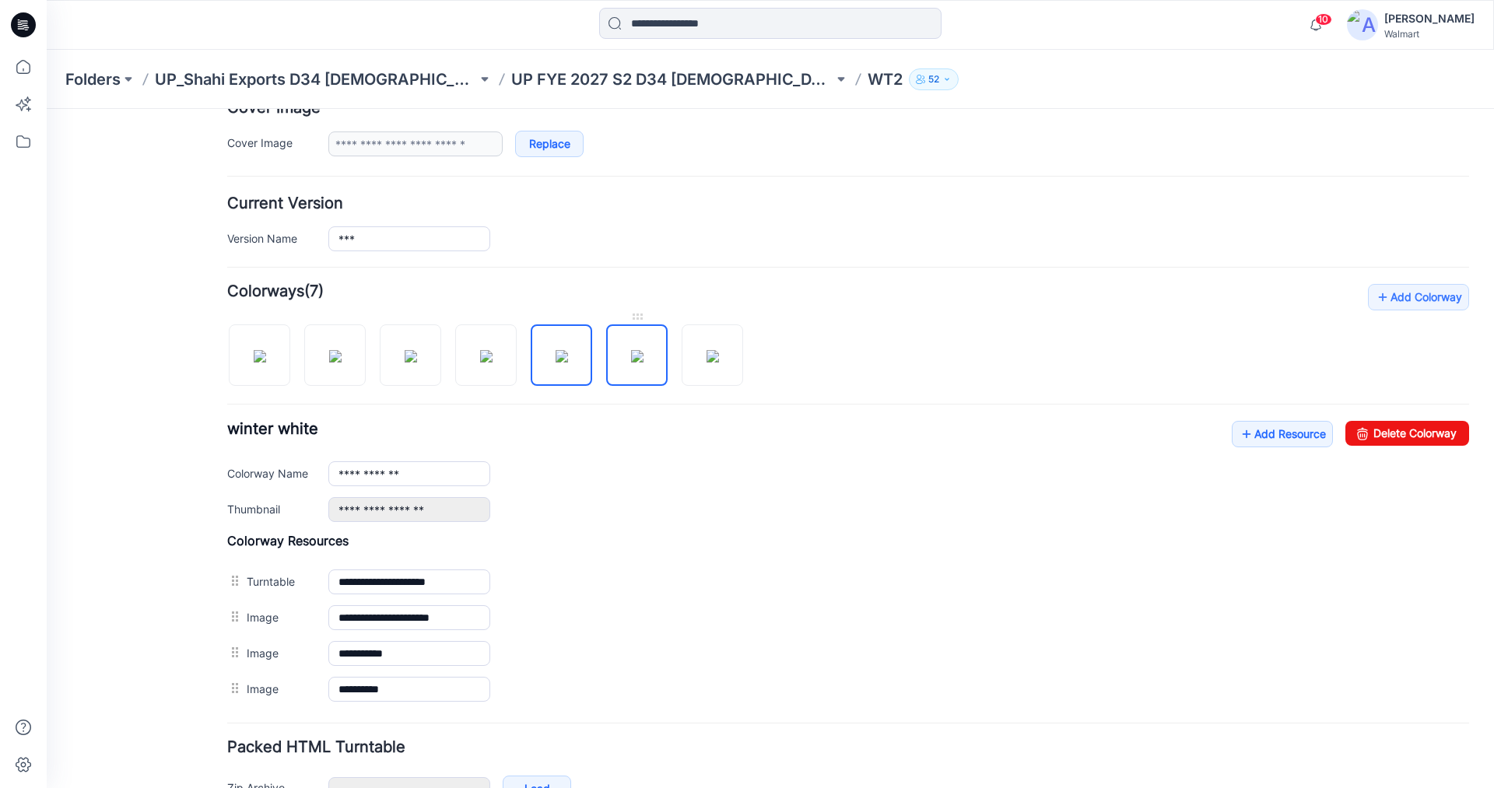
click at [631, 362] on img at bounding box center [637, 356] width 12 height 12
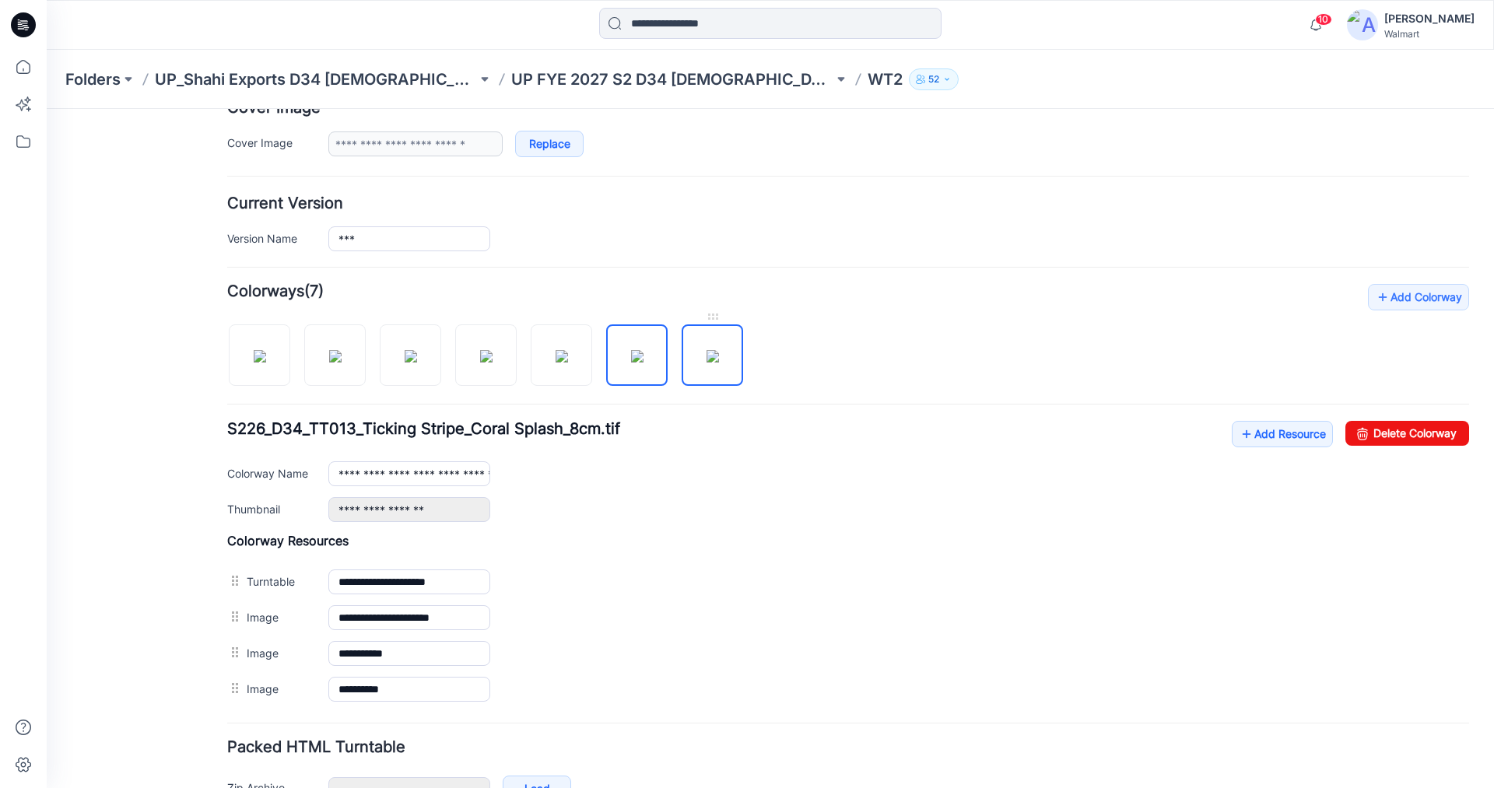
click at [719, 363] on img at bounding box center [712, 356] width 12 height 12
click at [254, 350] on img at bounding box center [260, 356] width 12 height 12
type input "**********"
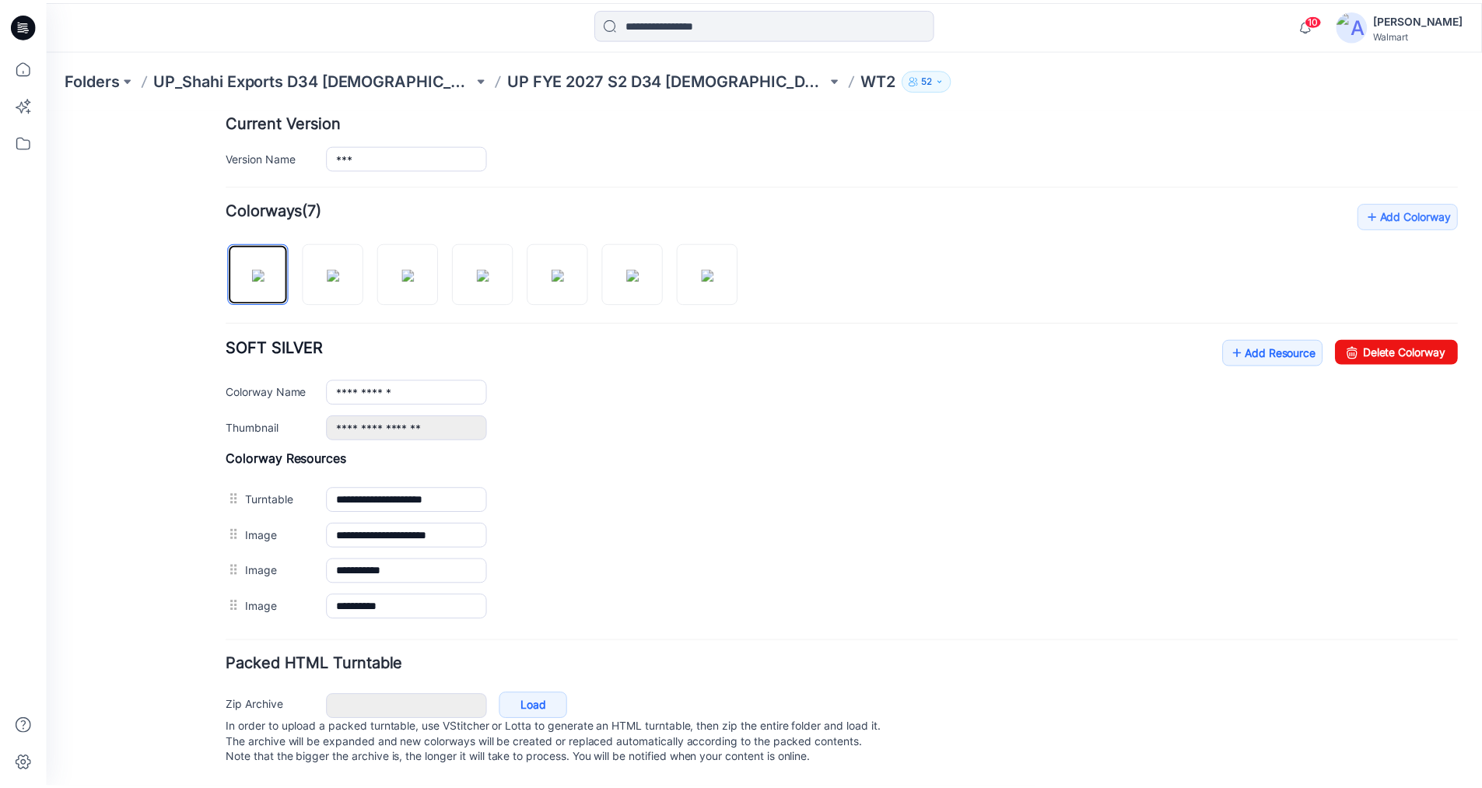
scroll to position [408, 0]
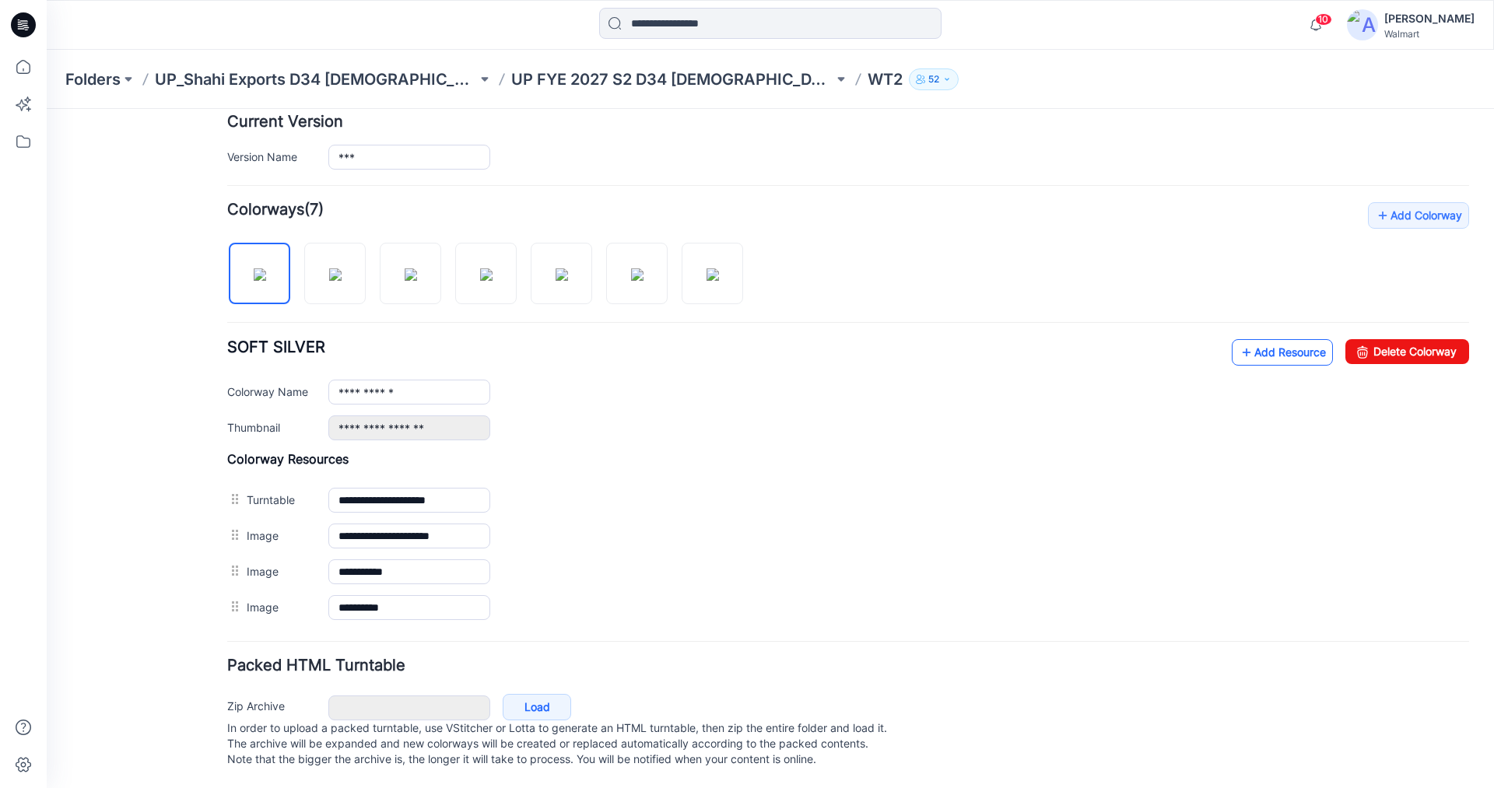
click at [1268, 339] on link "Add Resource" at bounding box center [1281, 352] width 101 height 26
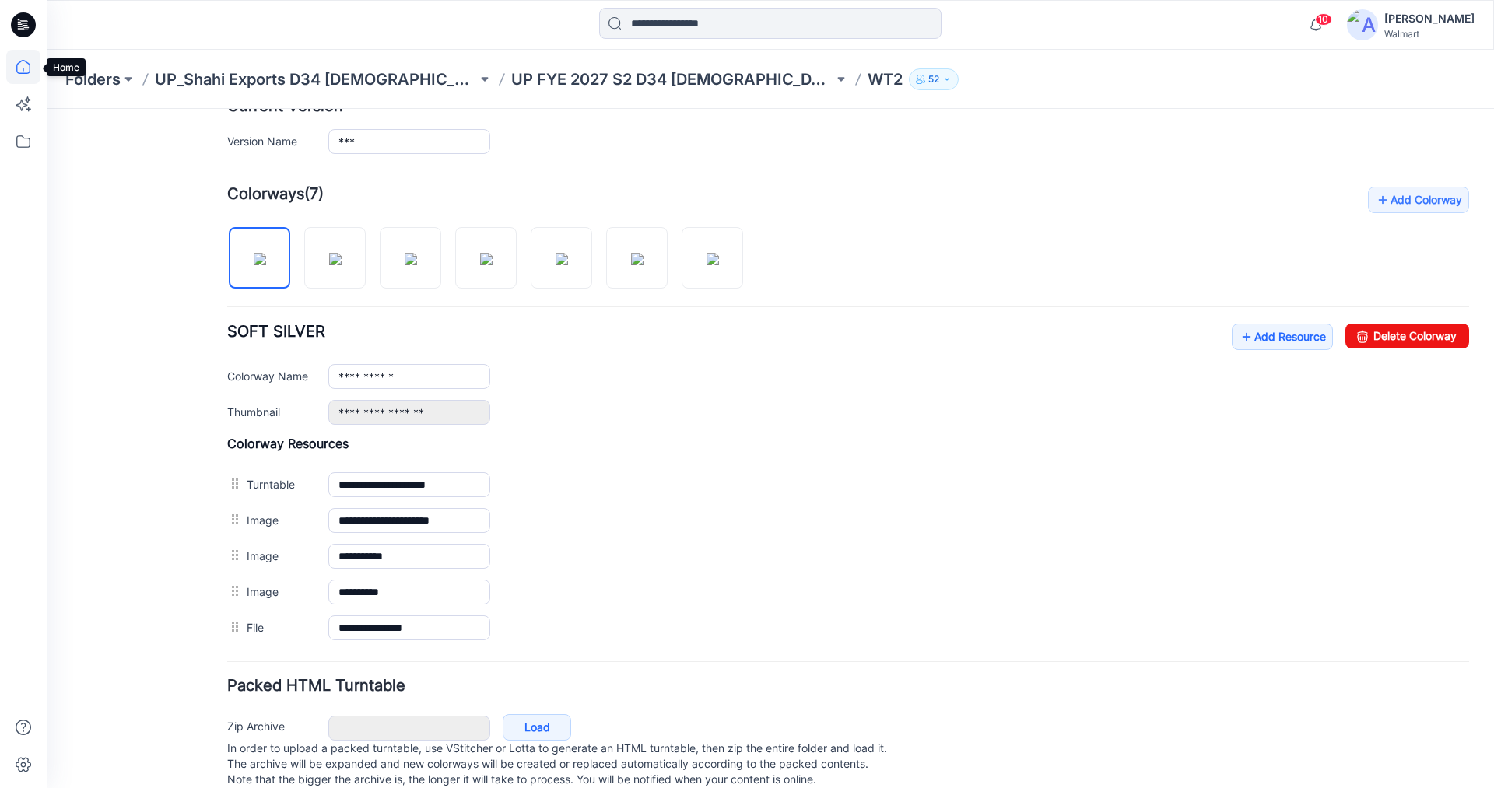
click at [19, 63] on icon at bounding box center [23, 67] width 14 height 14
